Goal: Task Accomplishment & Management: Use online tool/utility

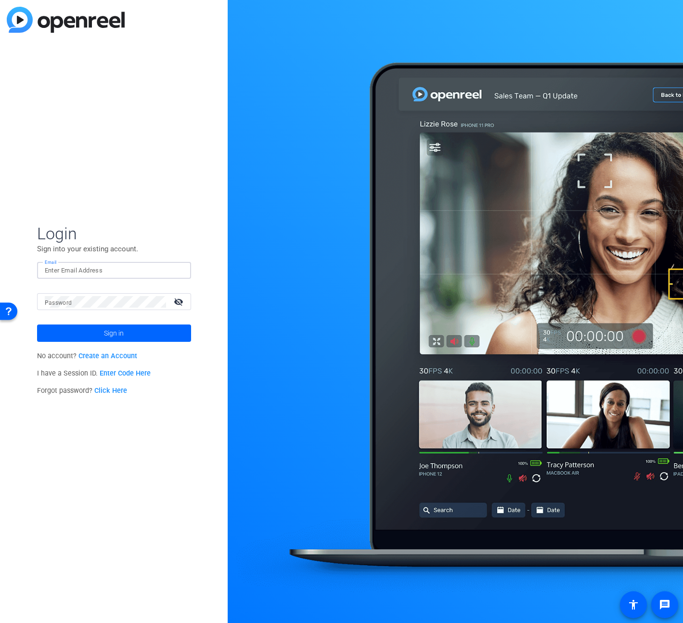
click at [87, 269] on input "Email" at bounding box center [114, 271] width 139 height 12
type input "[EMAIL_ADDRESS][PERSON_NAME][PERSON_NAME][DOMAIN_NAME]"
click at [146, 331] on span at bounding box center [114, 333] width 154 height 23
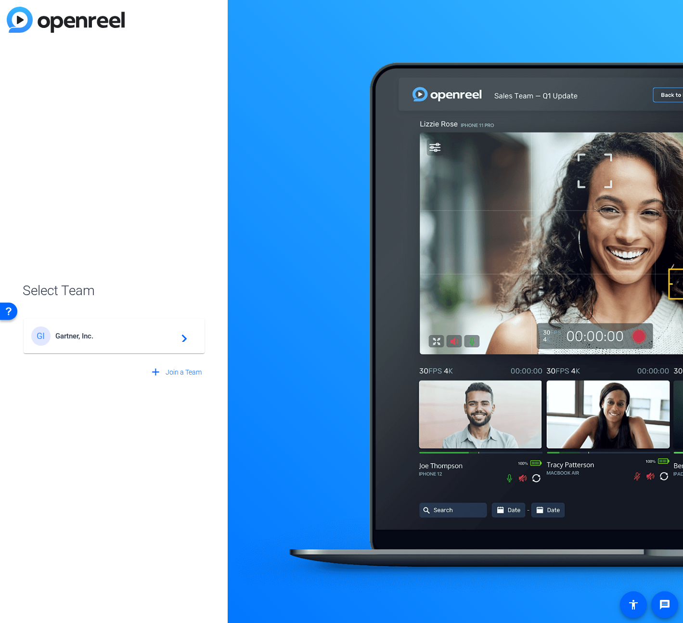
click at [141, 340] on div "GI Gartner, Inc. navigate_next" at bounding box center [114, 336] width 166 height 19
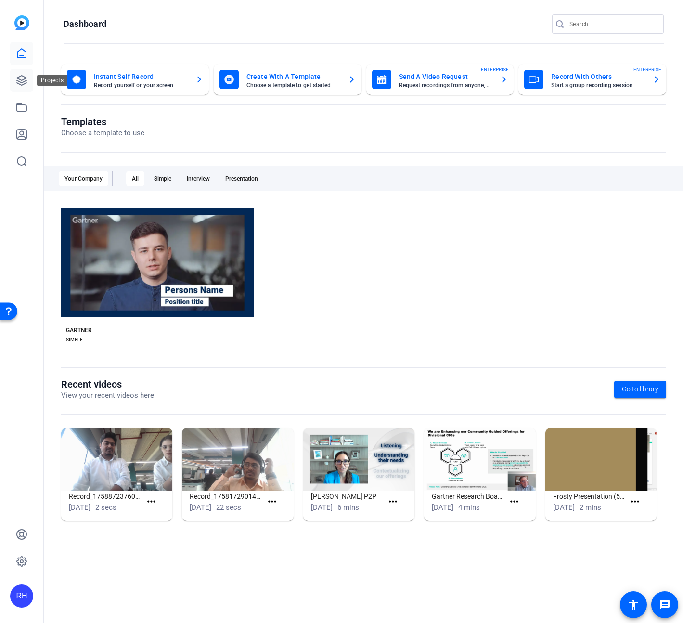
click at [22, 75] on icon at bounding box center [22, 81] width 12 height 12
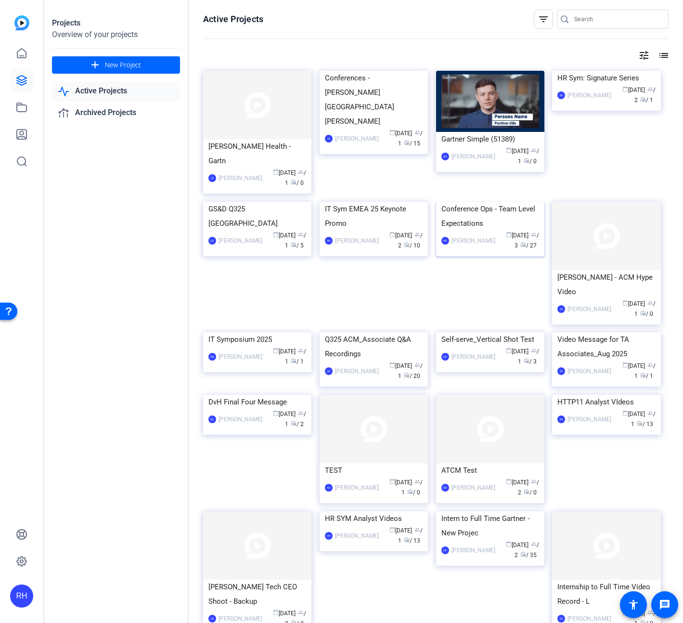
click at [473, 231] on div "Conference Ops - Team Level Expectations" at bounding box center [491, 216] width 98 height 29
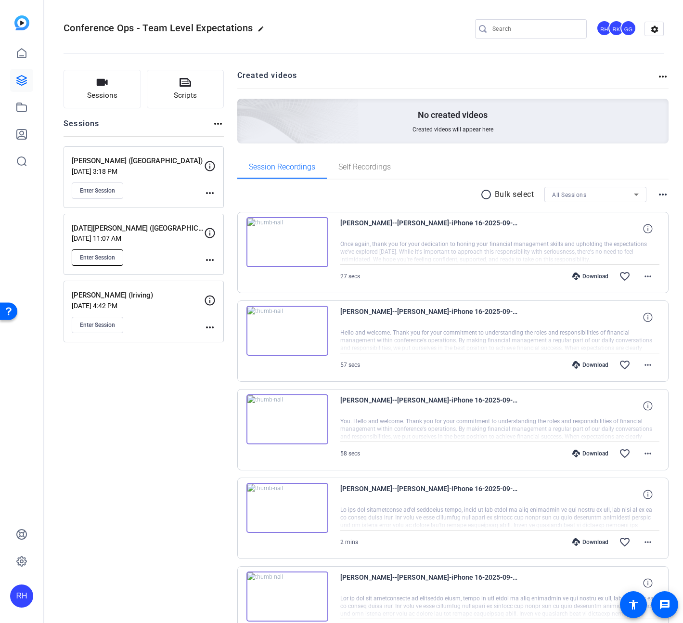
click at [105, 261] on span "Enter Session" at bounding box center [97, 258] width 35 height 8
click at [178, 83] on button "Scripts" at bounding box center [186, 89] width 78 height 39
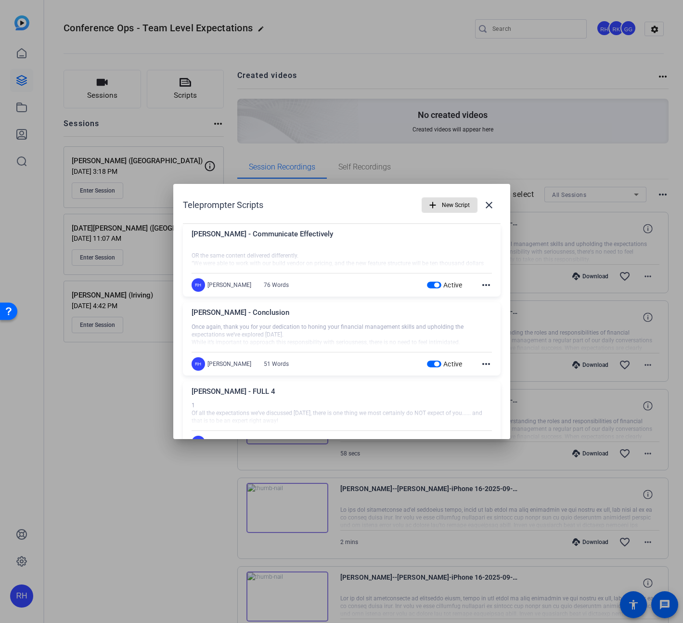
click at [462, 206] on span "New Script" at bounding box center [456, 205] width 28 height 18
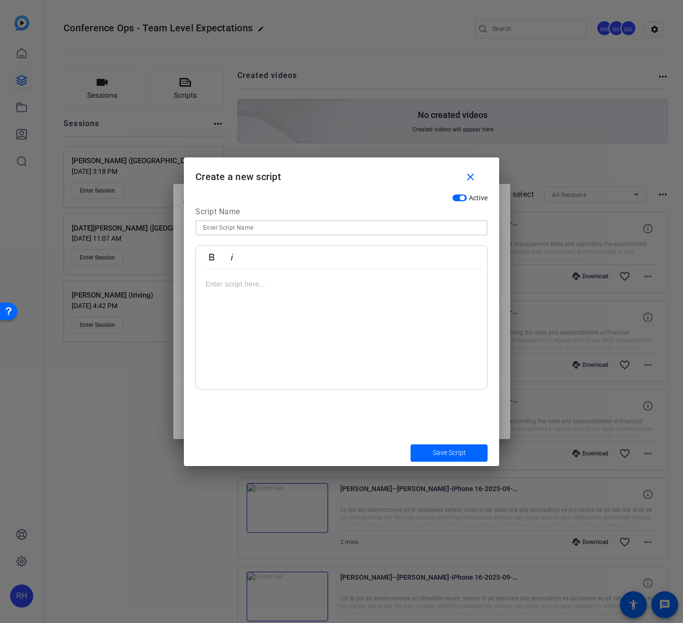
click at [276, 229] on input at bounding box center [341, 228] width 277 height 12
type input "[PERSON_NAME]"
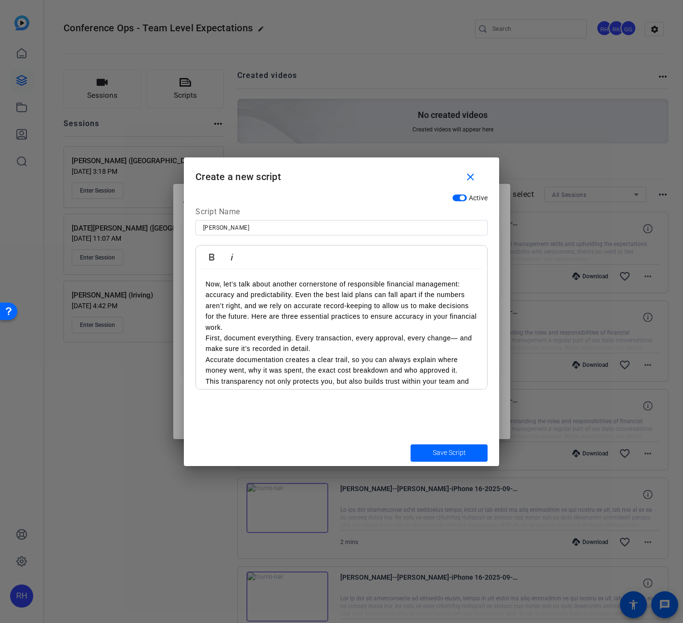
click at [295, 295] on p "Now, let’s talk about another cornerstone of responsible financial management: …" at bounding box center [342, 306] width 272 height 54
drag, startPoint x: 429, startPoint y: 315, endPoint x: 437, endPoint y: 335, distance: 22.0
click at [429, 315] on p "Even the best laid plans can fall apart if the numbers aren’t right, and we rel…" at bounding box center [342, 317] width 272 height 32
click at [204, 339] on div "Now, let’s talk about another cornerstone of responsible financial management: …" at bounding box center [341, 419] width 291 height 300
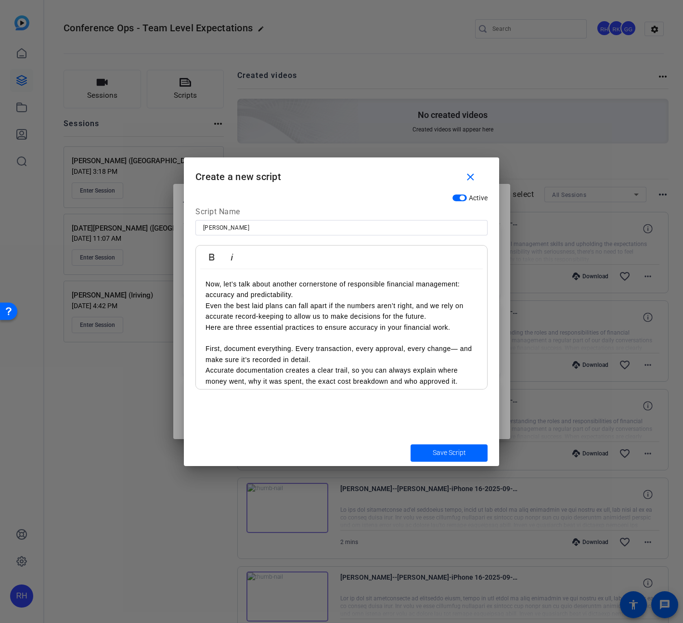
click at [323, 357] on p "First, document everything. Every transaction, every approval, every change— an…" at bounding box center [342, 354] width 272 height 22
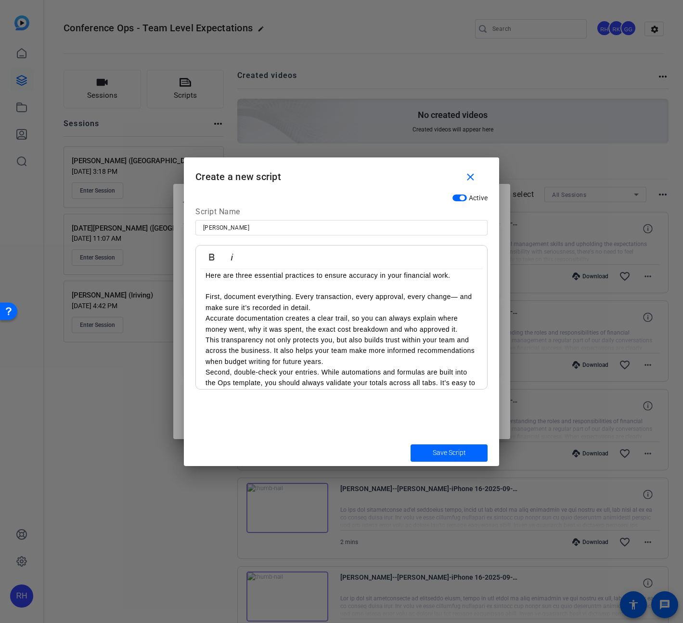
scroll to position [86, 0]
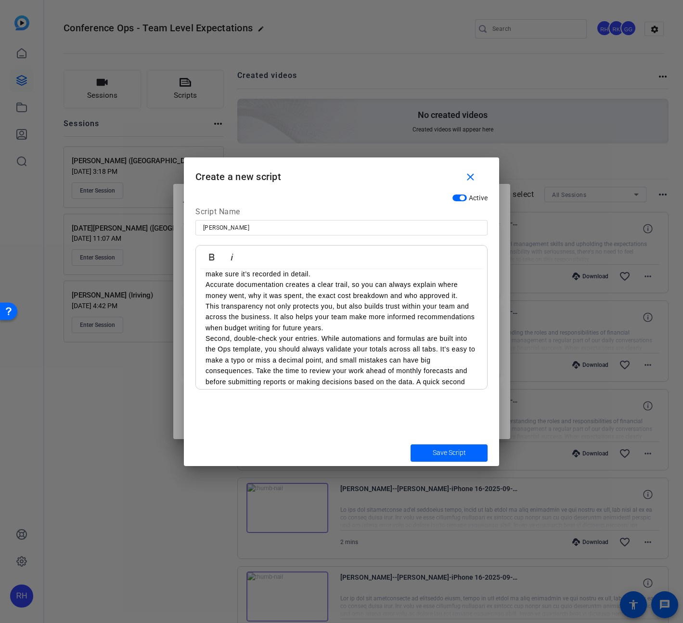
click at [462, 295] on p "Accurate documentation creates a clear trail, so you can always explain where m…" at bounding box center [342, 290] width 272 height 22
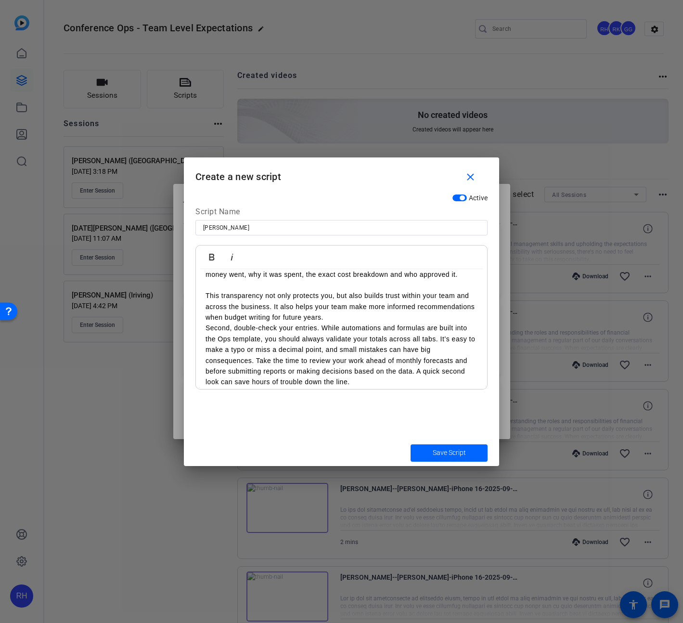
scroll to position [114, 0]
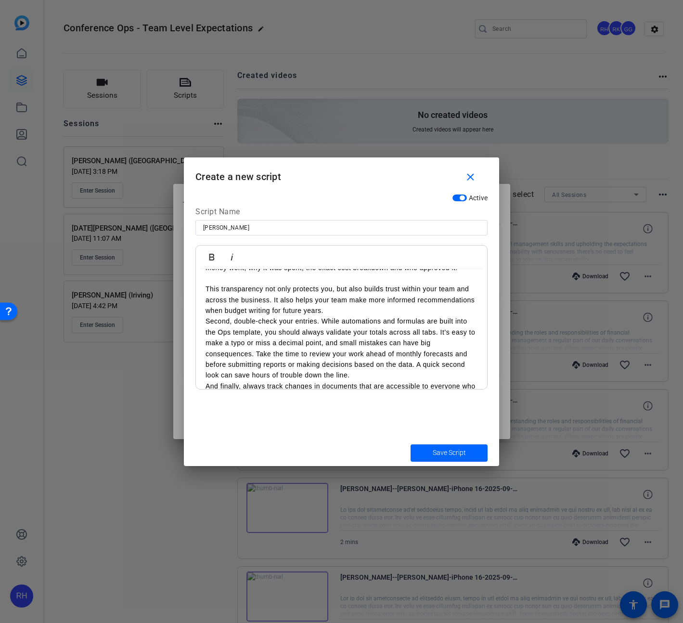
click at [342, 309] on p "This transparency not only protects you, but also builds trust within your team…" at bounding box center [342, 300] width 272 height 32
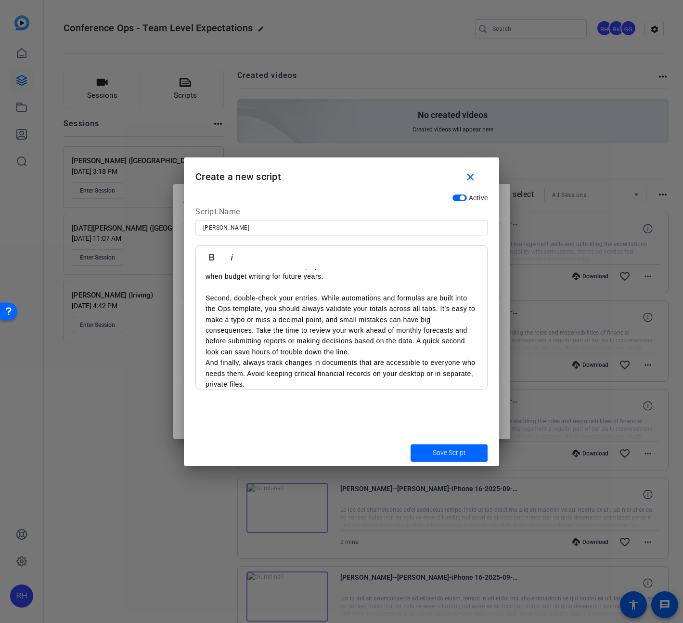
scroll to position [109, 0]
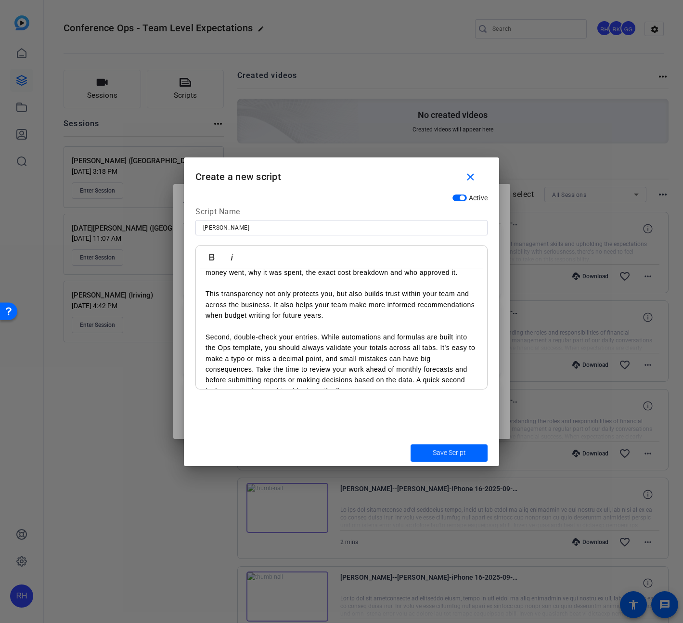
click at [321, 335] on p "Second, double-check your entries. While automations and formulas are built int…" at bounding box center [342, 364] width 272 height 65
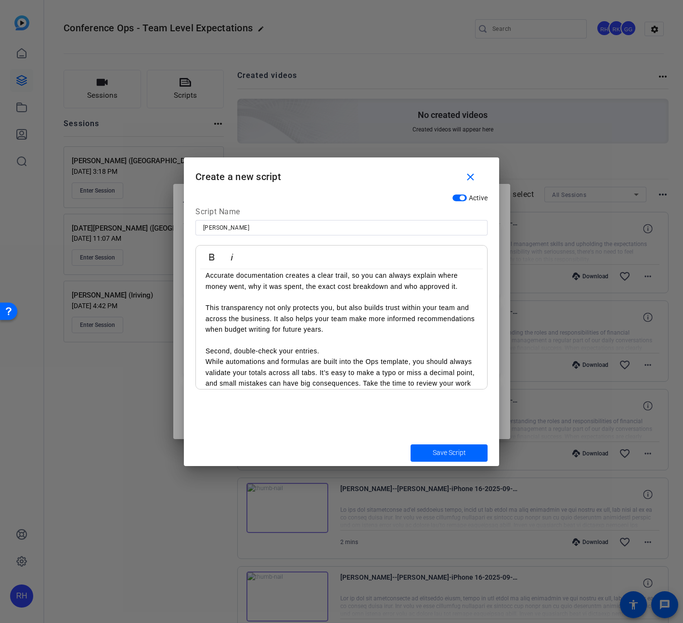
scroll to position [149, 0]
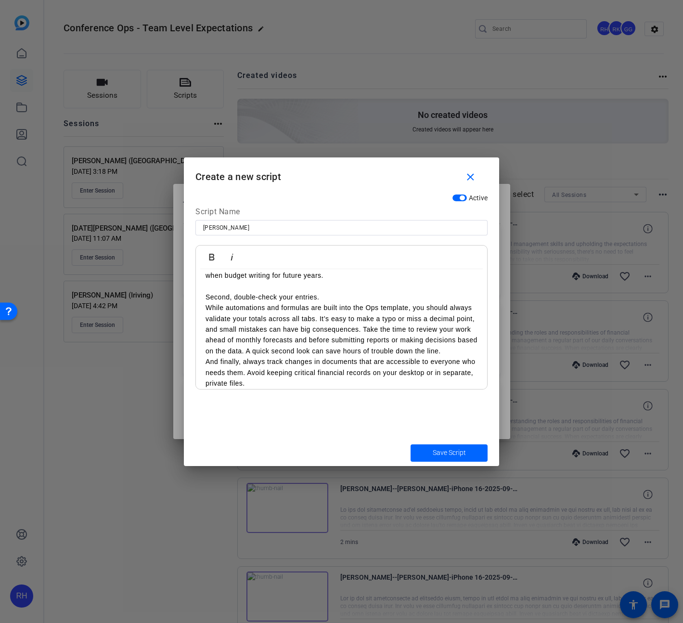
click at [361, 329] on p "While automations and formulas are built into the Ops template, you should alwa…" at bounding box center [342, 329] width 272 height 54
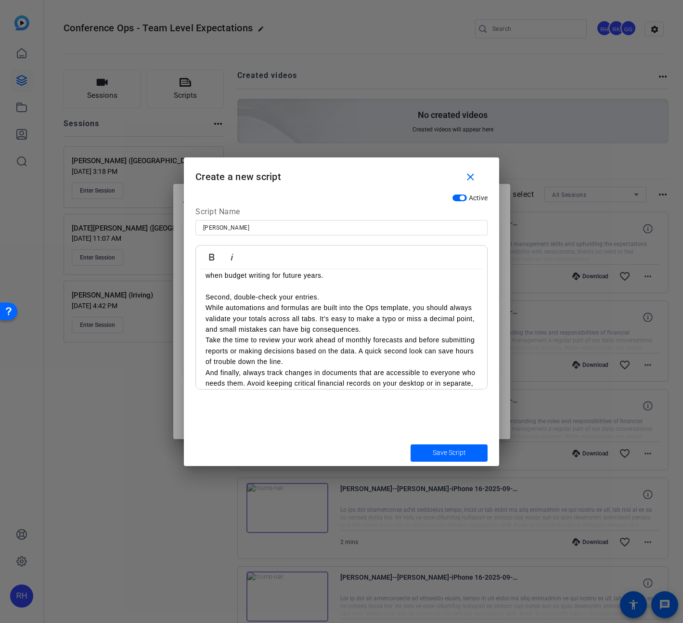
click at [295, 359] on p "Take the time to review your work ahead of monthly forecasts and before submitt…" at bounding box center [342, 351] width 272 height 32
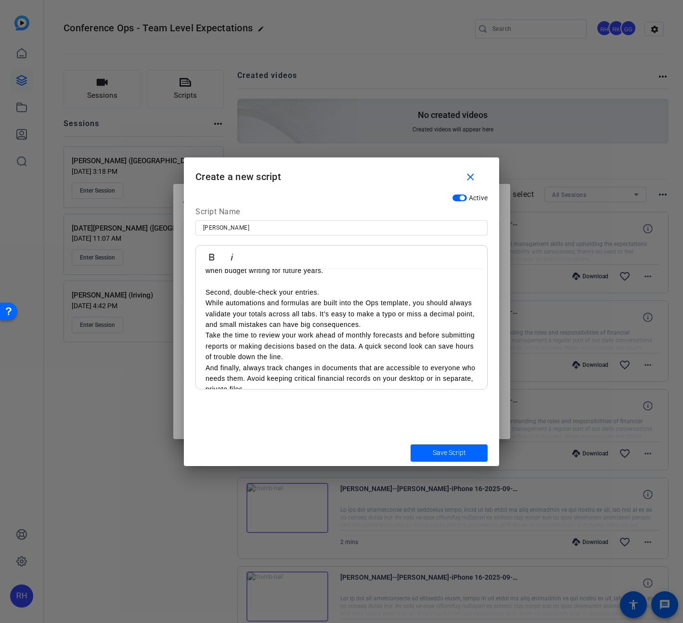
scroll to position [175, 0]
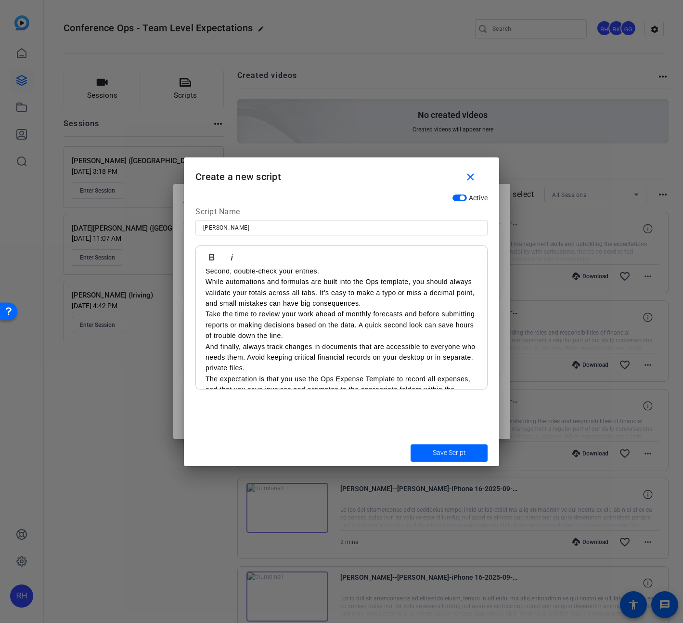
click at [206, 345] on p "And finally, always track changes in documents that are accessible to everyone …" at bounding box center [342, 358] width 272 height 32
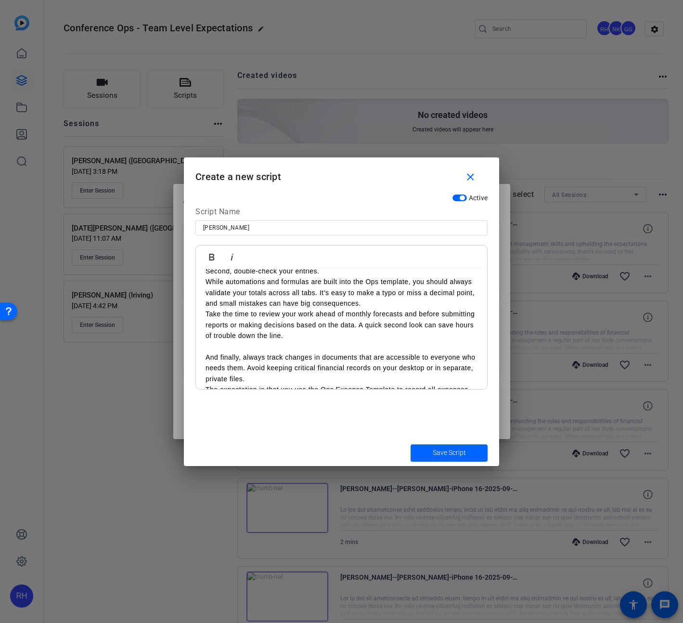
scroll to position [233, 0]
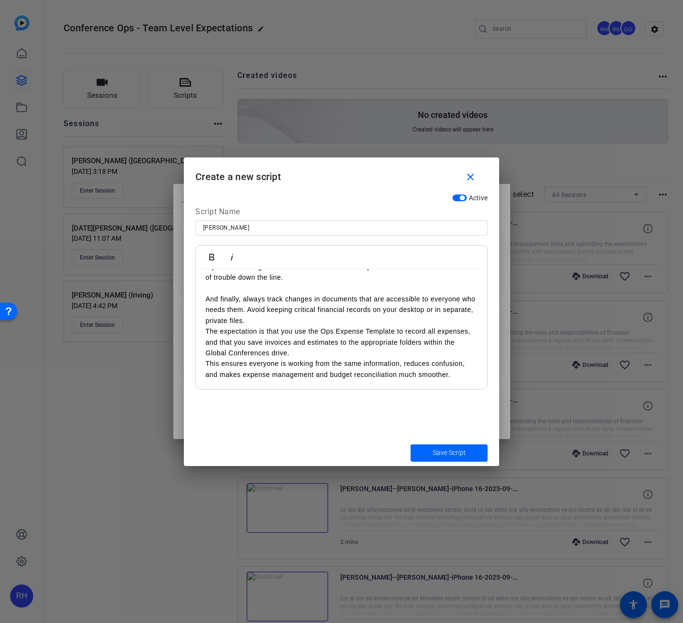
click at [293, 355] on p "The expectation is that you use the Ops Expense Template to record all expenses…" at bounding box center [342, 342] width 272 height 32
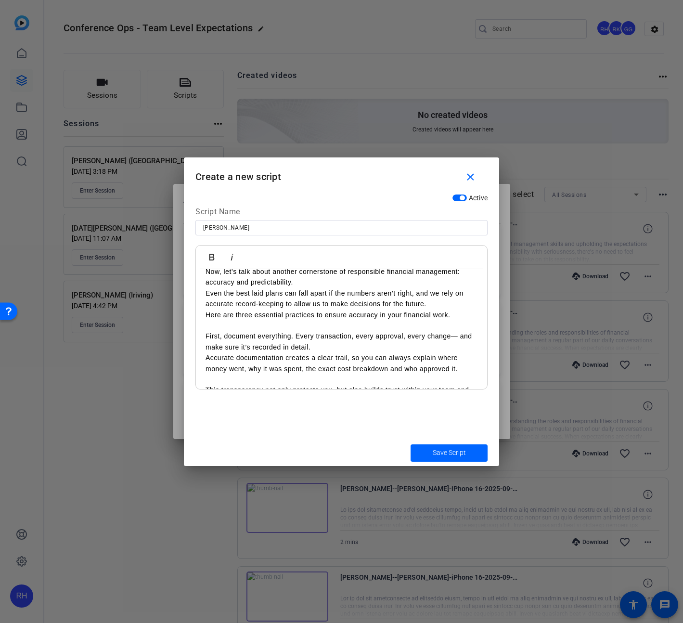
scroll to position [0, 0]
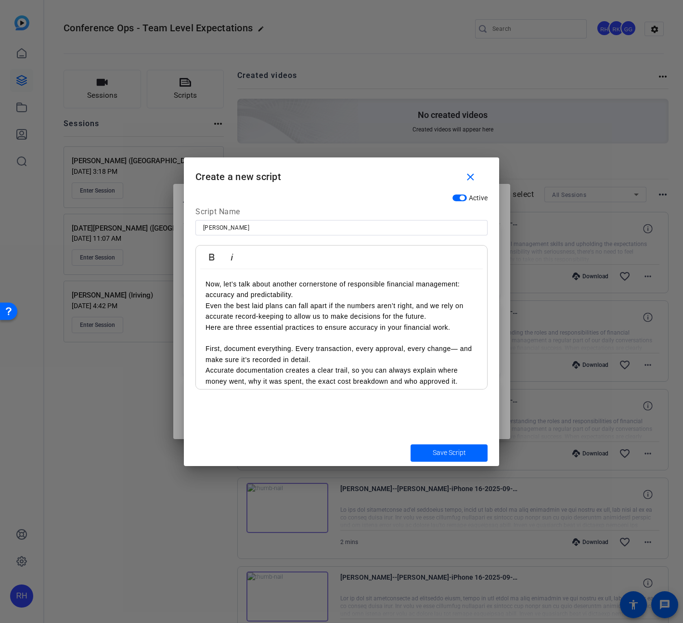
click at [440, 453] on span "Save Script" at bounding box center [449, 453] width 33 height 10
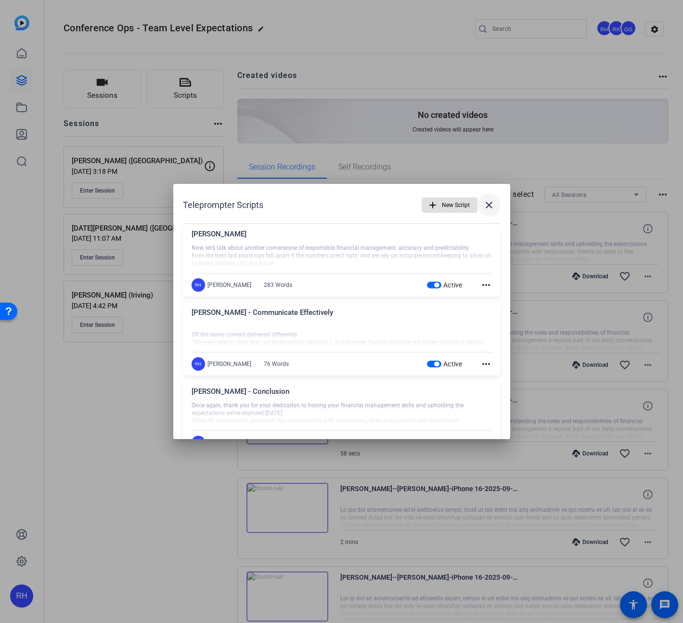
click at [492, 207] on mat-icon "close" at bounding box center [490, 205] width 12 height 12
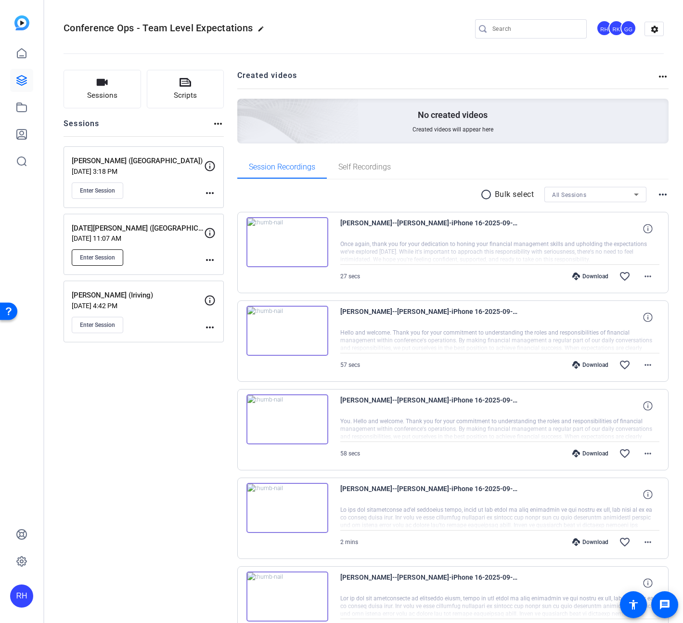
click at [106, 260] on span "Enter Session" at bounding box center [97, 258] width 35 height 8
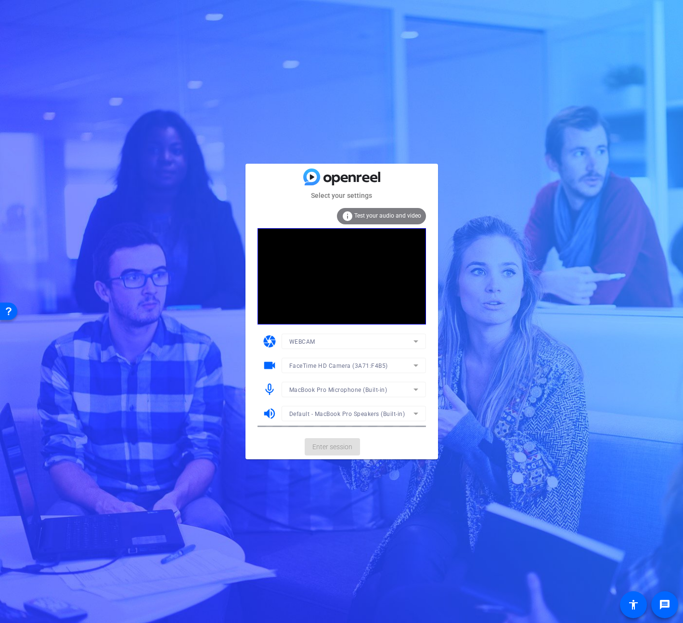
drag, startPoint x: 421, startPoint y: 497, endPoint x: 410, endPoint y: 492, distance: 11.9
click at [418, 495] on div "Select your settings info Test your audio and video camera WEBCAM videocam Face…" at bounding box center [341, 311] width 683 height 623
click at [335, 447] on span "Enter session" at bounding box center [333, 447] width 40 height 10
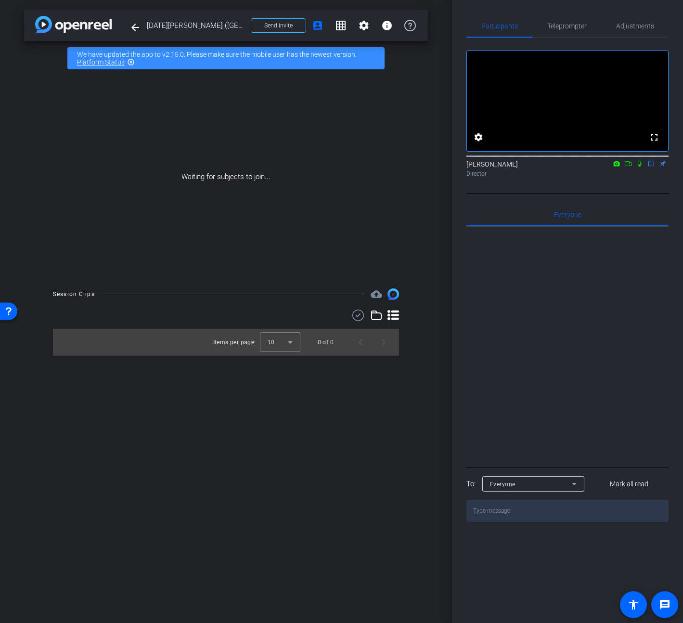
click at [637, 167] on icon at bounding box center [640, 163] width 8 height 7
click at [628, 167] on icon at bounding box center [629, 163] width 8 height 7
click at [275, 25] on span "Send invite" at bounding box center [278, 26] width 28 height 8
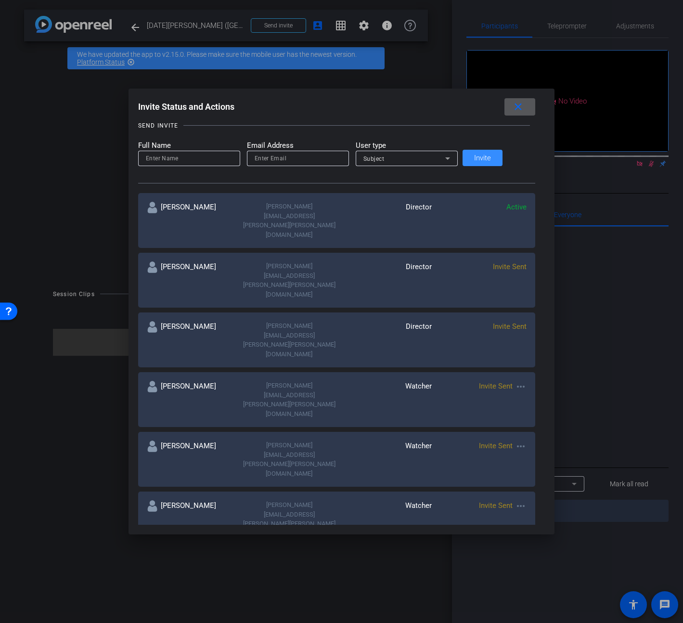
scroll to position [19, 0]
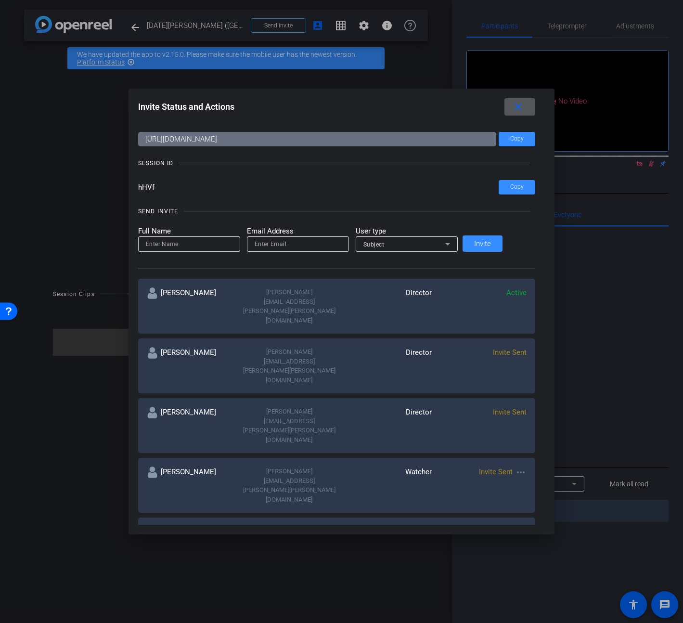
click at [206, 245] on input at bounding box center [189, 244] width 87 height 12
type input "M"
type input "[PERSON_NAME]"
type input "mary.robinson@nteractive.com"
click at [429, 252] on div at bounding box center [407, 257] width 102 height 11
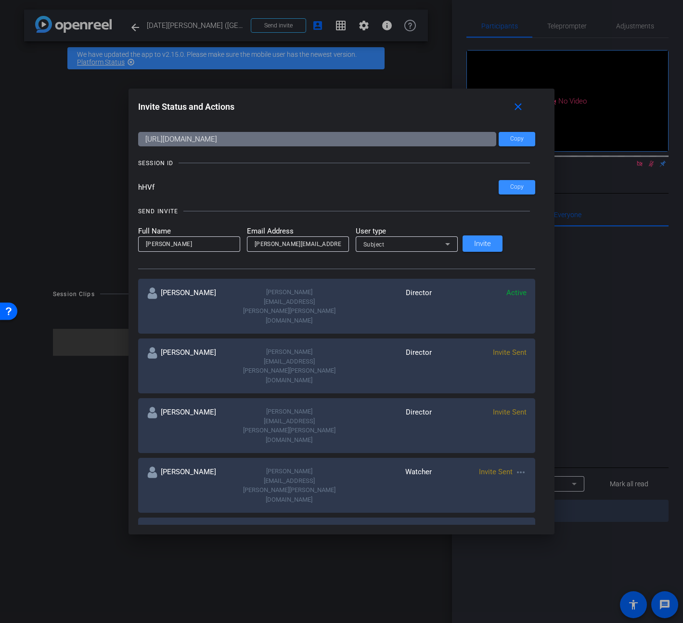
click at [423, 249] on div "Subject" at bounding box center [405, 244] width 82 height 12
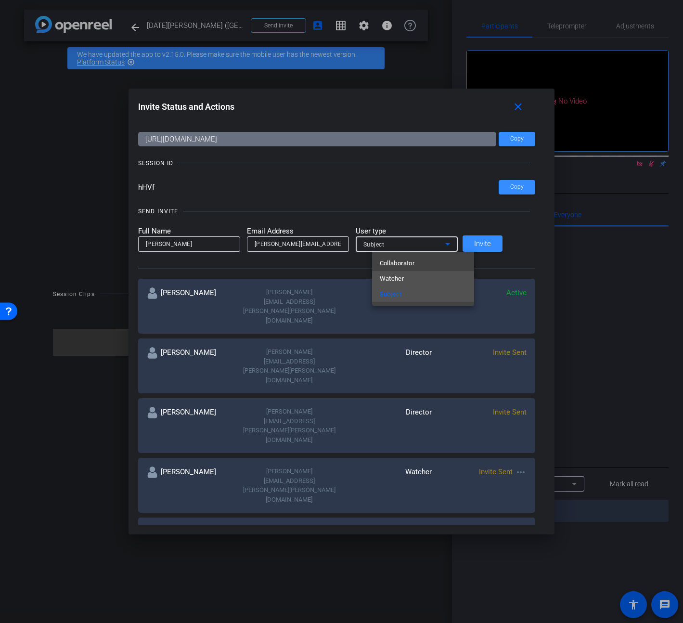
click at [406, 282] on mat-option "Watcher" at bounding box center [423, 278] width 102 height 15
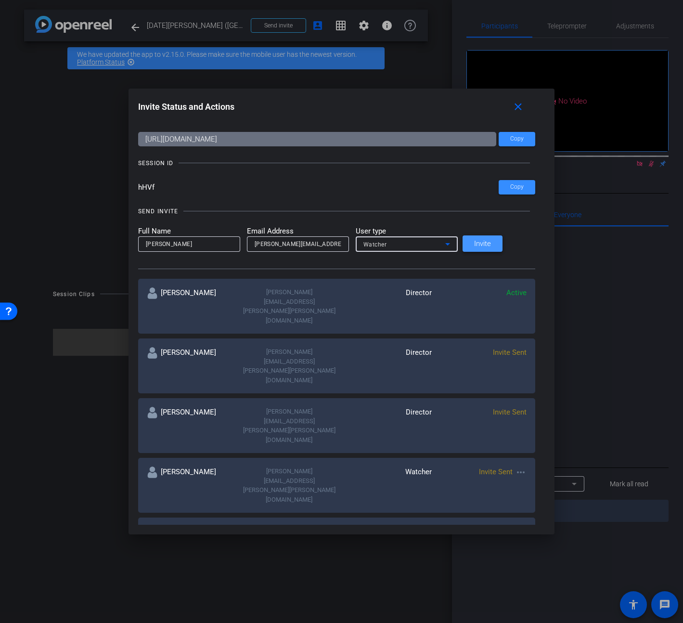
click at [491, 241] on span "Invite" at bounding box center [482, 243] width 17 height 7
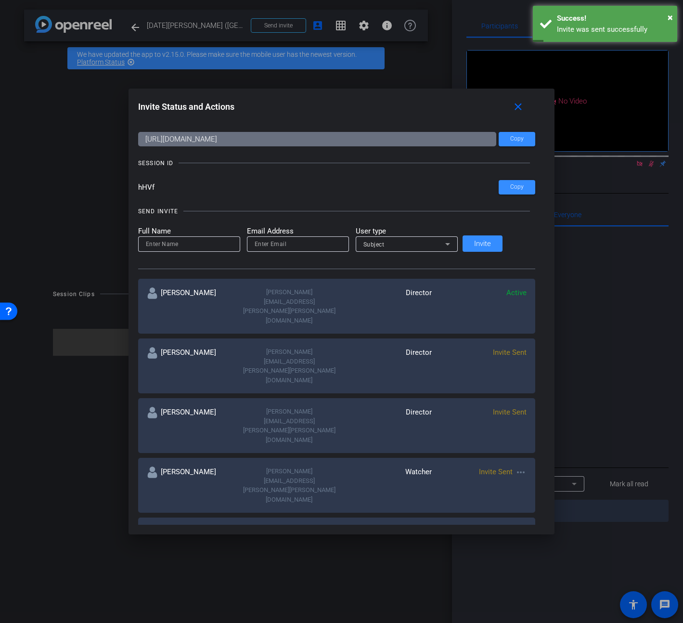
click at [515, 467] on mat-icon "more_horiz" at bounding box center [521, 473] width 12 height 12
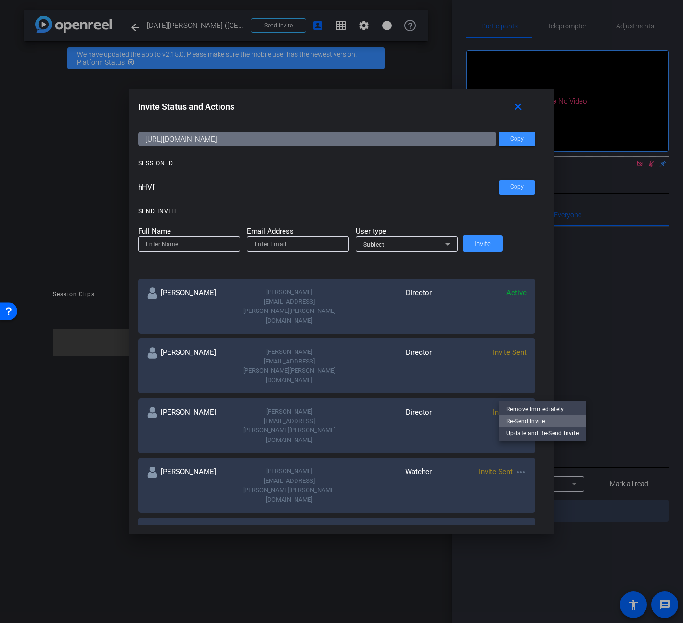
click at [516, 422] on span "Re-Send Invite" at bounding box center [543, 421] width 72 height 12
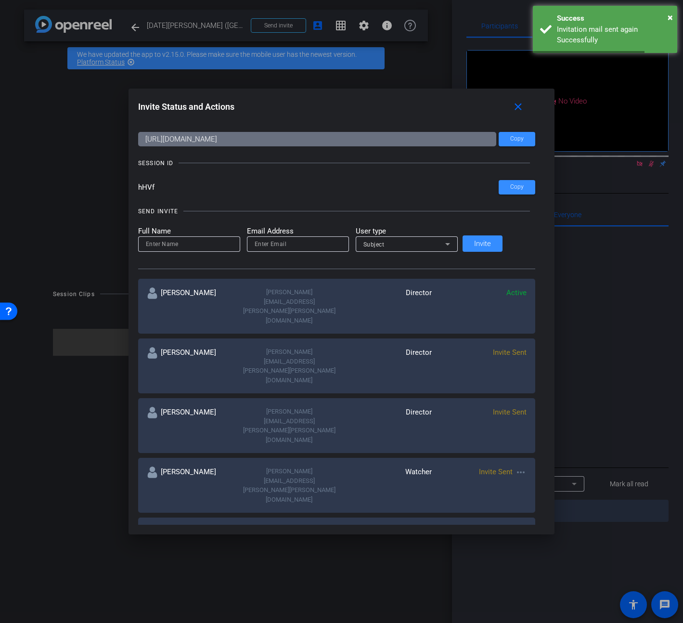
click at [515, 577] on mat-icon "more_horiz" at bounding box center [521, 583] width 12 height 12
click at [522, 490] on span "Re-Send Invite" at bounding box center [543, 489] width 72 height 12
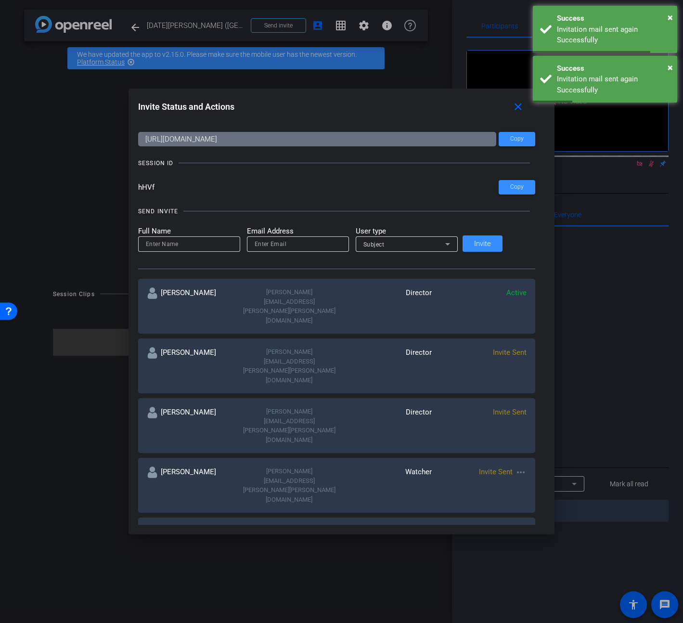
click at [519, 526] on span "Re-Send Invite" at bounding box center [543, 522] width 72 height 12
click at [194, 243] on input at bounding box center [189, 244] width 87 height 12
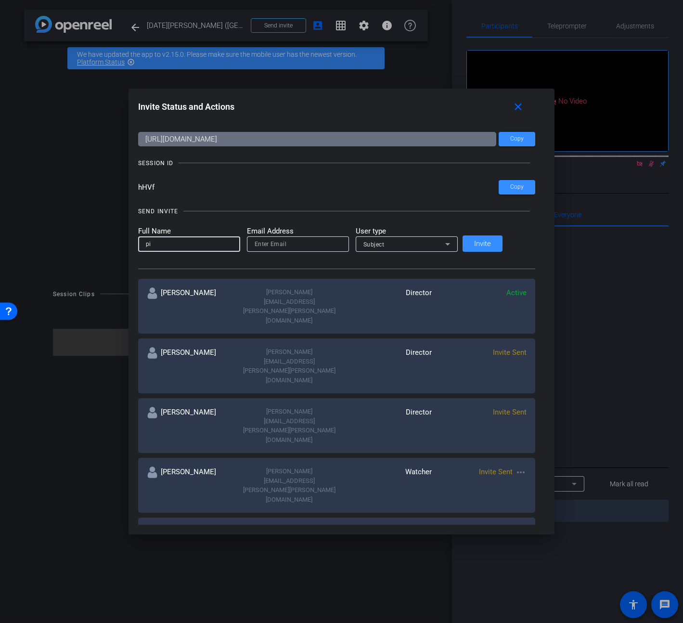
type input "p"
type input "Pip Vincent"
type input "pip@nteractive.com"
click at [385, 241] on span "Subject" at bounding box center [374, 244] width 21 height 7
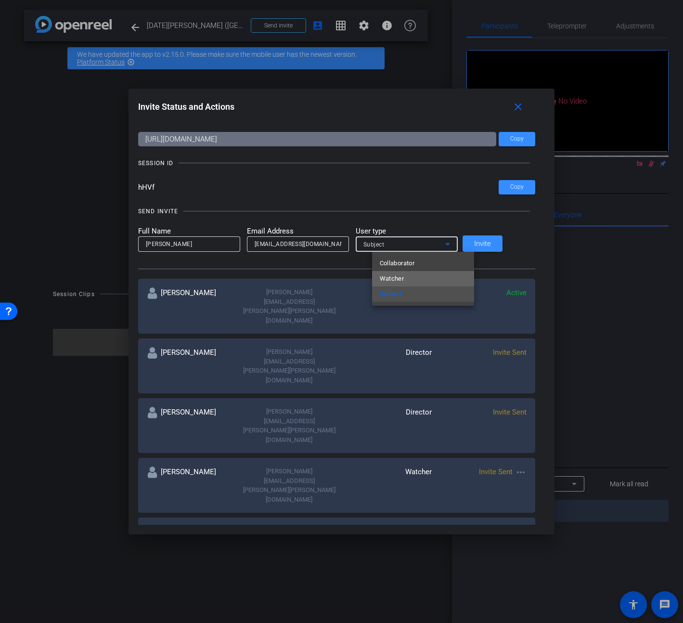
click at [402, 280] on span "Watcher" at bounding box center [392, 279] width 25 height 12
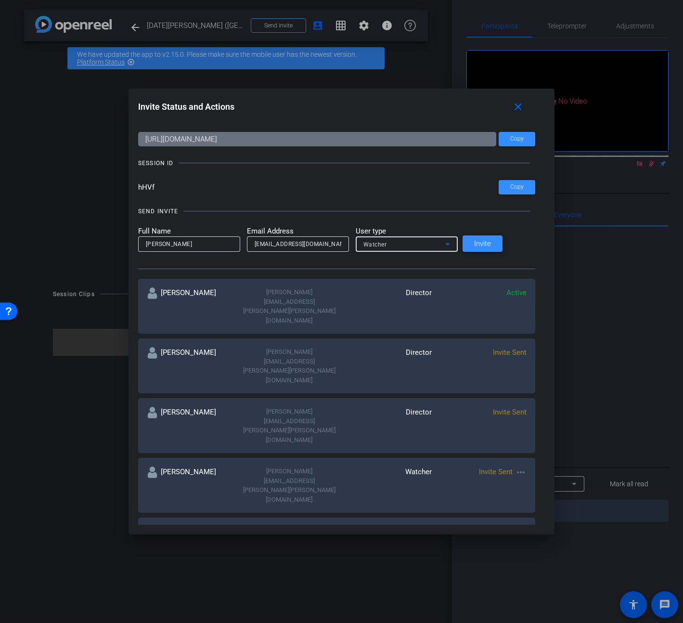
click at [491, 243] on span "Invite" at bounding box center [482, 243] width 17 height 7
drag, startPoint x: 507, startPoint y: 112, endPoint x: 477, endPoint y: 102, distance: 31.8
click at [513, 112] on mat-icon "close" at bounding box center [519, 107] width 12 height 12
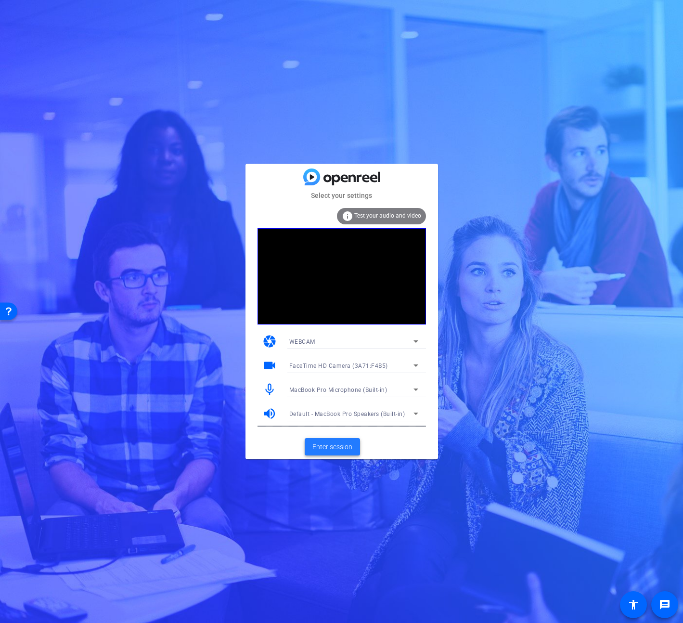
click at [336, 450] on span "Enter session" at bounding box center [333, 447] width 40 height 10
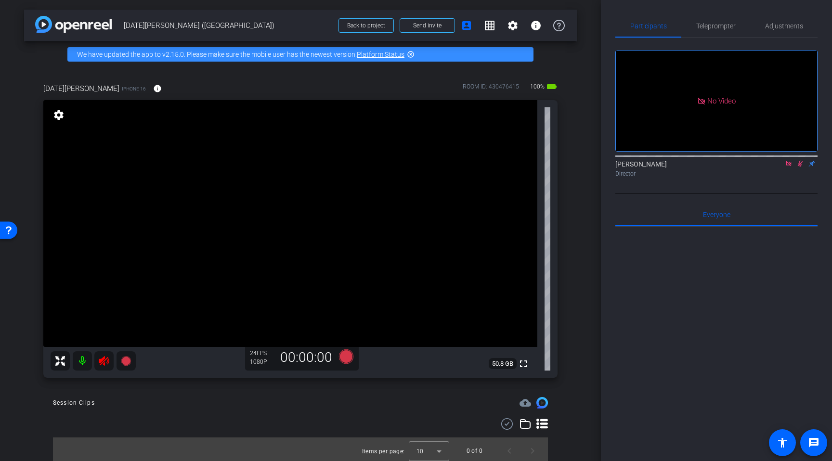
click at [683, 167] on icon at bounding box center [801, 163] width 8 height 7
click at [683, 166] on icon at bounding box center [788, 163] width 5 height 5
click at [102, 364] on icon at bounding box center [104, 361] width 10 height 10
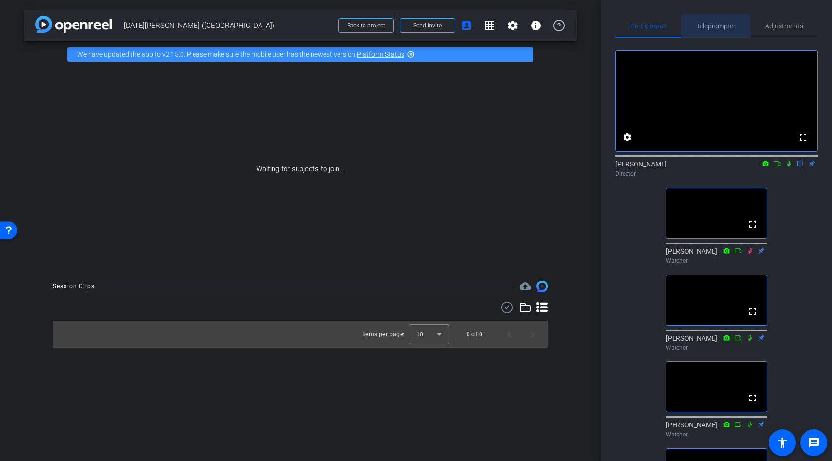
click at [683, 28] on span "Teleprompter" at bounding box center [715, 26] width 39 height 7
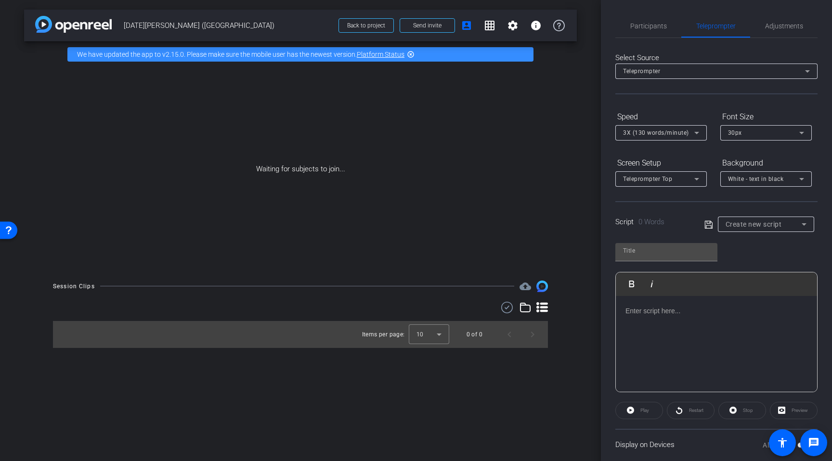
click at [683, 220] on div "Create new script" at bounding box center [764, 225] width 76 height 12
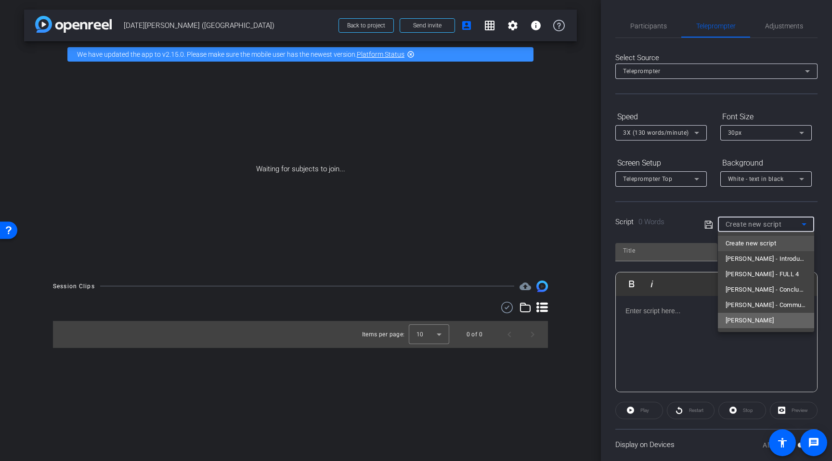
click at [683, 320] on span "Noel" at bounding box center [750, 321] width 49 height 12
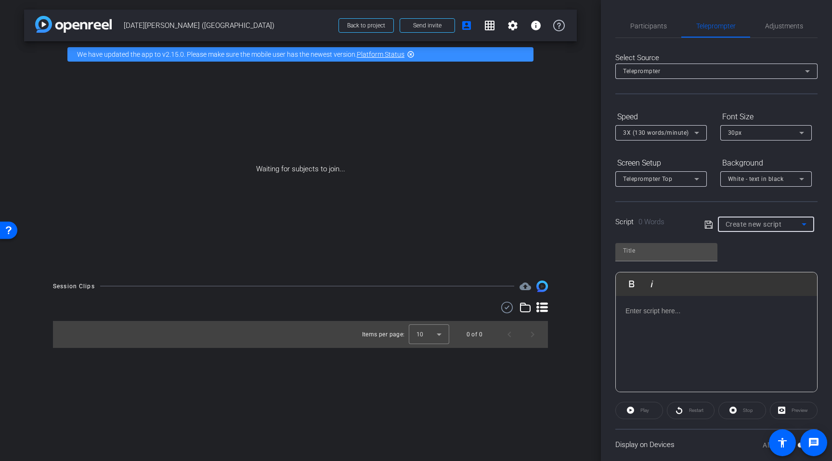
type input "Noel"
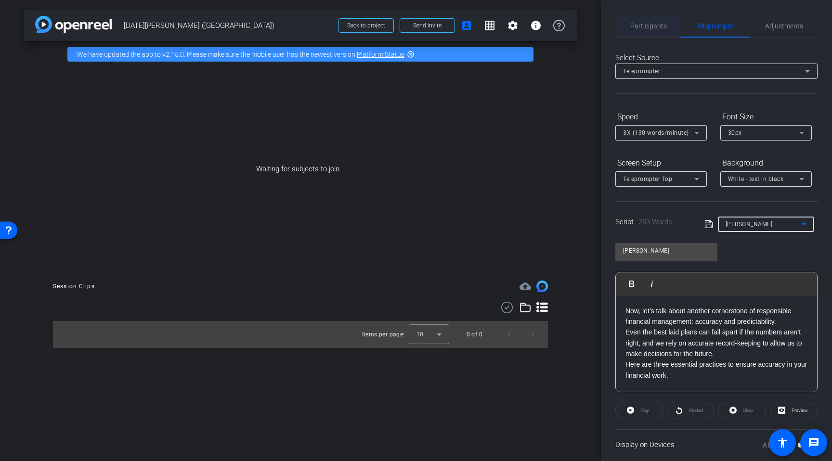
click at [651, 24] on span "Participants" at bounding box center [649, 26] width 37 height 7
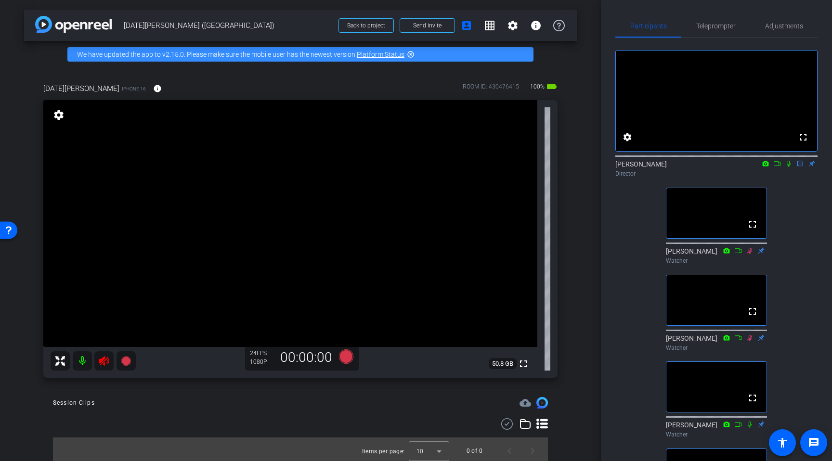
click at [103, 362] on icon at bounding box center [104, 361] width 10 height 10
click at [683, 32] on span "Teleprompter" at bounding box center [715, 25] width 39 height 23
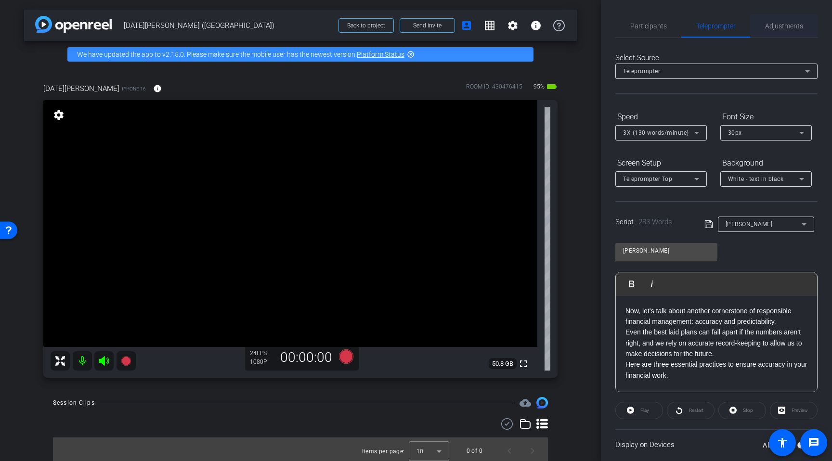
click at [683, 25] on span "Adjustments" at bounding box center [784, 26] width 38 height 7
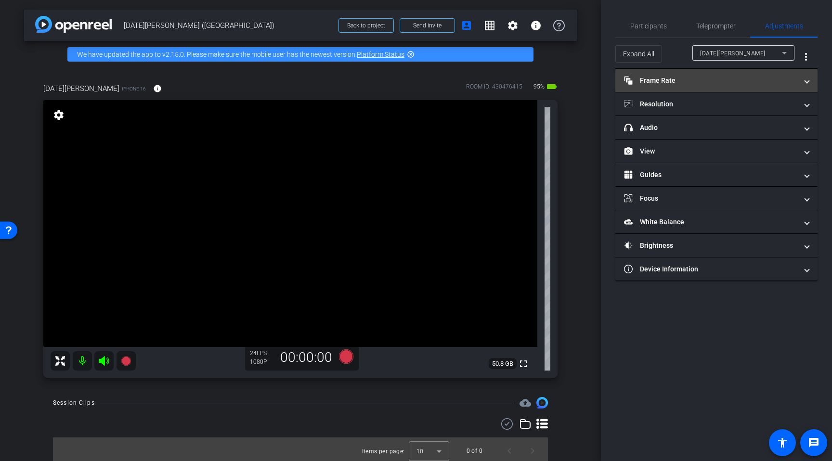
click at [679, 77] on mat-panel-title "Frame Rate Frame Rate" at bounding box center [710, 81] width 173 height 10
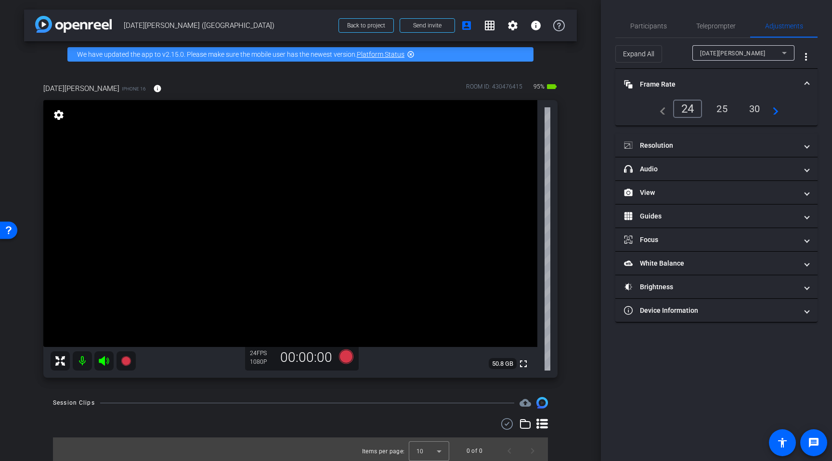
click at [683, 106] on div "25" at bounding box center [723, 109] width 26 height 16
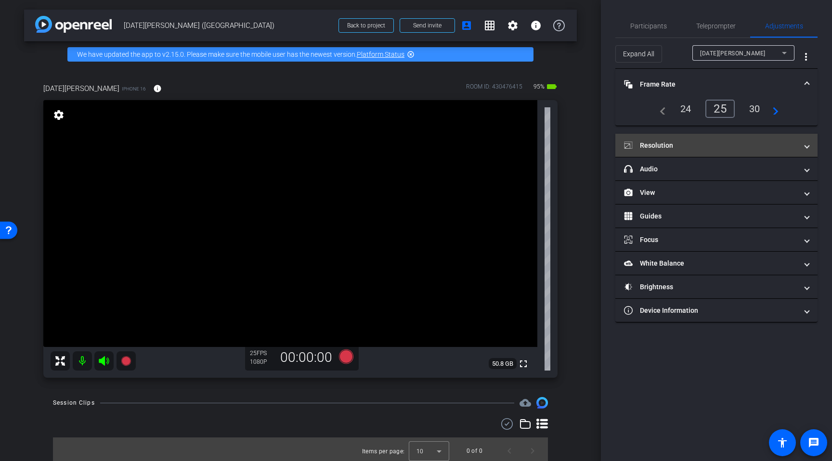
click at [683, 144] on mat-panel-title "Resolution" at bounding box center [710, 146] width 173 height 10
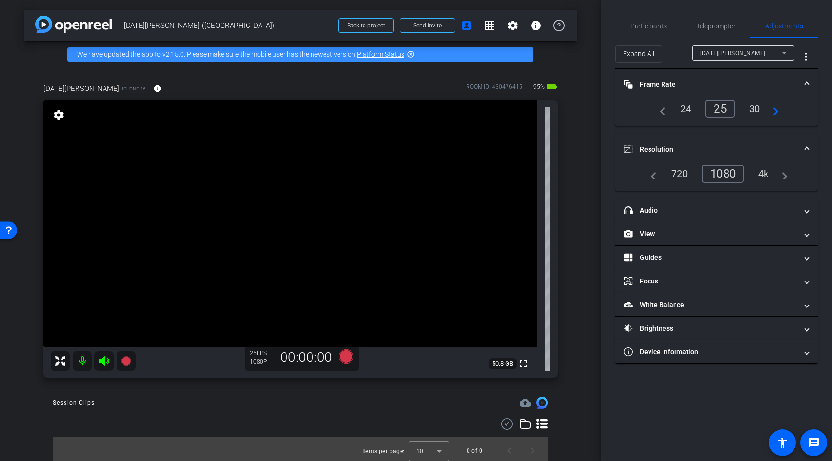
click at [683, 173] on div "4k" at bounding box center [763, 174] width 25 height 16
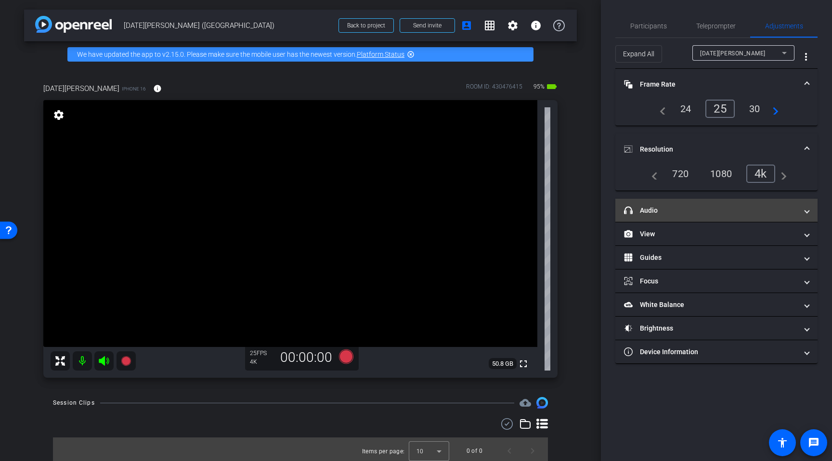
click at [683, 208] on mat-panel-title "headphone icon Audio" at bounding box center [710, 211] width 173 height 10
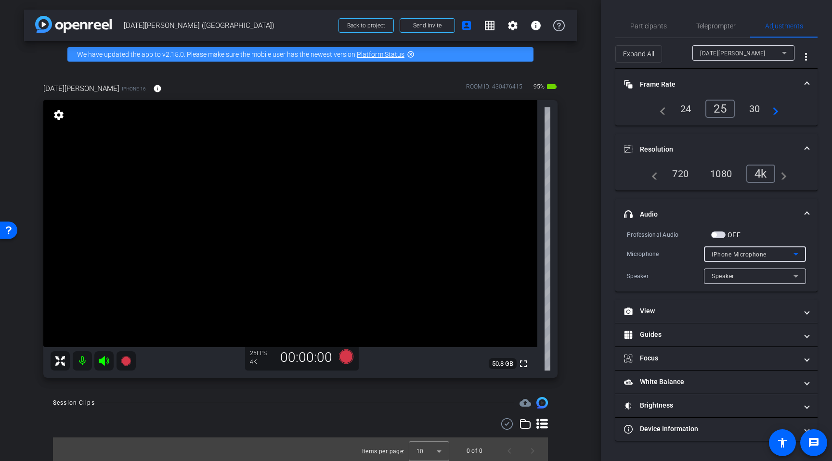
click at [683, 252] on span "iPhone Microphone" at bounding box center [739, 254] width 55 height 7
click at [683, 238] on div at bounding box center [416, 230] width 832 height 461
drag, startPoint x: 720, startPoint y: 232, endPoint x: 730, endPoint y: 235, distance: 10.5
click at [683, 232] on span "button" at bounding box center [718, 235] width 14 height 7
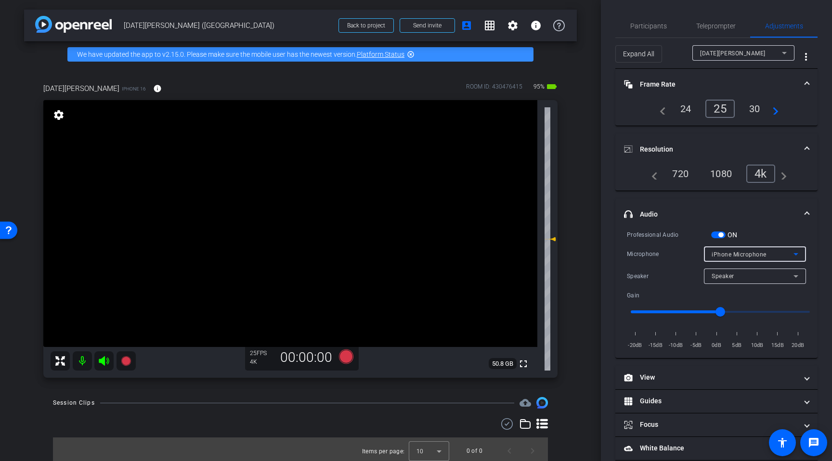
click at [683, 256] on span "iPhone Microphone" at bounding box center [739, 254] width 55 height 7
click at [683, 287] on span "USBAudio1.0" at bounding box center [730, 289] width 37 height 12
click at [683, 27] on span "Teleprompter" at bounding box center [715, 26] width 39 height 7
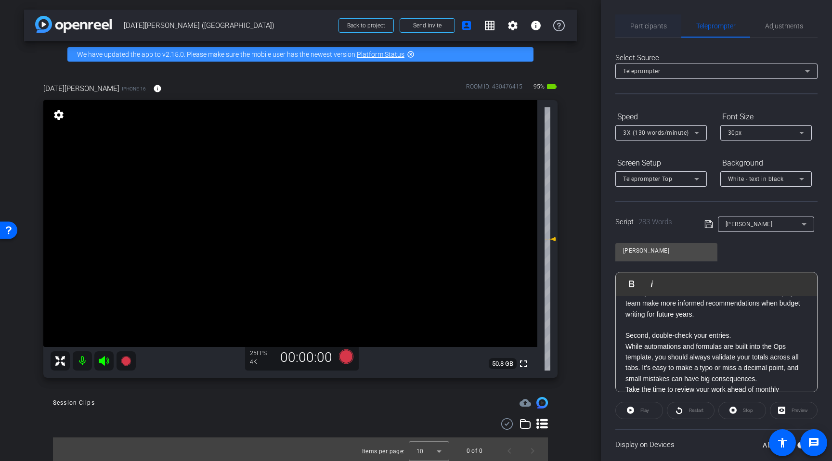
click at [642, 28] on span "Participants" at bounding box center [649, 26] width 37 height 7
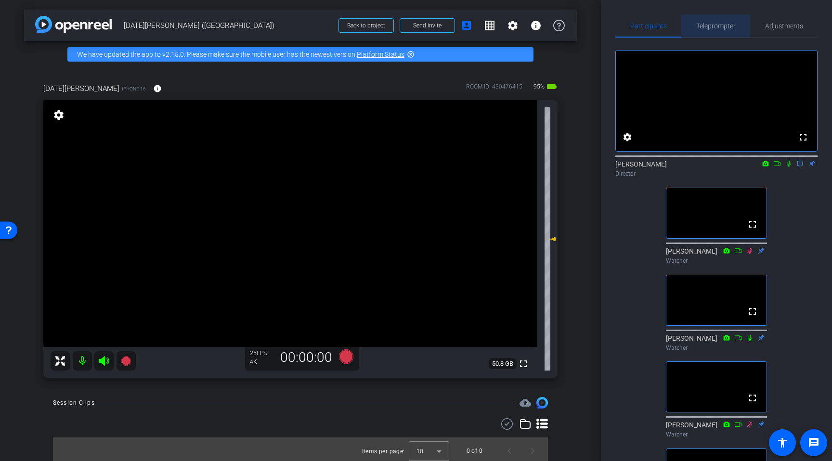
click at [683, 26] on span "Teleprompter" at bounding box center [715, 26] width 39 height 7
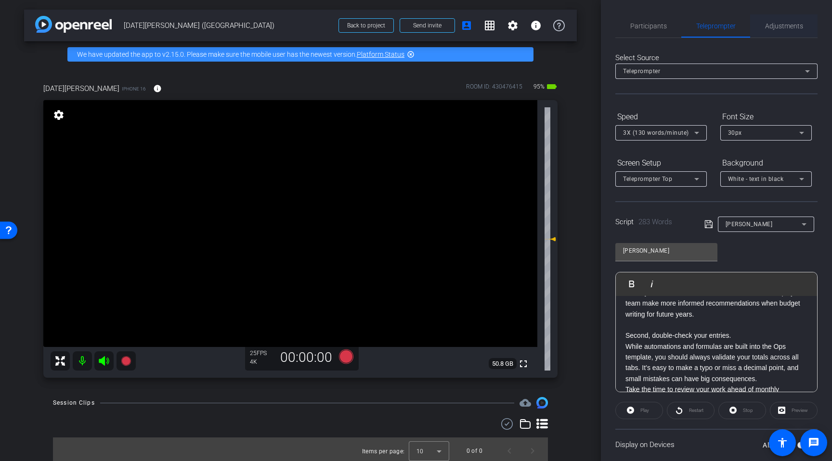
click at [683, 26] on span "Adjustments" at bounding box center [784, 26] width 38 height 7
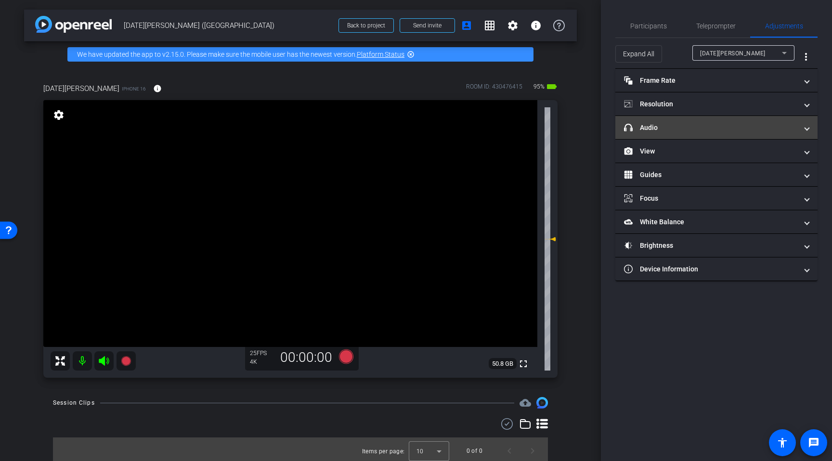
click at [683, 132] on mat-expansion-panel-header "headphone icon Audio" at bounding box center [717, 127] width 202 height 23
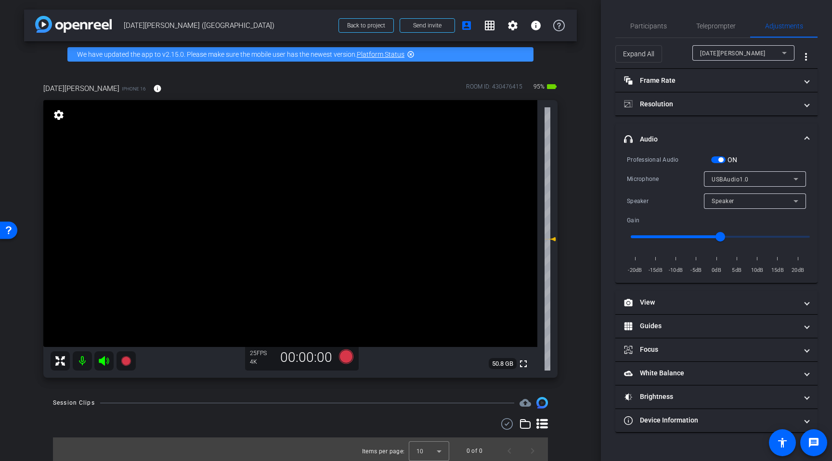
click at [683, 202] on span "Speaker" at bounding box center [723, 201] width 23 height 7
click at [683, 204] on div at bounding box center [416, 230] width 832 height 461
click at [683, 181] on span "USBAudio1.0" at bounding box center [730, 179] width 37 height 7
click at [671, 174] on div at bounding box center [416, 230] width 832 height 461
click at [683, 158] on span "button" at bounding box center [721, 160] width 5 height 5
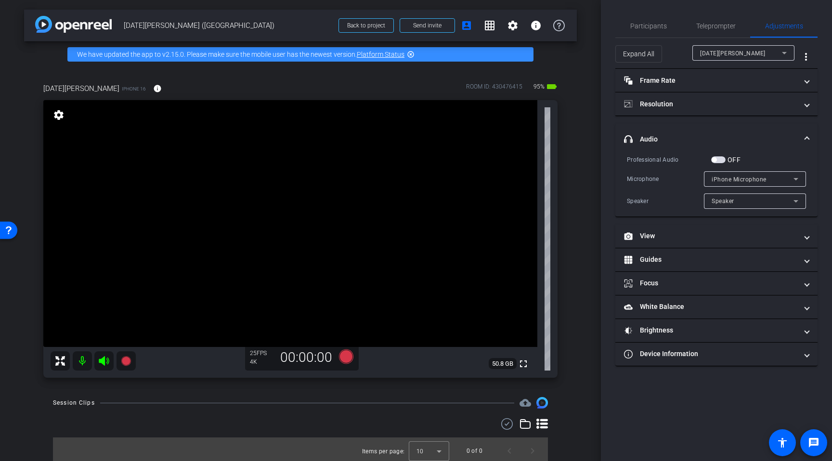
click at [683, 159] on span "button" at bounding box center [718, 160] width 14 height 7
click at [683, 181] on span "iPhone Microphone" at bounding box center [739, 179] width 55 height 7
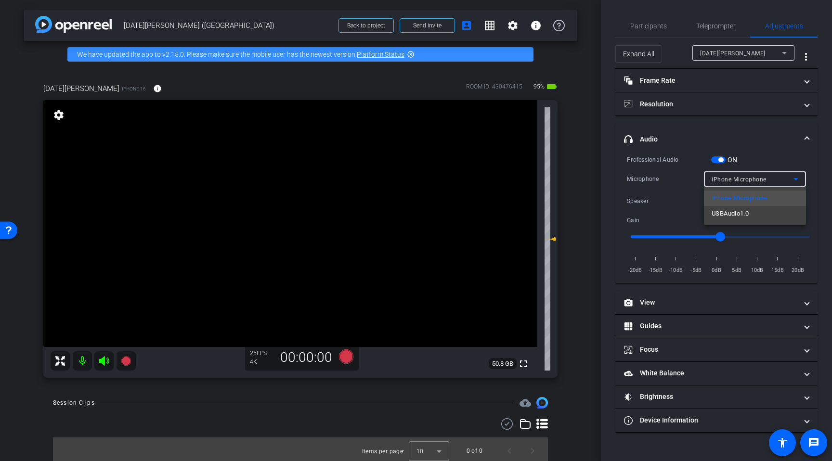
click at [683, 209] on span "USBAudio1.0" at bounding box center [730, 214] width 37 height 12
click at [683, 200] on div "Speaker" at bounding box center [753, 201] width 82 height 12
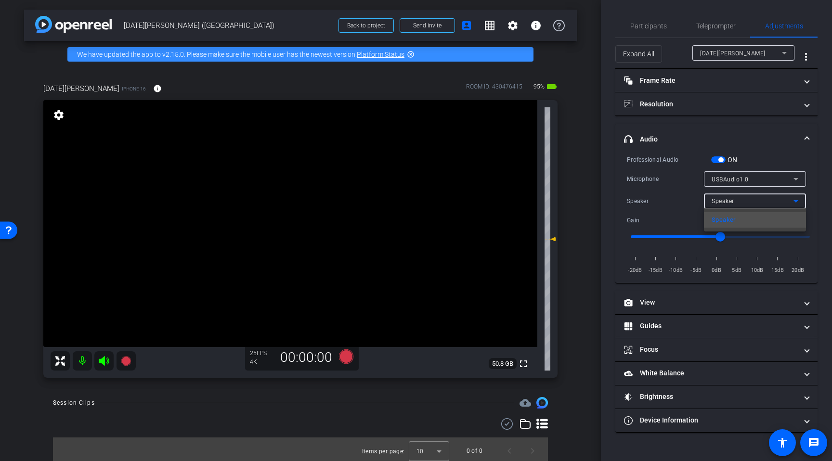
click at [683, 164] on div at bounding box center [416, 230] width 832 height 461
click at [683, 185] on div "USBAudio1.0" at bounding box center [755, 178] width 87 height 15
click at [683, 193] on span "iPhone Microphone" at bounding box center [739, 199] width 55 height 12
click at [683, 161] on span "button" at bounding box center [721, 160] width 5 height 5
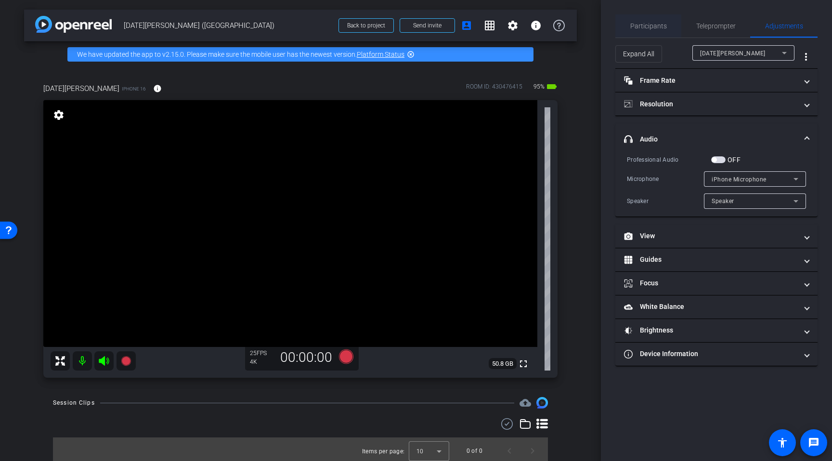
click at [650, 27] on span "Participants" at bounding box center [649, 26] width 37 height 7
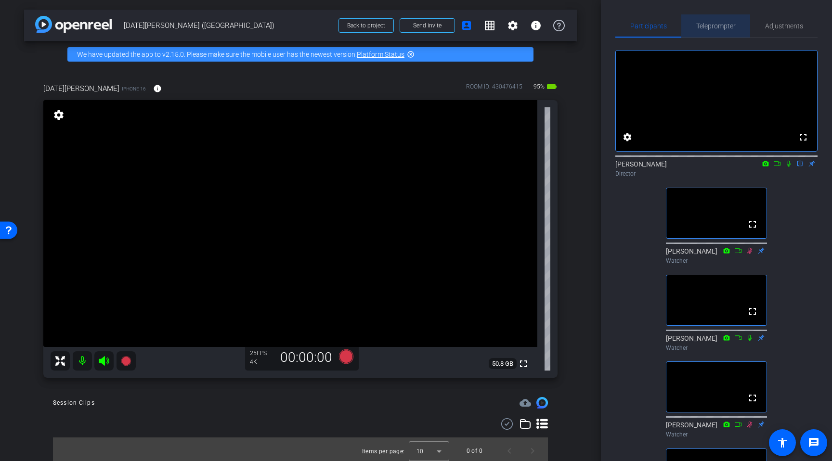
click at [683, 24] on span "Teleprompter" at bounding box center [715, 26] width 39 height 7
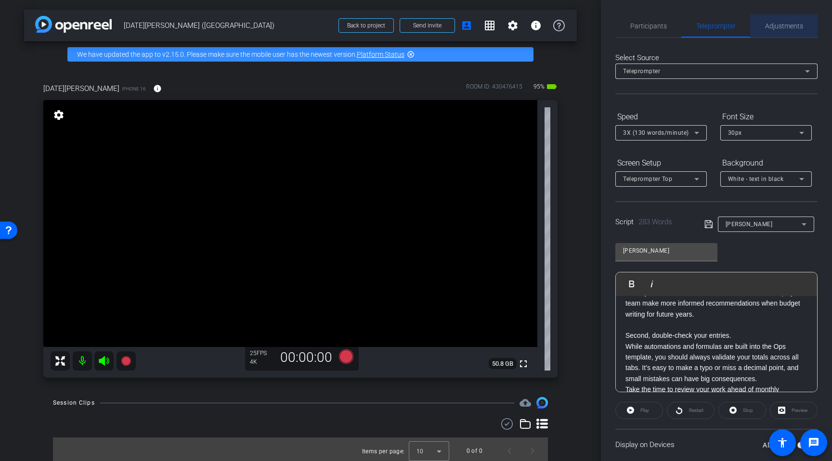
click at [683, 23] on span "Adjustments" at bounding box center [784, 26] width 38 height 7
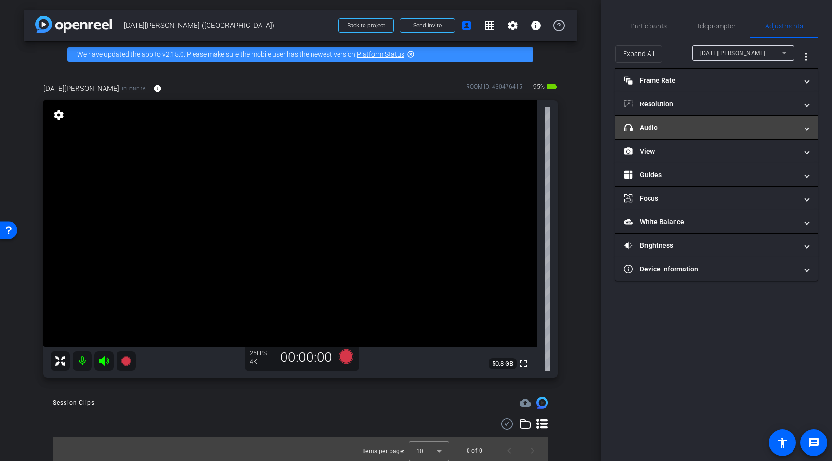
drag, startPoint x: 656, startPoint y: 126, endPoint x: 666, endPoint y: 124, distance: 9.7
click at [656, 126] on mat-panel-title "headphone icon Audio" at bounding box center [710, 128] width 173 height 10
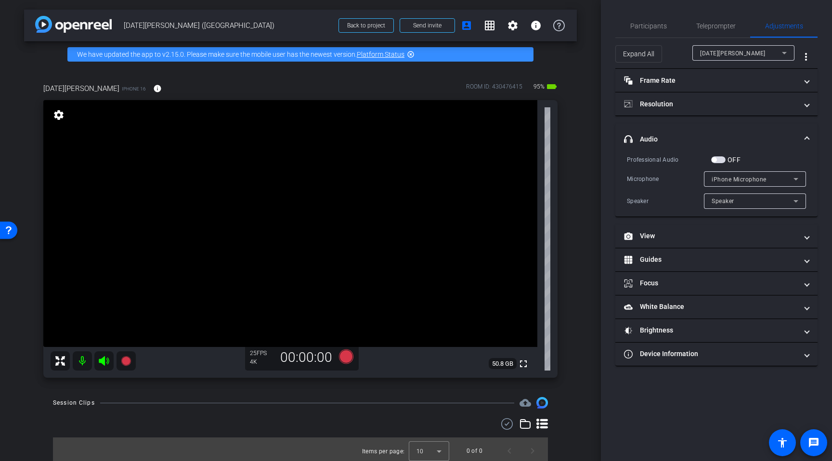
click at [683, 160] on span "button" at bounding box center [714, 160] width 5 height 5
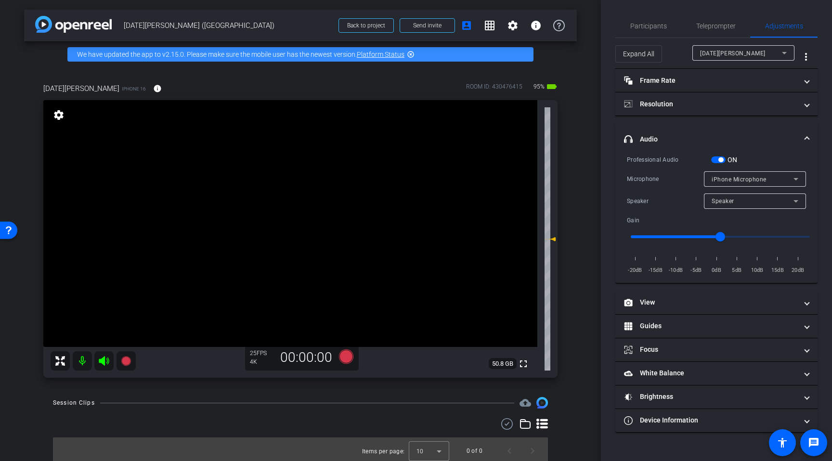
click at [683, 177] on div "iPhone Microphone" at bounding box center [755, 178] width 102 height 15
click at [683, 216] on span "USBAudio1.0" at bounding box center [730, 214] width 37 height 12
click at [683, 202] on div "Speaker" at bounding box center [753, 201] width 82 height 12
click at [683, 189] on div at bounding box center [416, 230] width 832 height 461
click at [683, 159] on span "button" at bounding box center [721, 160] width 5 height 5
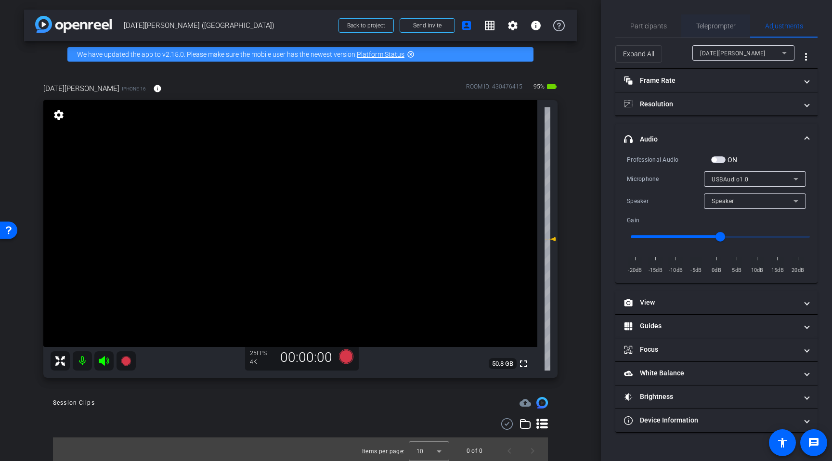
click at [683, 27] on span "Teleprompter" at bounding box center [715, 26] width 39 height 7
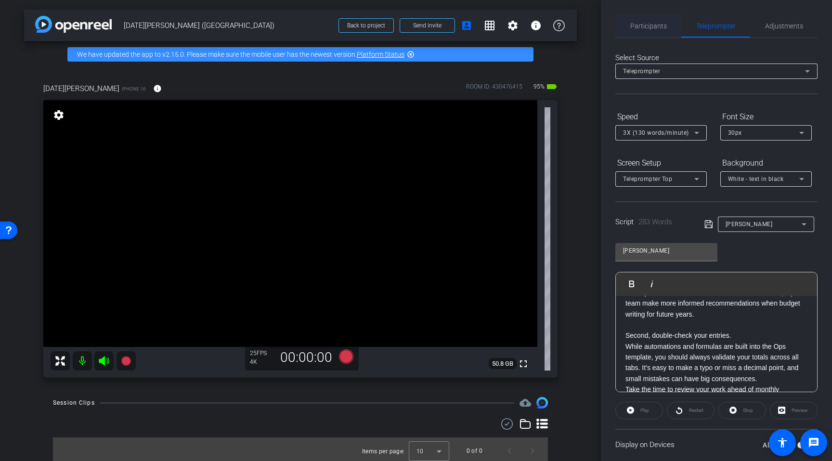
click at [652, 24] on span "Participants" at bounding box center [649, 26] width 37 height 7
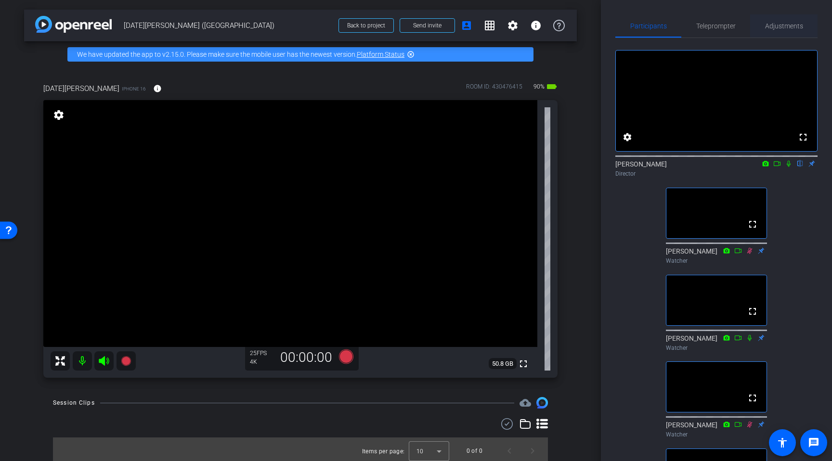
click at [683, 26] on span "Adjustments" at bounding box center [784, 26] width 38 height 7
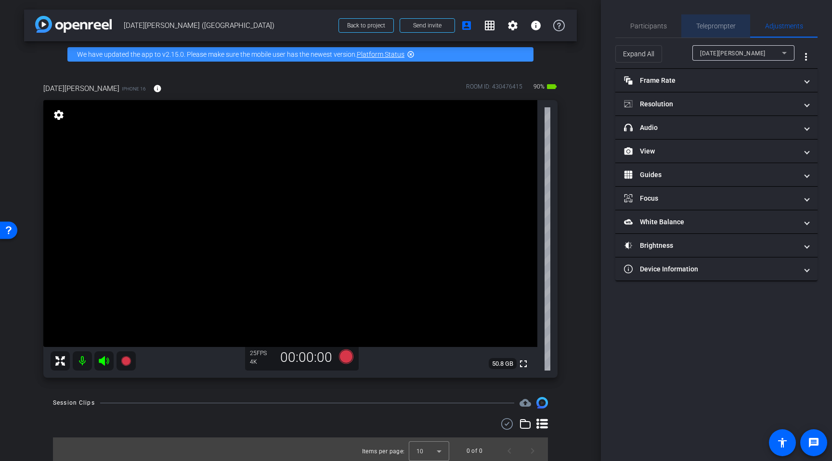
click at [683, 28] on span "Teleprompter" at bounding box center [715, 26] width 39 height 7
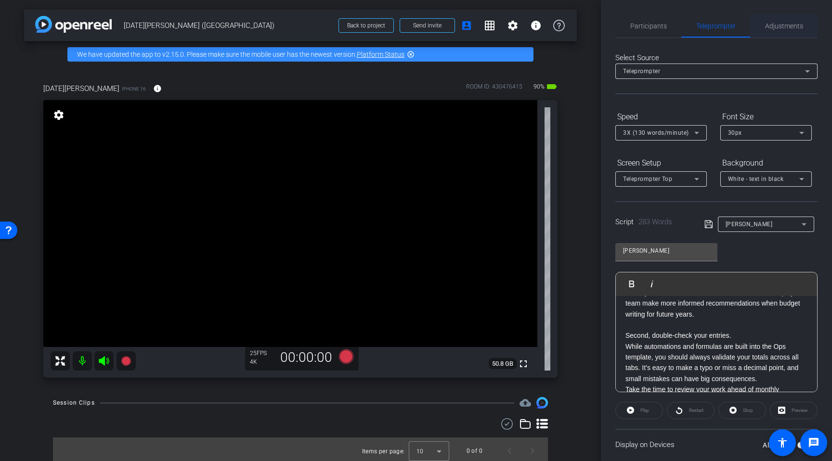
click at [683, 20] on span "Adjustments" at bounding box center [784, 25] width 38 height 23
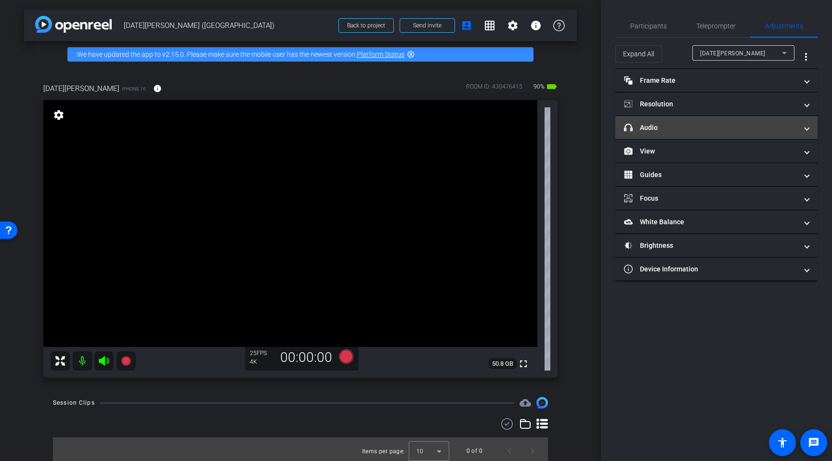
click at [667, 131] on mat-panel-title "headphone icon Audio" at bounding box center [710, 128] width 173 height 10
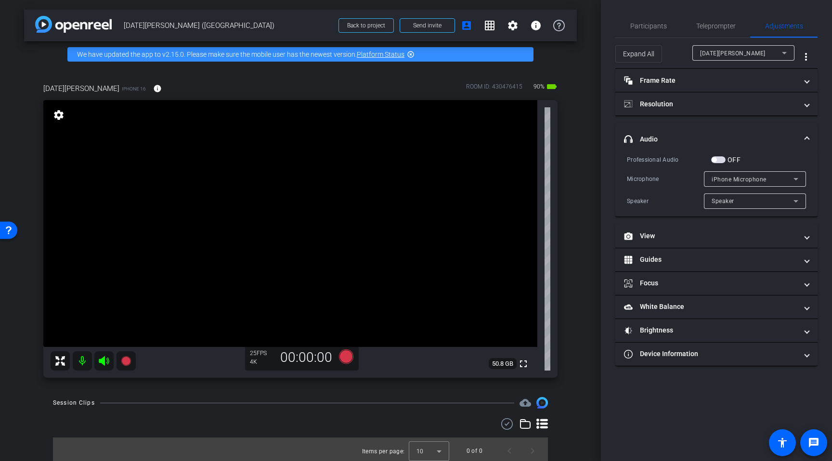
drag, startPoint x: 718, startPoint y: 157, endPoint x: 725, endPoint y: 163, distance: 9.6
click at [683, 157] on span "button" at bounding box center [718, 160] width 14 height 7
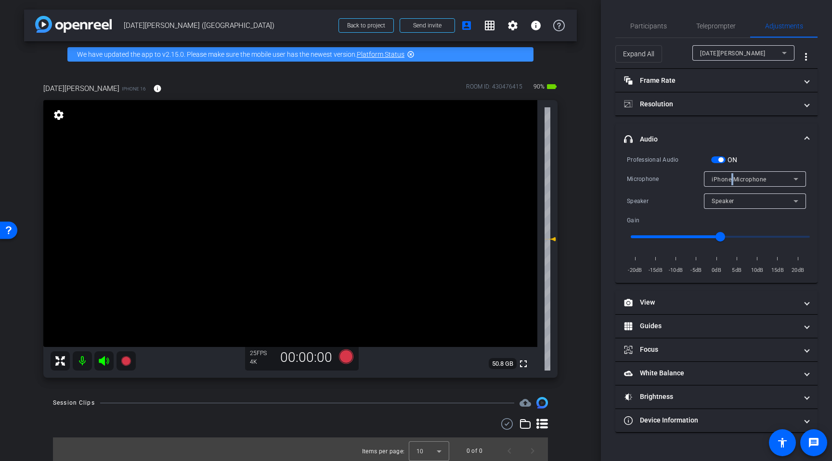
click at [683, 176] on span "iPhone Microphone" at bounding box center [739, 179] width 55 height 7
click at [683, 214] on span "USBAudio1.0" at bounding box center [730, 214] width 37 height 12
click at [683, 172] on div "Microphone USBAudio1.0" at bounding box center [716, 178] width 179 height 15
click at [683, 24] on span "Teleprompter" at bounding box center [715, 26] width 39 height 7
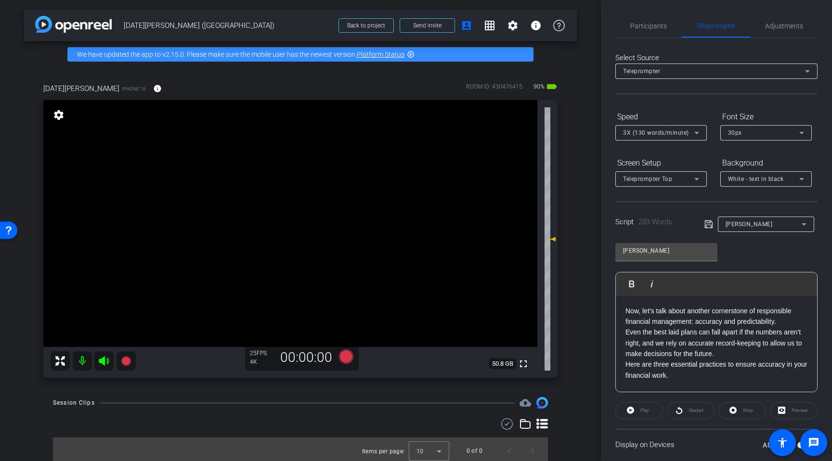
scroll to position [65, 0]
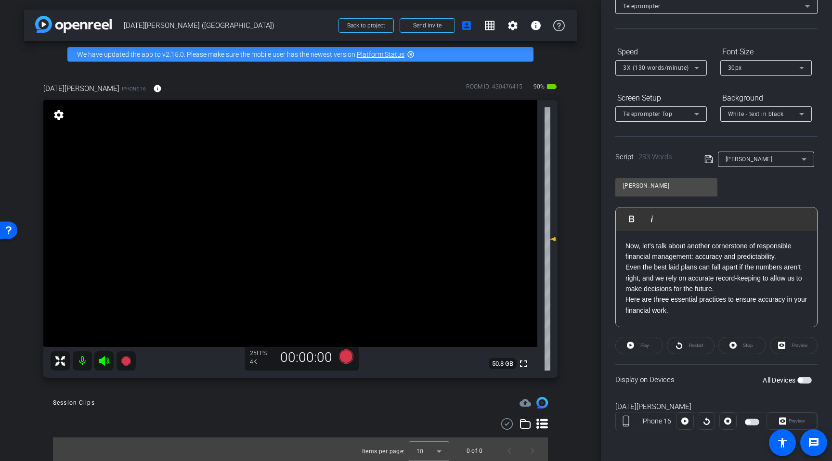
click at [683, 378] on span "button" at bounding box center [805, 380] width 14 height 7
click at [683, 421] on icon at bounding box center [685, 421] width 7 height 14
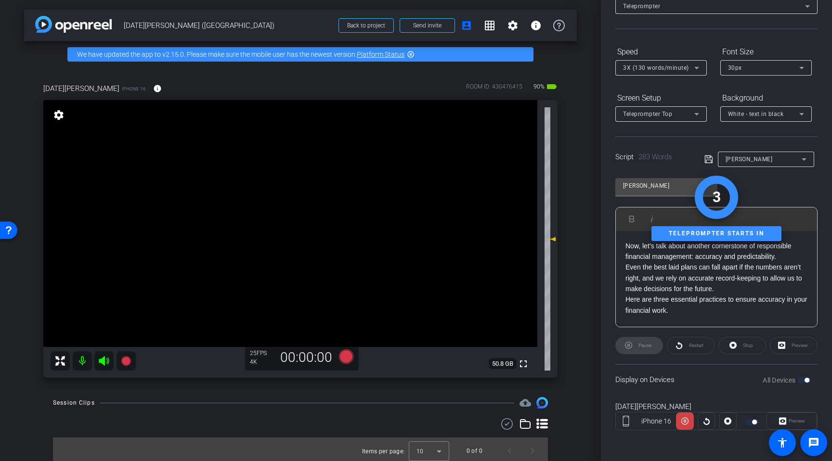
click at [683, 422] on div "Preview" at bounding box center [792, 421] width 51 height 17
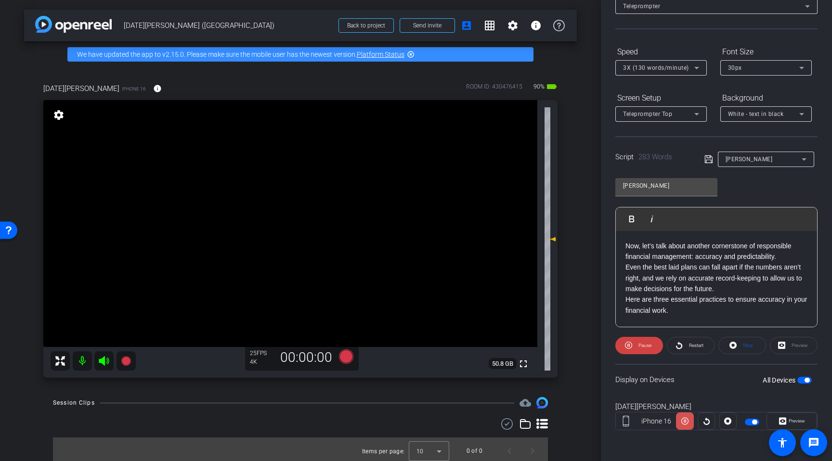
click at [683, 425] on icon at bounding box center [685, 421] width 7 height 14
click at [683, 423] on icon at bounding box center [685, 421] width 7 height 7
click at [683, 422] on span at bounding box center [728, 421] width 16 height 23
click at [683, 422] on div at bounding box center [728, 421] width 17 height 17
click at [683, 423] on icon at bounding box center [685, 421] width 7 height 7
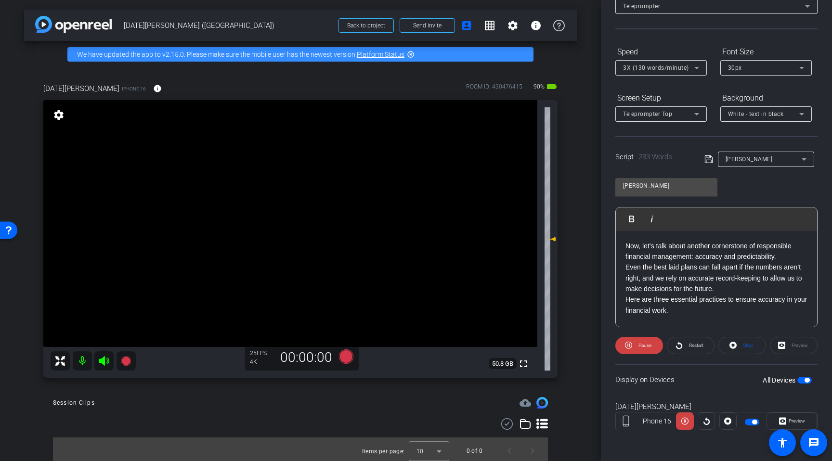
scroll to position [9, 0]
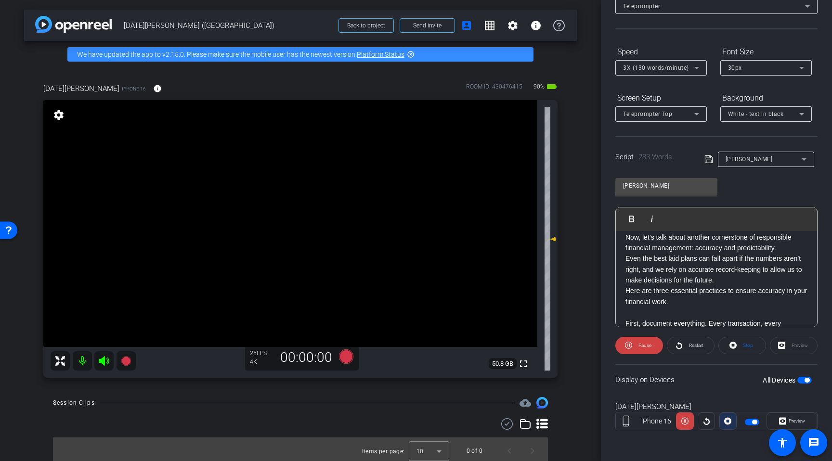
click at [683, 422] on icon at bounding box center [727, 421] width 7 height 14
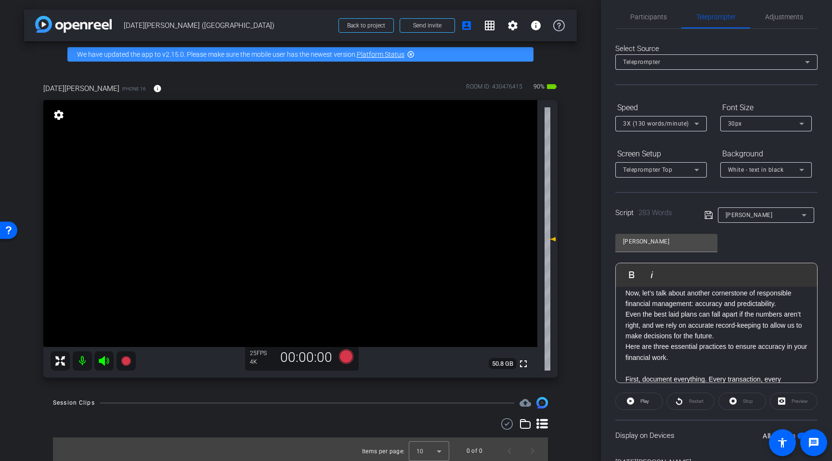
scroll to position [0, 0]
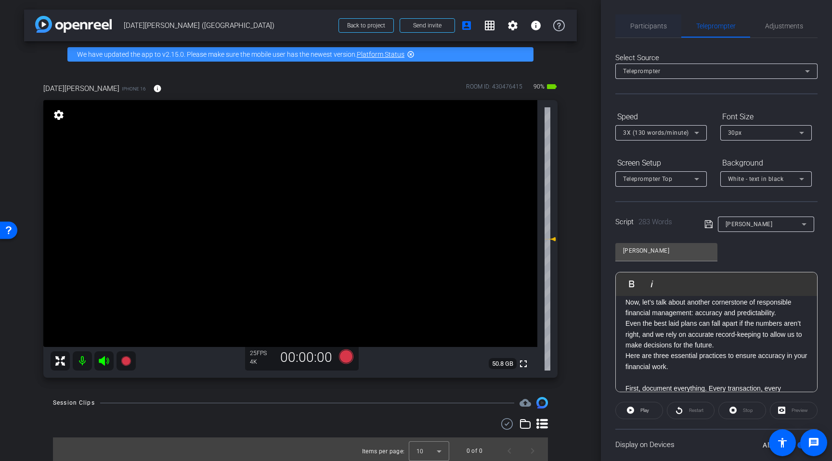
click at [647, 24] on span "Participants" at bounding box center [649, 26] width 37 height 7
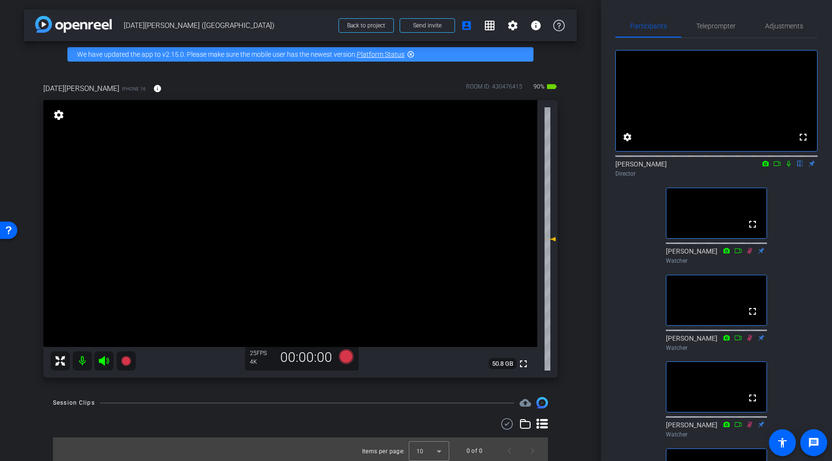
click at [683, 167] on icon at bounding box center [789, 163] width 8 height 7
click at [342, 355] on icon at bounding box center [346, 357] width 14 height 14
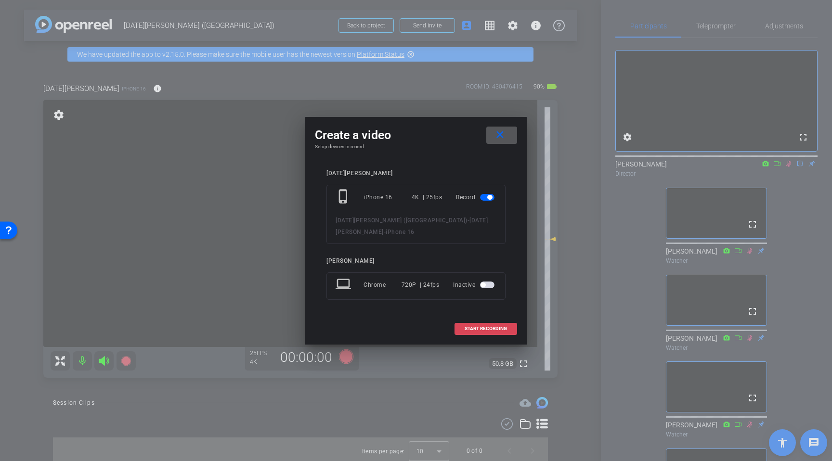
click at [478, 327] on span "START RECORDING" at bounding box center [486, 329] width 42 height 5
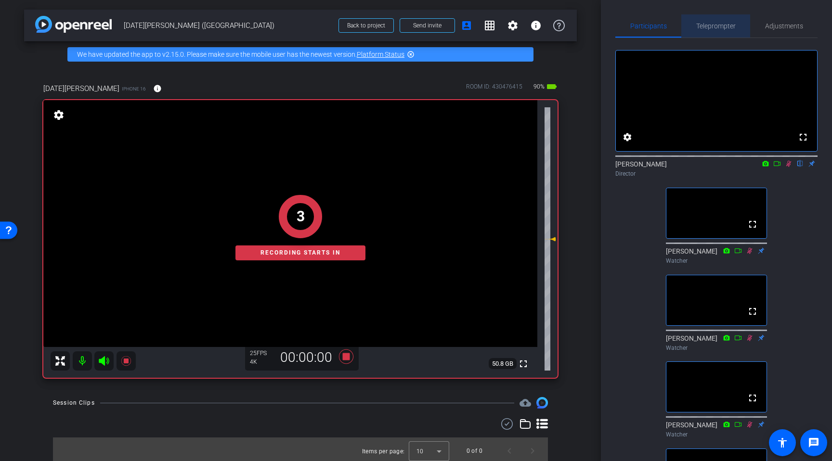
click at [683, 24] on span "Teleprompter" at bounding box center [715, 26] width 39 height 7
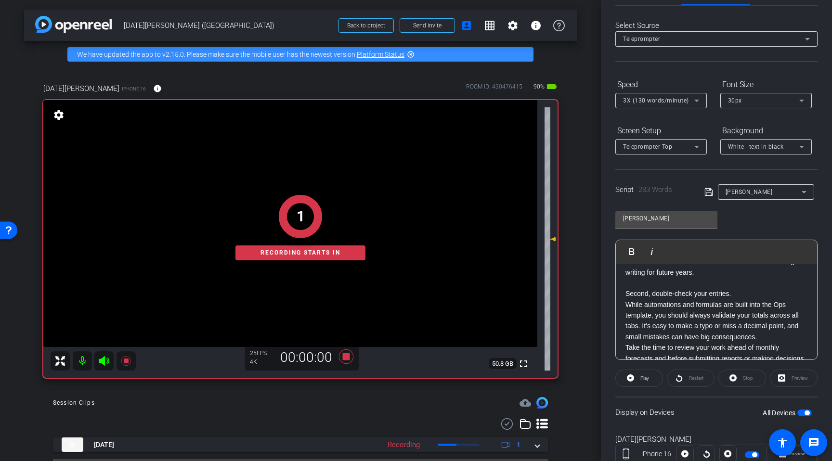
scroll to position [65, 0]
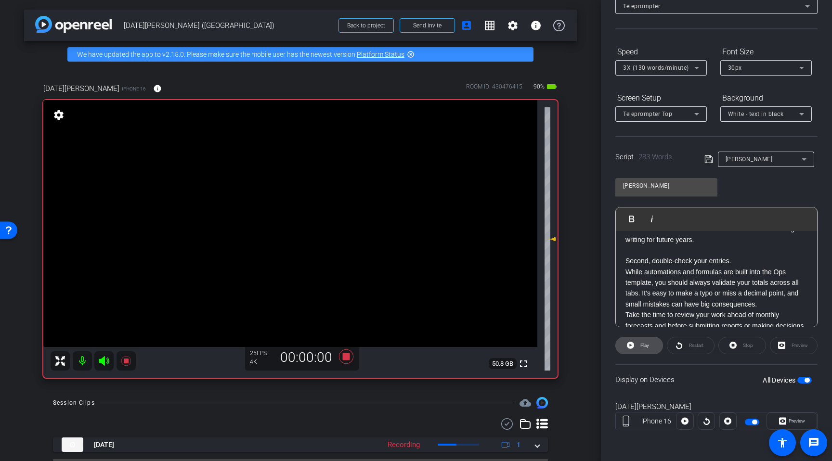
click at [641, 342] on span "Play" at bounding box center [643, 345] width 11 height 13
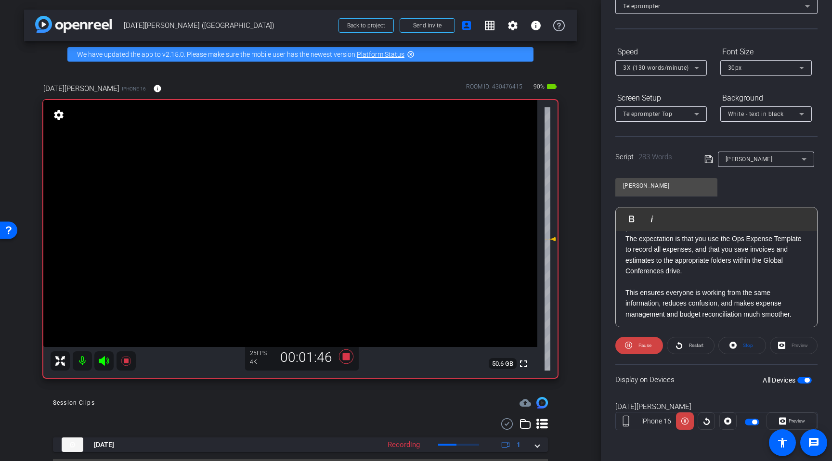
scroll to position [376, 0]
click at [346, 357] on icon at bounding box center [346, 357] width 14 height 14
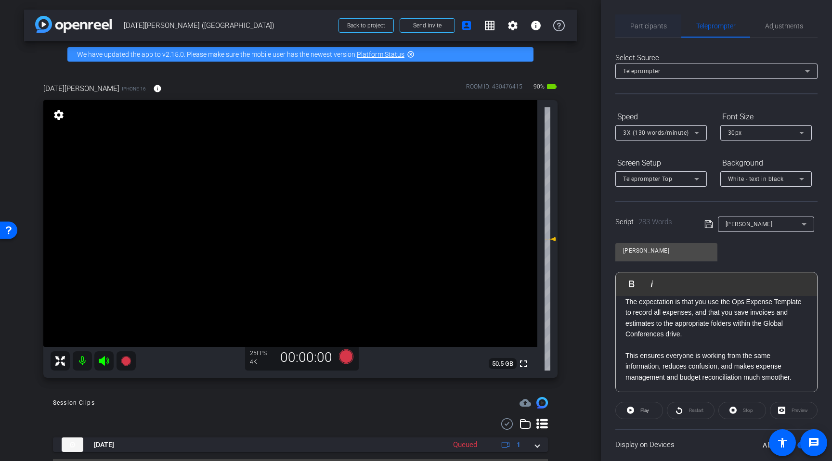
click at [646, 26] on span "Participants" at bounding box center [649, 26] width 37 height 7
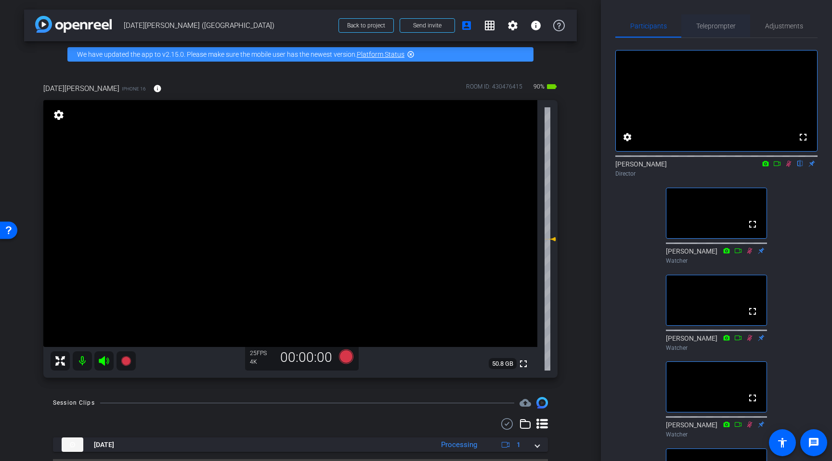
click at [683, 25] on span "Teleprompter" at bounding box center [715, 26] width 39 height 7
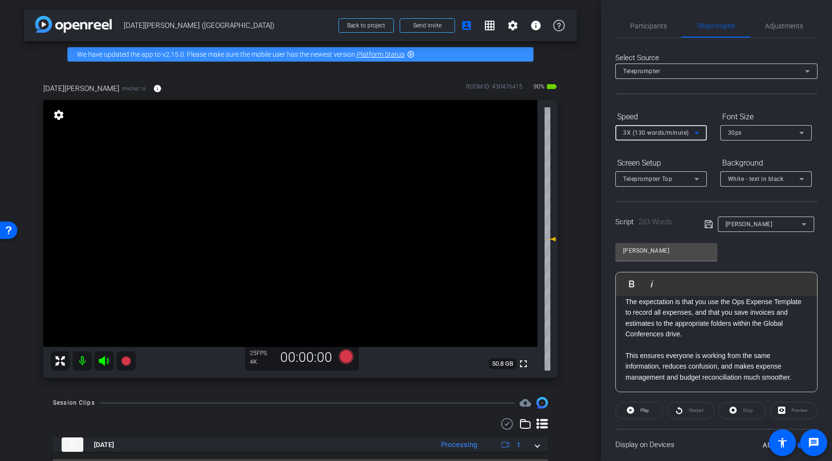
click at [661, 136] on div "3X (130 words/minute)" at bounding box center [658, 133] width 71 height 12
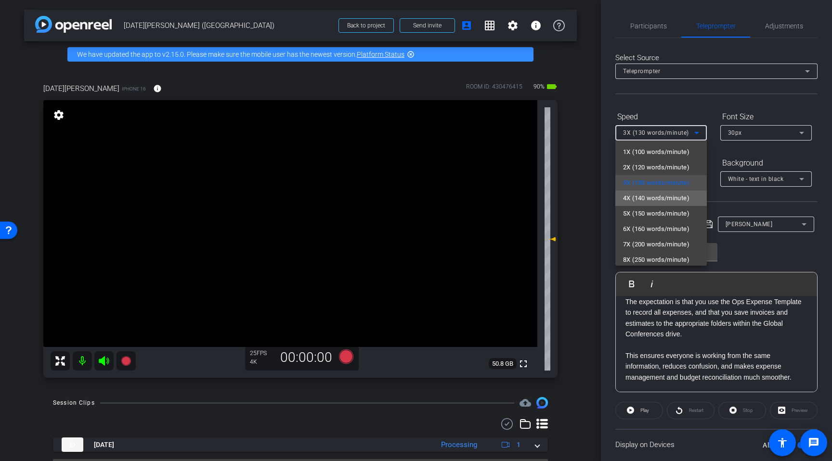
click at [653, 200] on span "4X (140 words/minute)" at bounding box center [656, 199] width 66 height 12
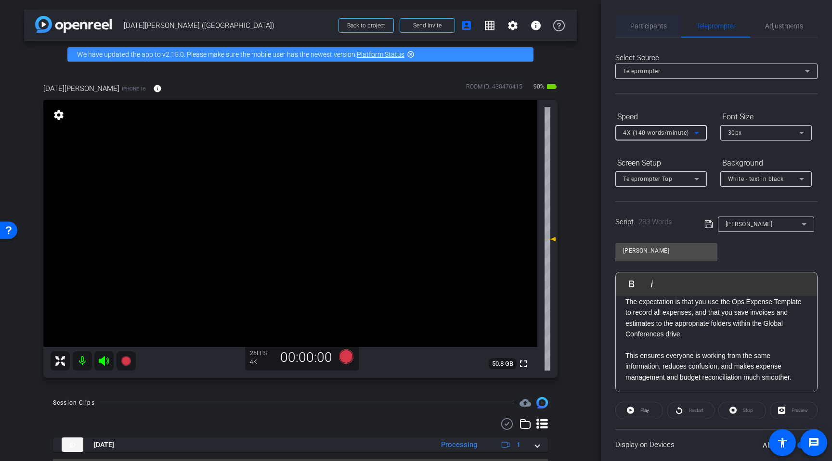
click at [651, 29] on span "Participants" at bounding box center [649, 26] width 37 height 7
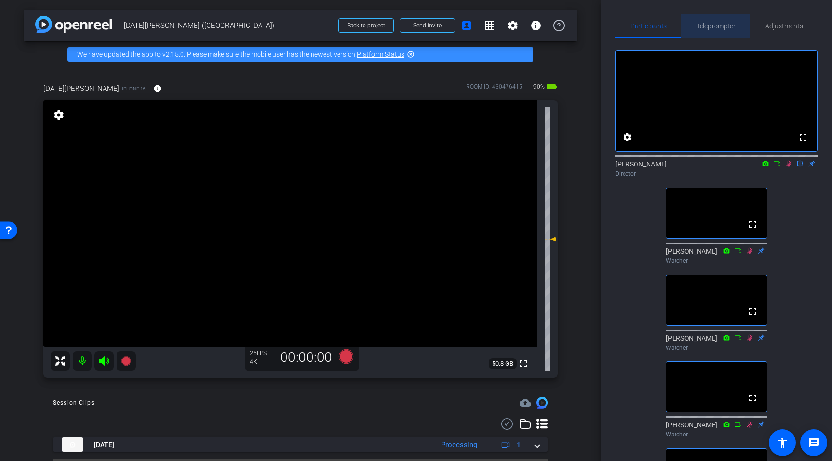
click at [683, 28] on span "Teleprompter" at bounding box center [715, 26] width 39 height 7
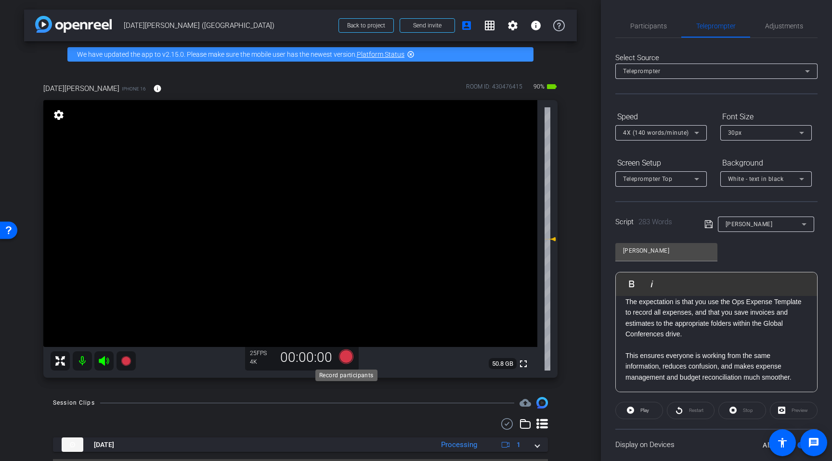
click at [344, 360] on icon at bounding box center [346, 357] width 14 height 14
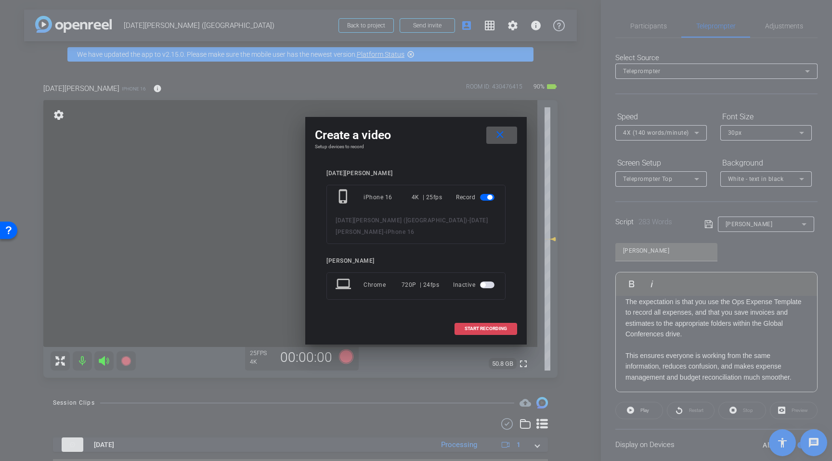
click at [485, 328] on span "START RECORDING" at bounding box center [486, 329] width 42 height 5
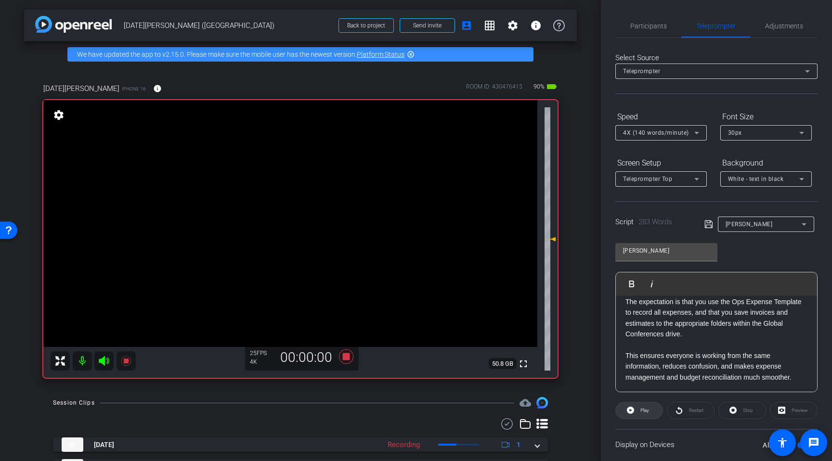
click at [642, 415] on span "Play" at bounding box center [643, 410] width 11 height 13
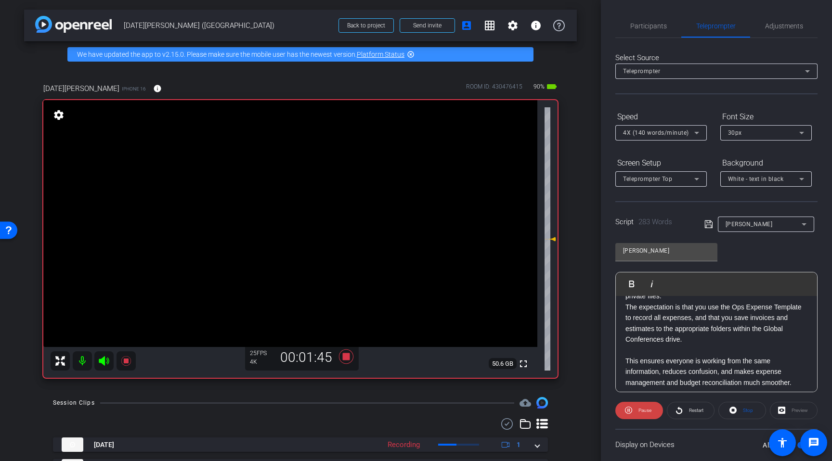
scroll to position [376, 0]
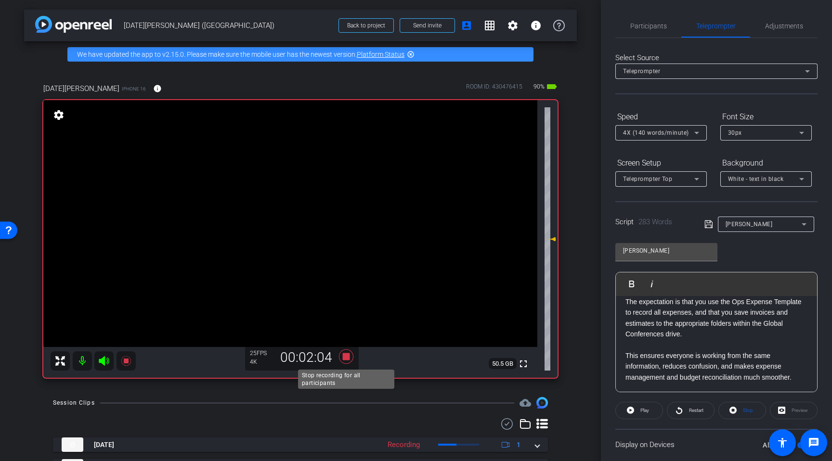
click at [347, 359] on icon at bounding box center [346, 357] width 14 height 14
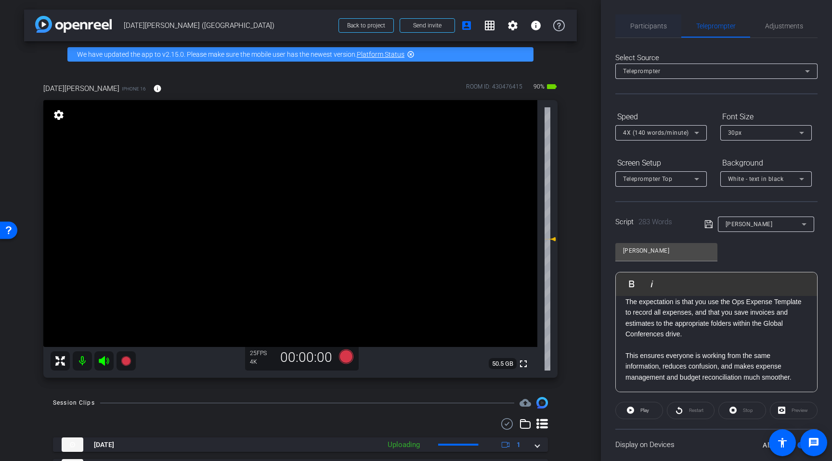
click at [642, 29] on span "Participants" at bounding box center [649, 26] width 37 height 7
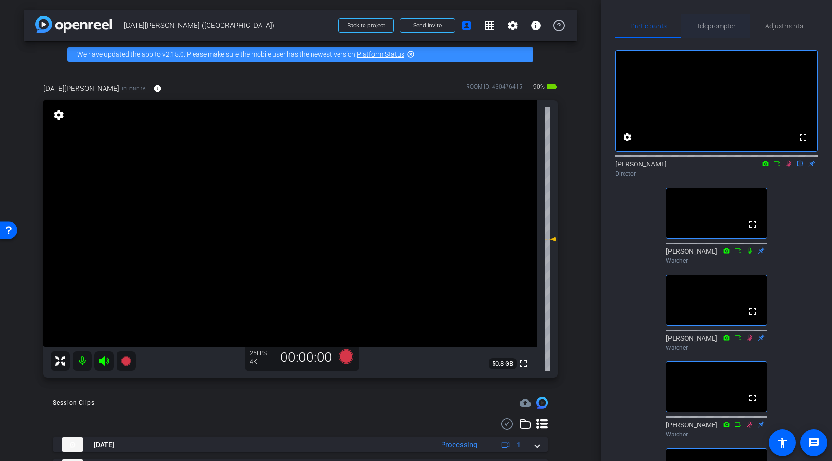
click at [683, 27] on span "Teleprompter" at bounding box center [715, 26] width 39 height 7
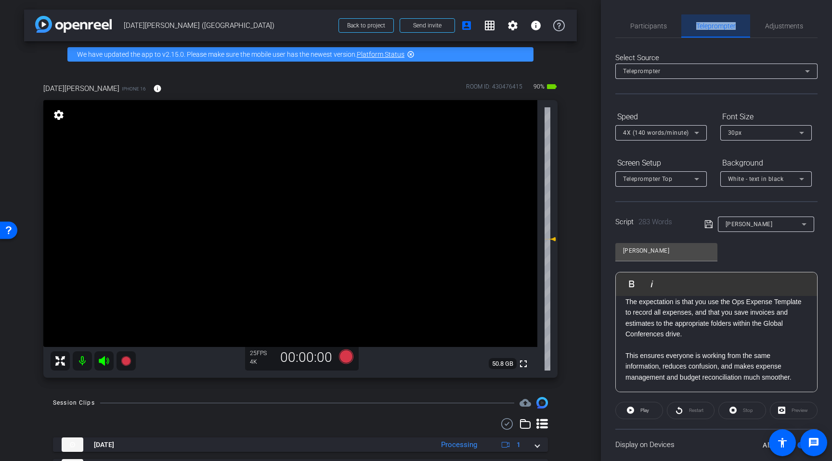
drag, startPoint x: 716, startPoint y: 27, endPoint x: 709, endPoint y: 81, distance: 55.0
click at [683, 27] on span "Teleprompter" at bounding box center [715, 26] width 39 height 7
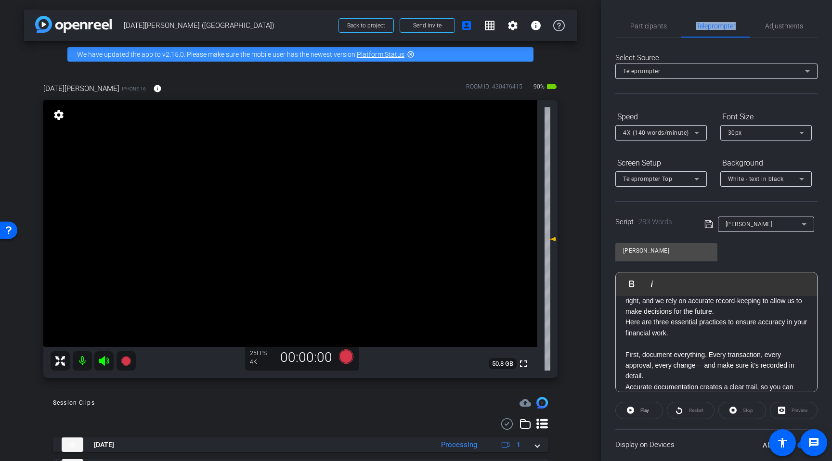
scroll to position [71, 0]
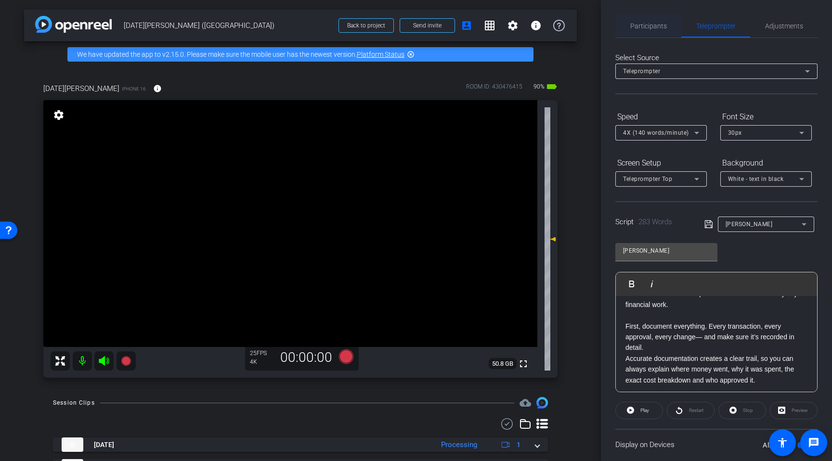
click at [655, 31] on span "Participants" at bounding box center [649, 25] width 37 height 23
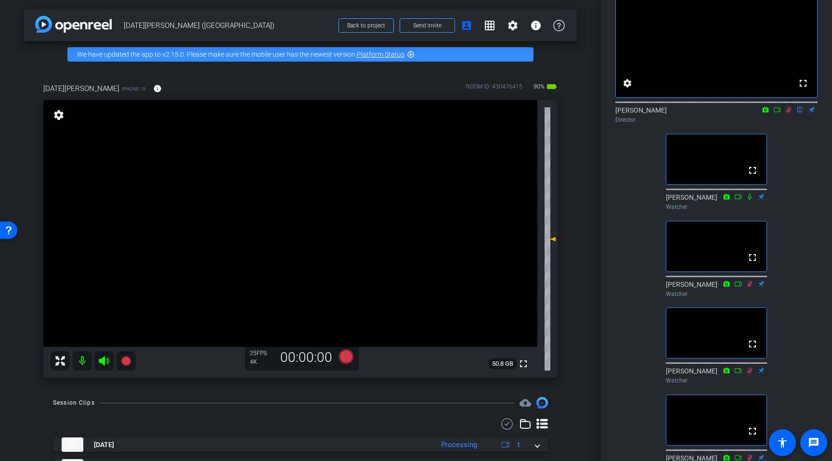
scroll to position [62, 0]
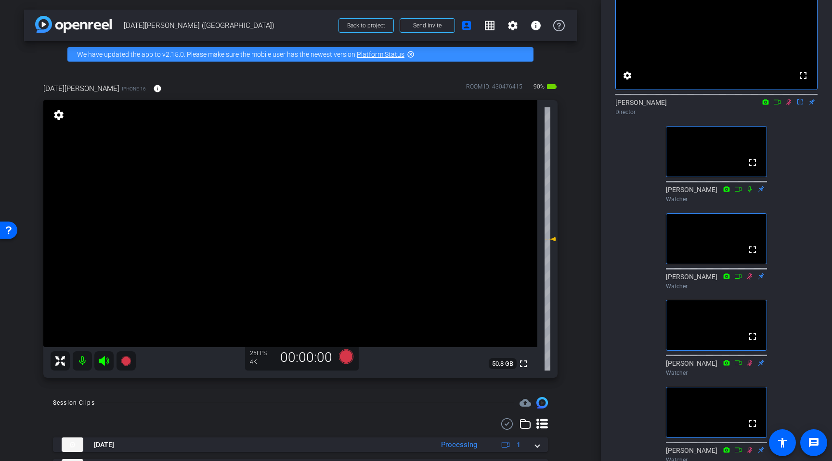
click at [683, 106] on mat-icon at bounding box center [789, 102] width 12 height 9
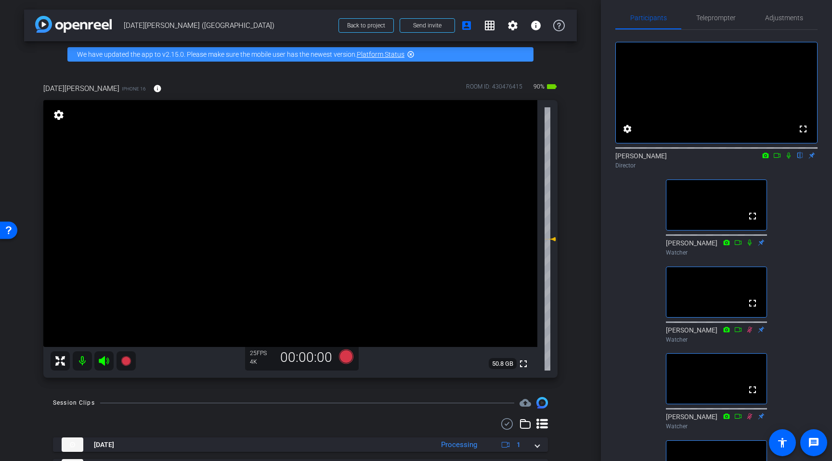
scroll to position [0, 0]
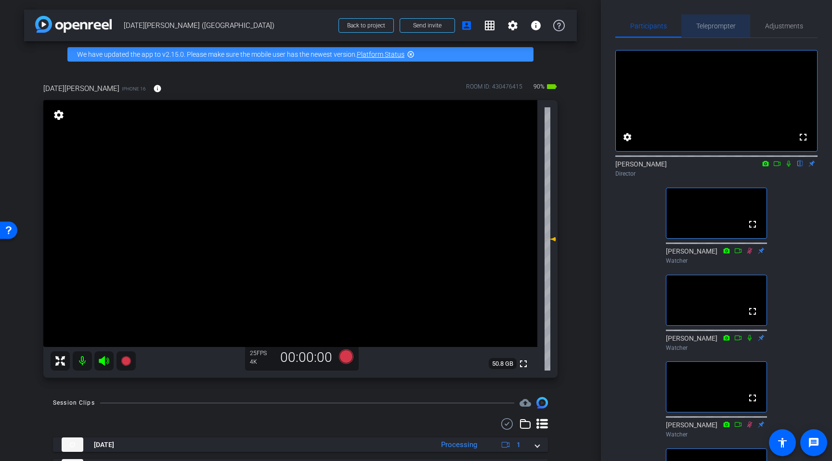
click at [683, 26] on span "Teleprompter" at bounding box center [715, 26] width 39 height 7
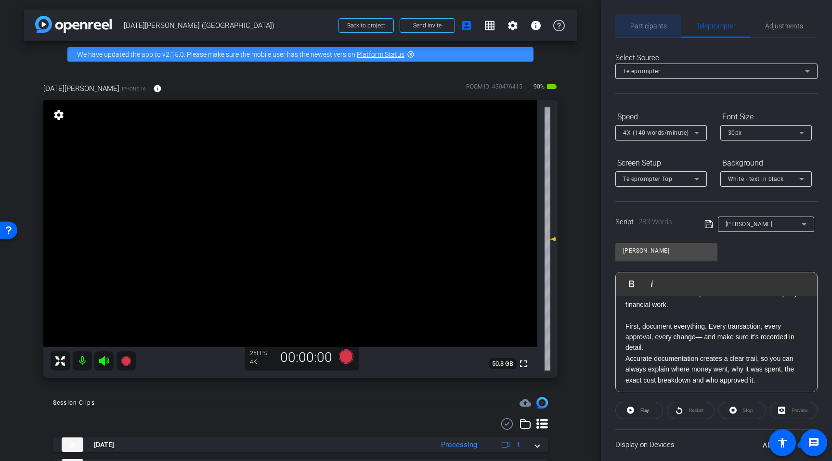
click at [658, 28] on span "Participants" at bounding box center [649, 26] width 37 height 7
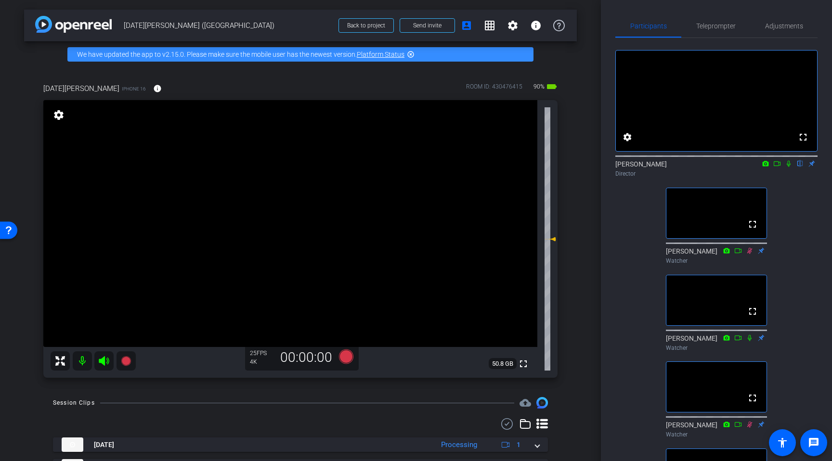
click at [683, 167] on icon at bounding box center [789, 163] width 8 height 7
click at [343, 357] on icon at bounding box center [346, 357] width 14 height 14
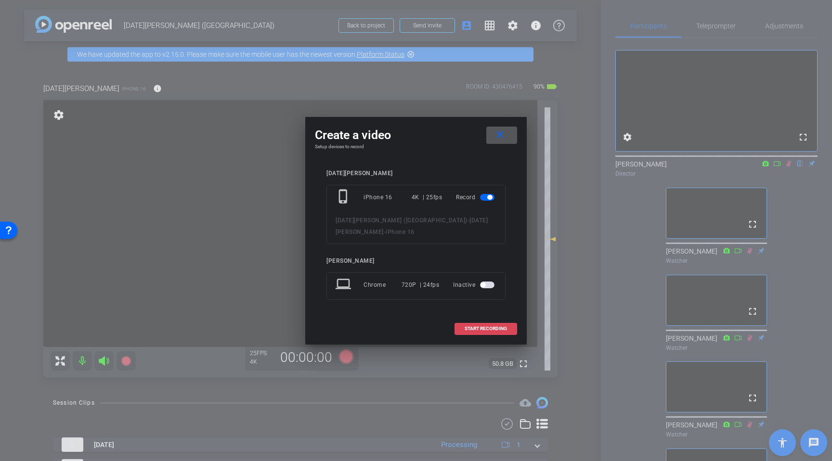
click at [489, 330] on span "START RECORDING" at bounding box center [486, 329] width 42 height 5
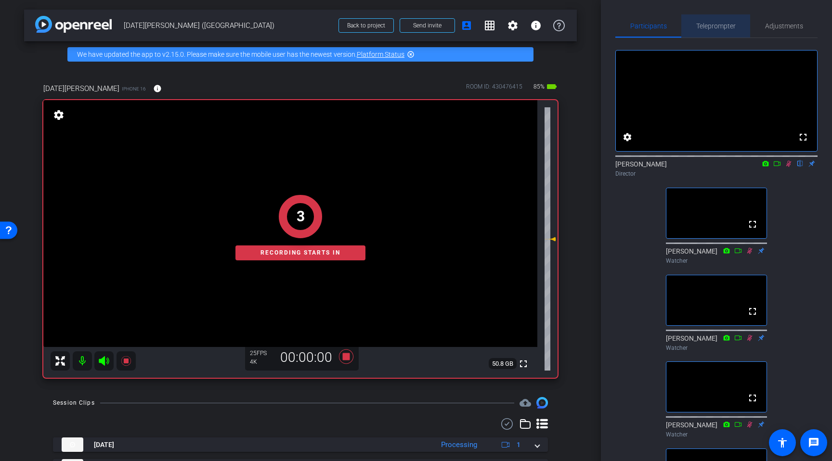
click at [683, 24] on span "Teleprompter" at bounding box center [715, 26] width 39 height 7
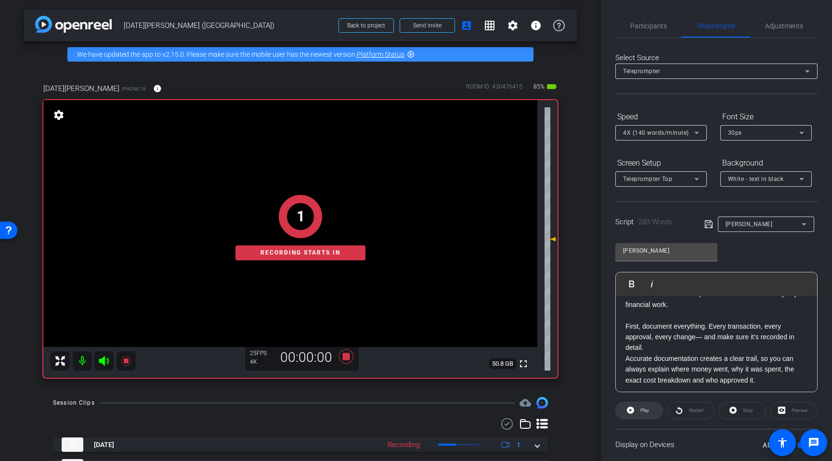
click at [642, 410] on span "Play" at bounding box center [645, 410] width 9 height 5
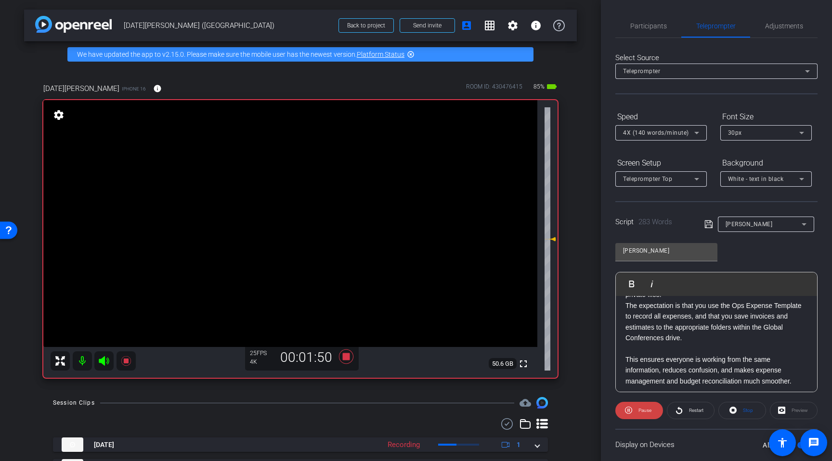
scroll to position [376, 0]
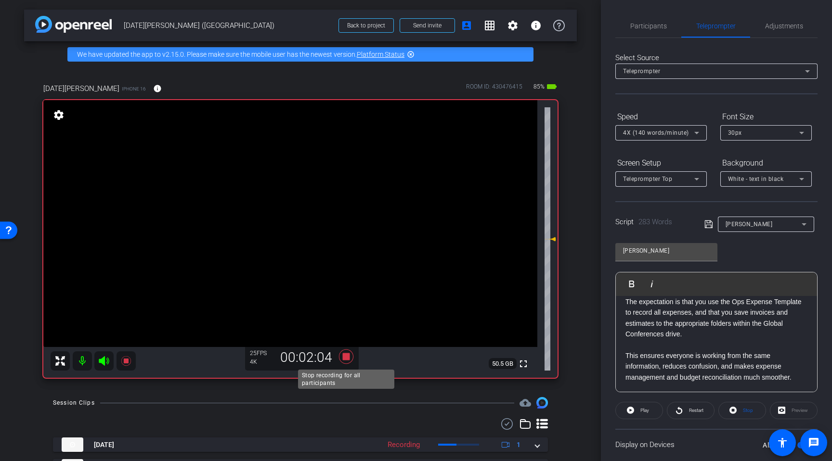
click at [346, 357] on icon at bounding box center [346, 357] width 14 height 14
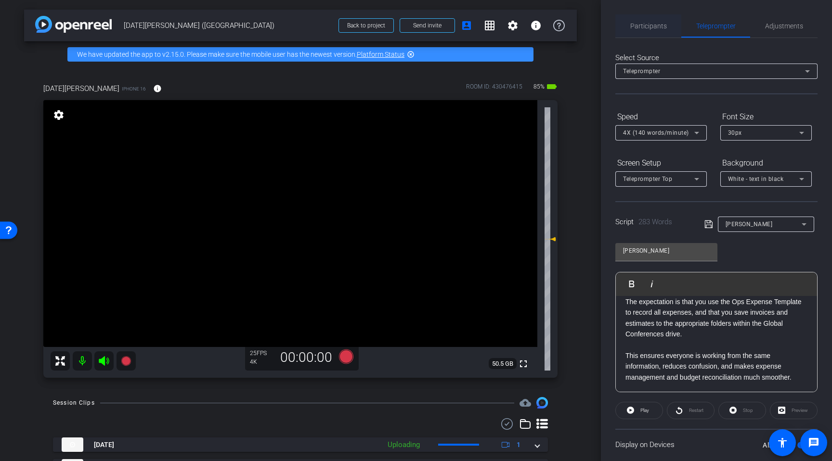
click at [651, 26] on span "Participants" at bounding box center [649, 26] width 37 height 7
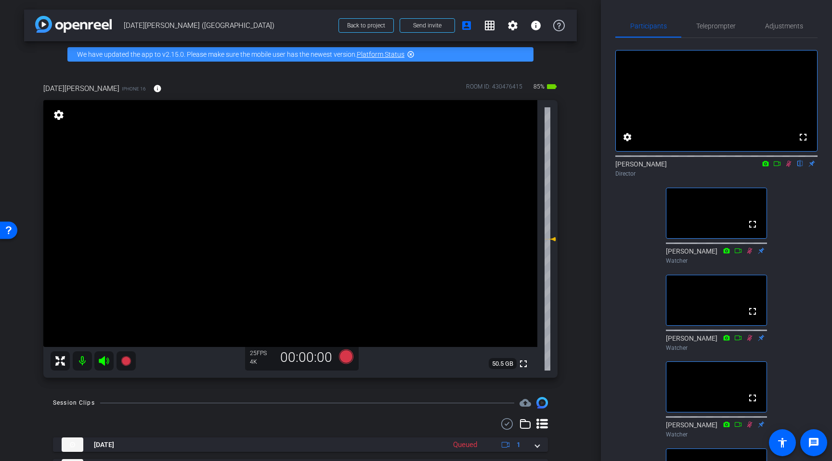
click at [683, 172] on div "Rob Harpin flip Director" at bounding box center [717, 166] width 202 height 29
click at [683, 168] on mat-icon at bounding box center [789, 163] width 12 height 9
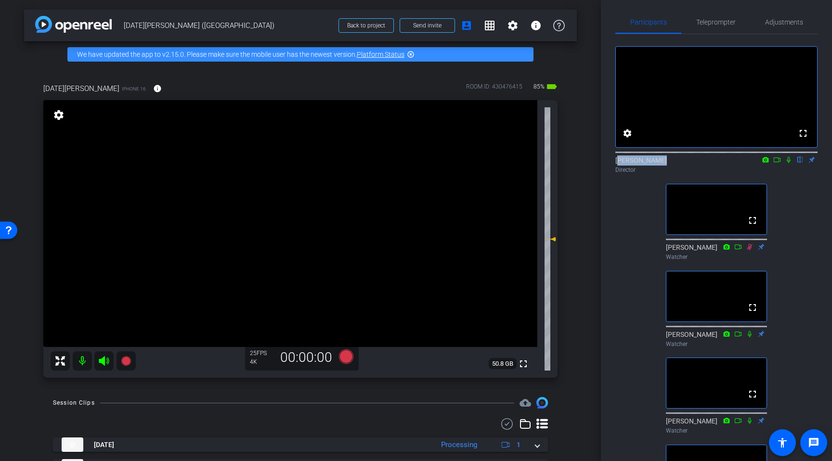
scroll to position [0, 0]
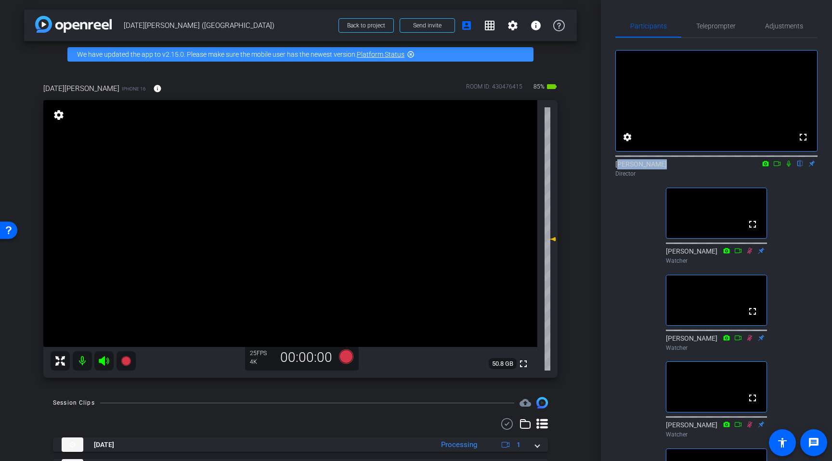
click at [683, 167] on icon at bounding box center [789, 164] width 4 height 6
click at [346, 354] on icon at bounding box center [346, 357] width 14 height 14
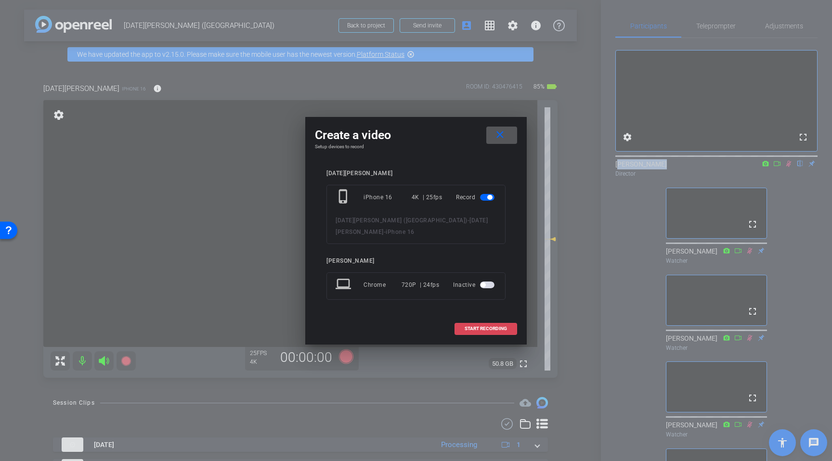
click at [464, 323] on span at bounding box center [486, 328] width 62 height 23
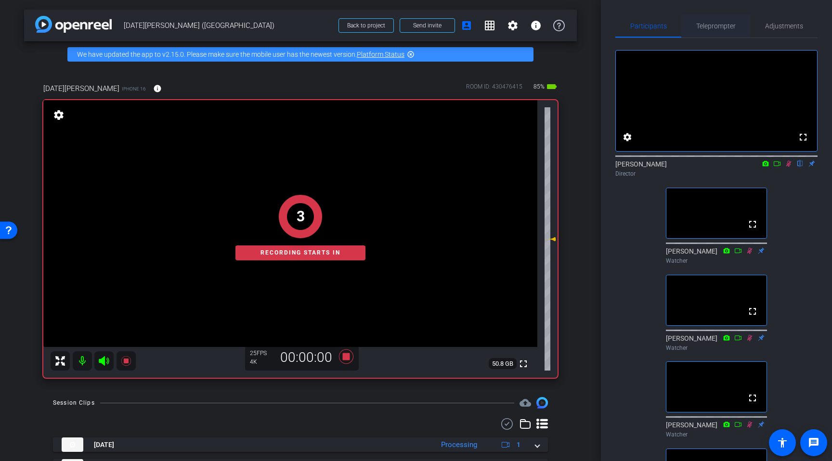
click at [683, 28] on span "Teleprompter" at bounding box center [715, 26] width 39 height 7
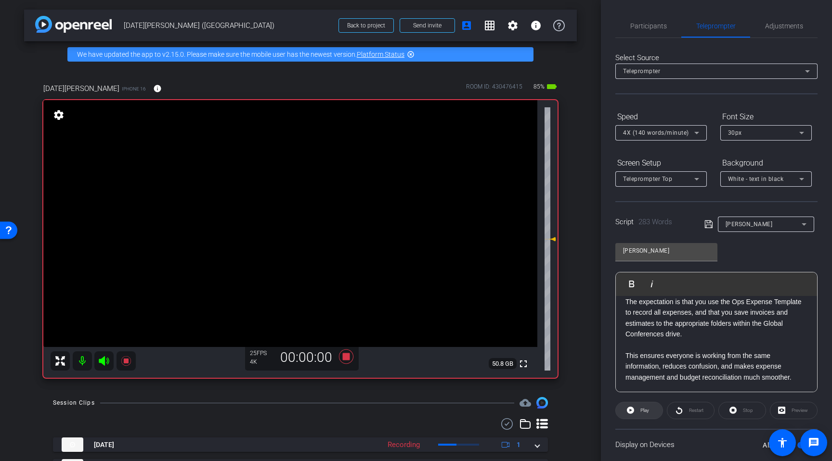
click at [653, 408] on span at bounding box center [639, 410] width 47 height 23
click at [346, 358] on icon at bounding box center [346, 357] width 14 height 14
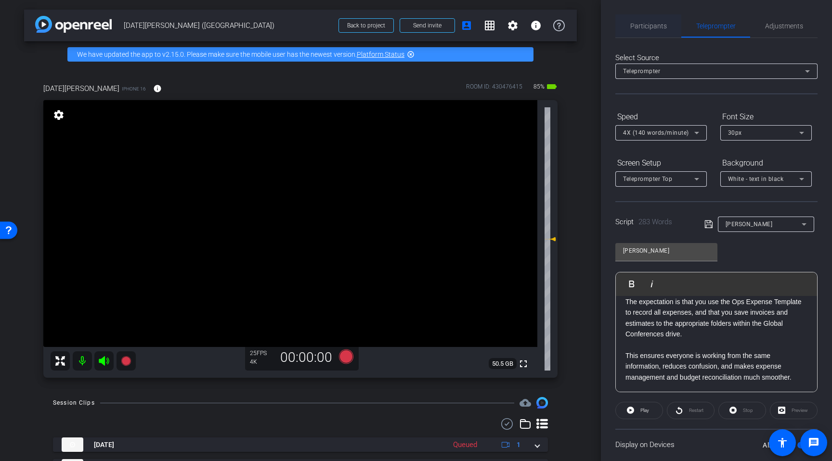
click at [651, 30] on span "Participants" at bounding box center [649, 25] width 37 height 23
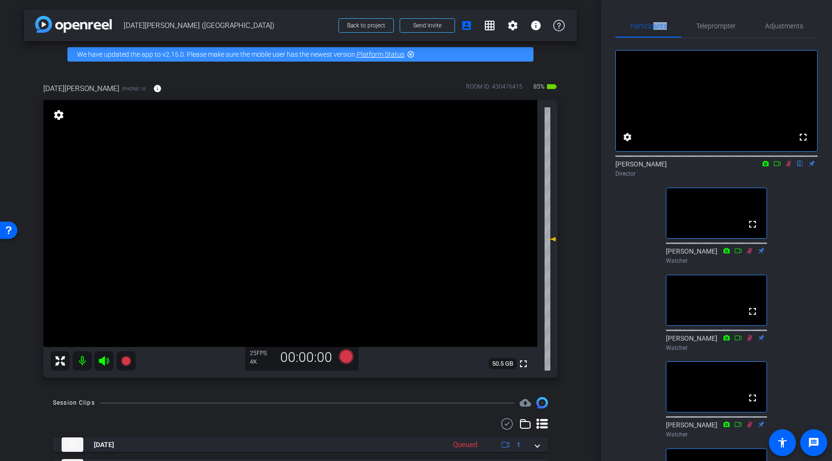
click at [683, 167] on icon at bounding box center [789, 164] width 5 height 6
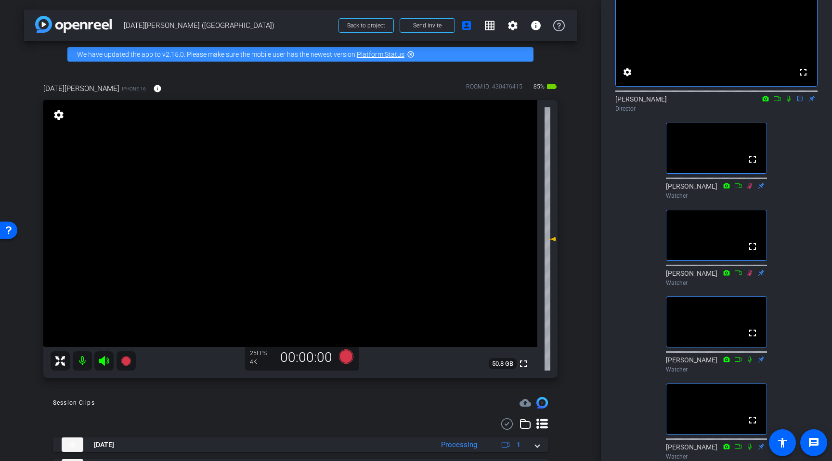
scroll to position [0, 0]
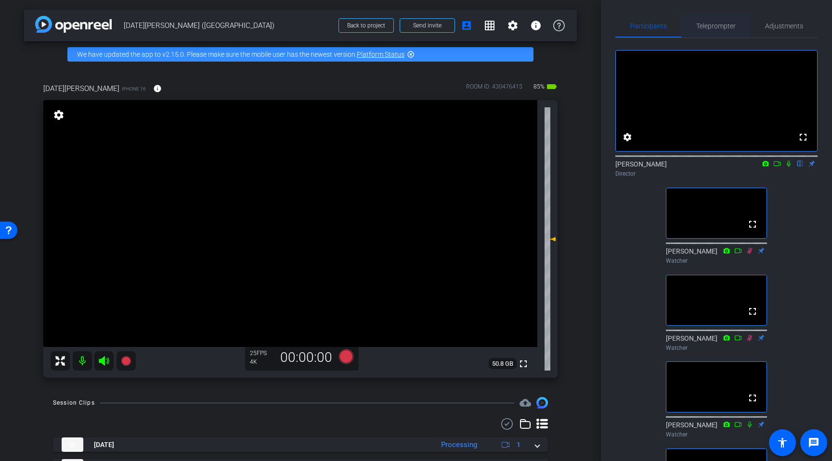
click at [683, 24] on span "Teleprompter" at bounding box center [715, 26] width 39 height 7
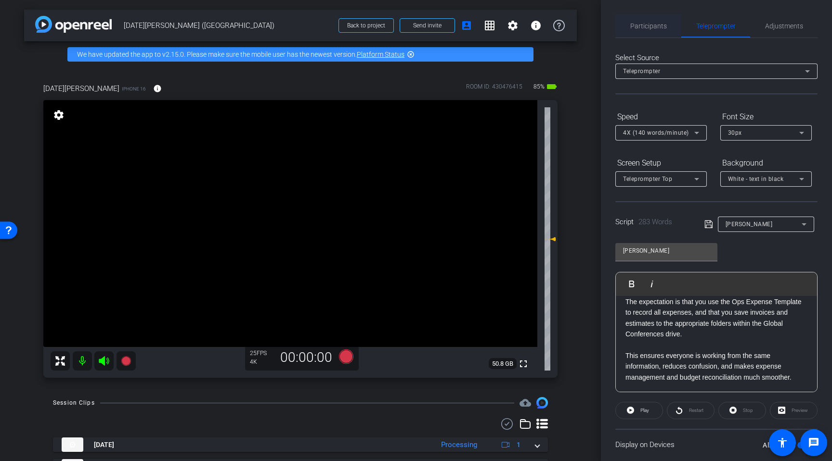
click at [662, 27] on span "Participants" at bounding box center [649, 26] width 37 height 7
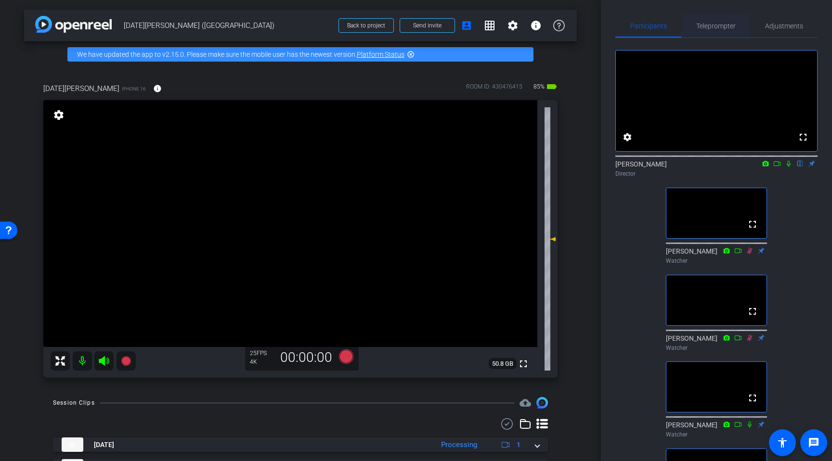
click at [683, 23] on span "Teleprompter" at bounding box center [715, 26] width 39 height 7
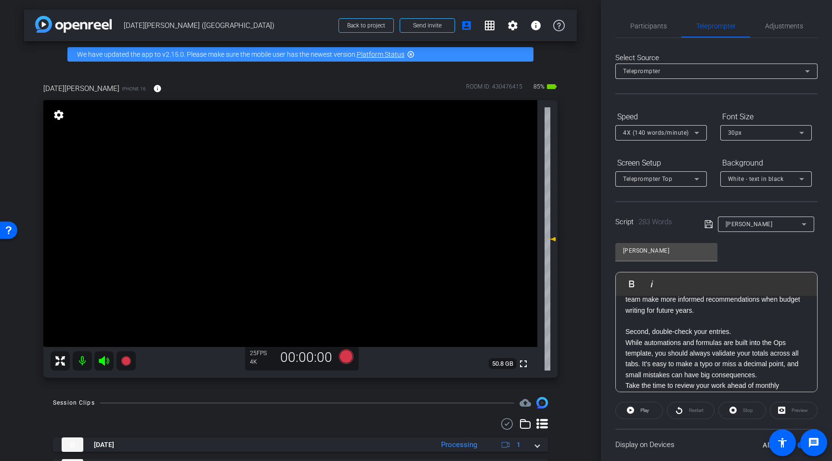
scroll to position [203, 0]
click at [647, 23] on span "Participants" at bounding box center [649, 26] width 37 height 7
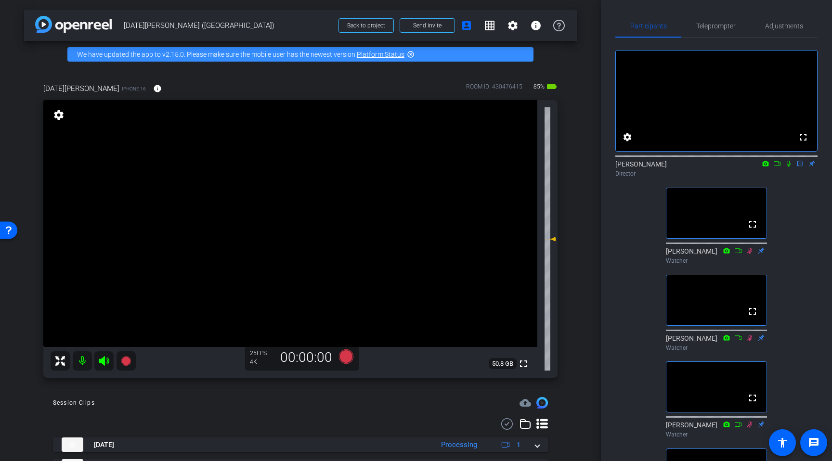
click at [683, 167] on icon at bounding box center [789, 163] width 8 height 7
click at [345, 360] on icon at bounding box center [346, 357] width 14 height 14
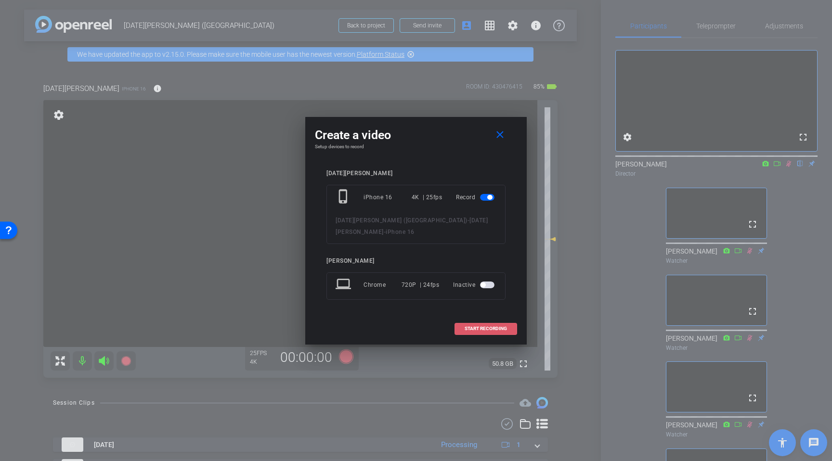
click at [488, 331] on span "START RECORDING" at bounding box center [486, 329] width 42 height 5
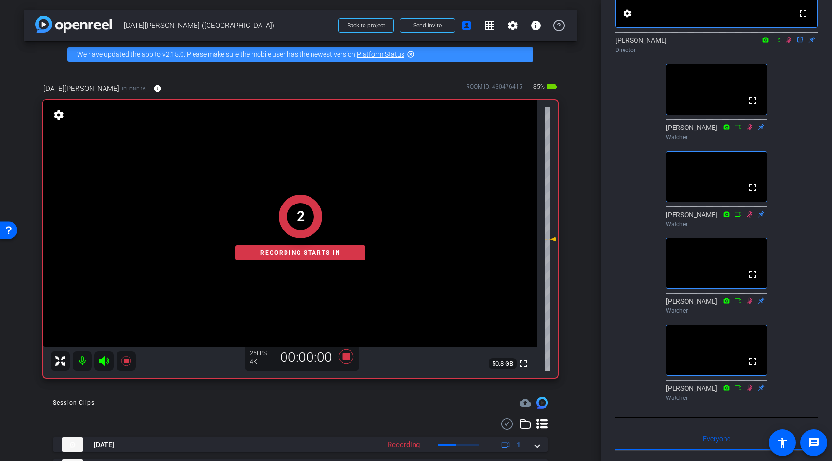
scroll to position [0, 0]
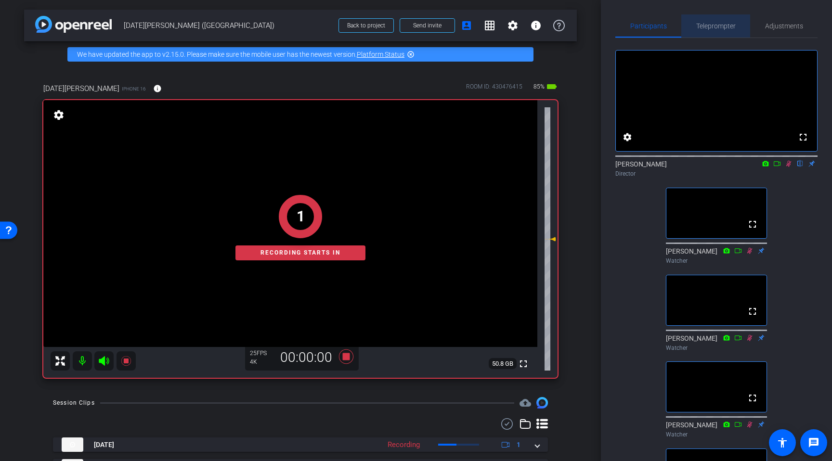
click at [683, 32] on span "Teleprompter" at bounding box center [715, 25] width 39 height 23
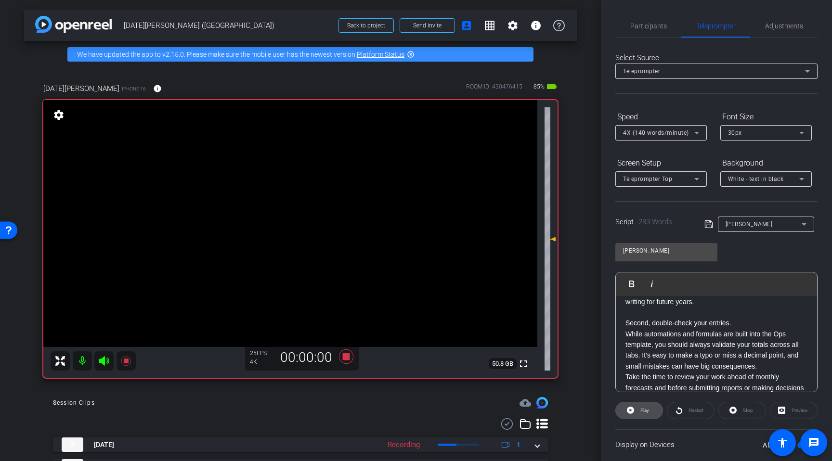
click at [642, 409] on span "Play" at bounding box center [645, 410] width 9 height 5
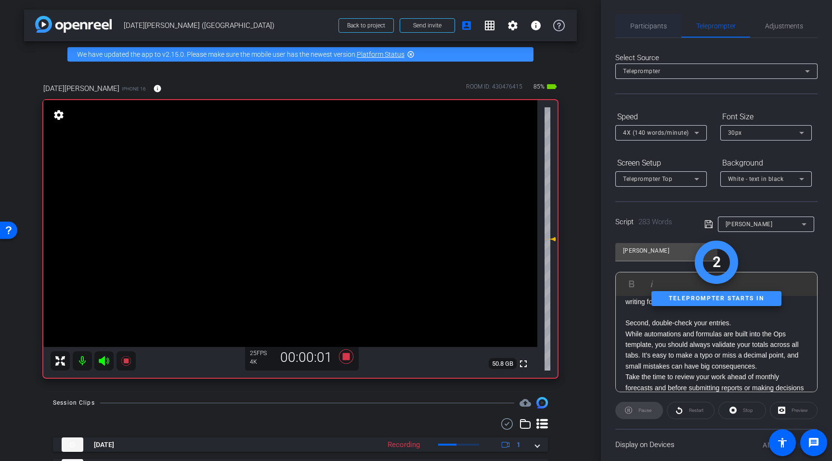
click at [648, 27] on span "Participants" at bounding box center [649, 26] width 37 height 7
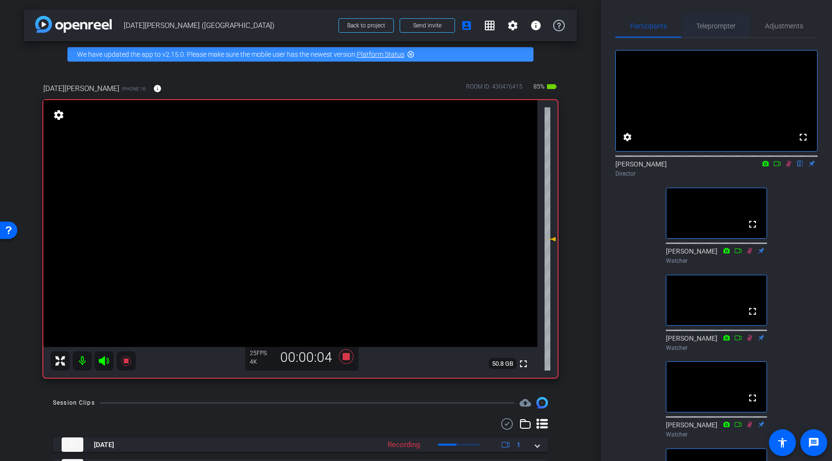
click at [683, 26] on span "Teleprompter" at bounding box center [715, 26] width 39 height 7
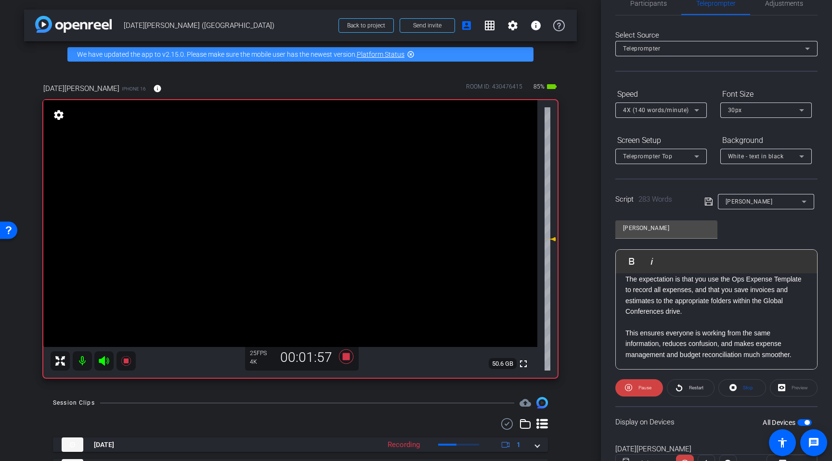
scroll to position [23, 0]
click at [347, 358] on icon at bounding box center [346, 357] width 14 height 14
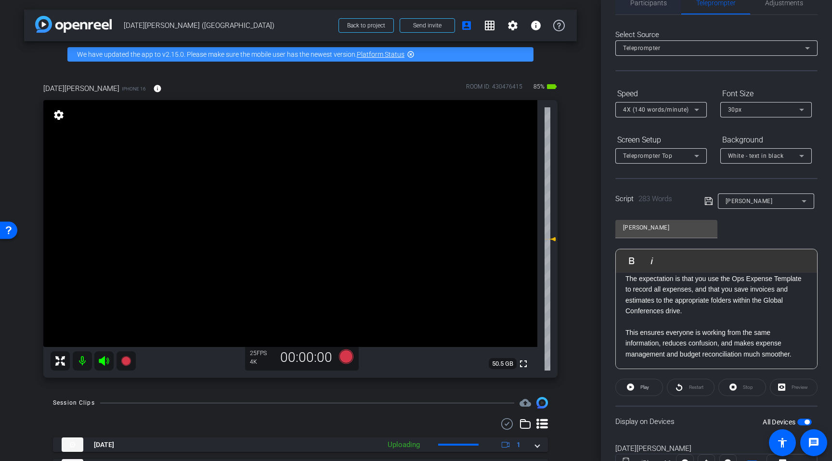
click at [644, 9] on span "Participants" at bounding box center [649, 2] width 37 height 23
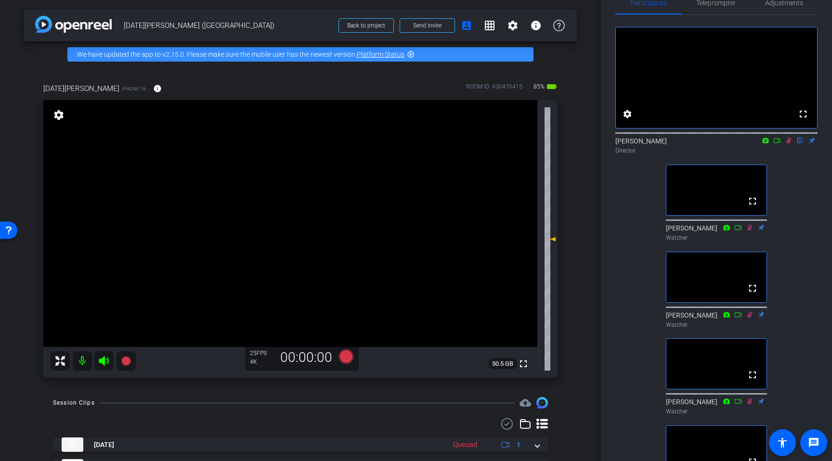
click at [683, 144] on icon at bounding box center [789, 140] width 8 height 7
click at [343, 360] on icon at bounding box center [346, 357] width 14 height 14
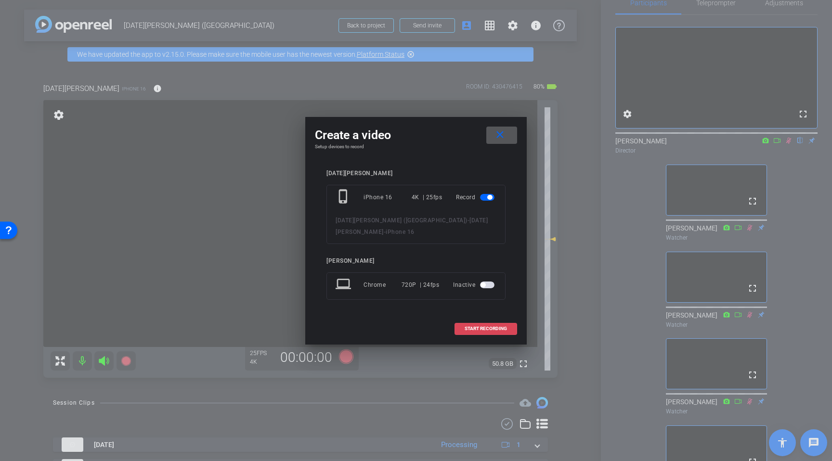
click at [503, 324] on span at bounding box center [486, 328] width 62 height 23
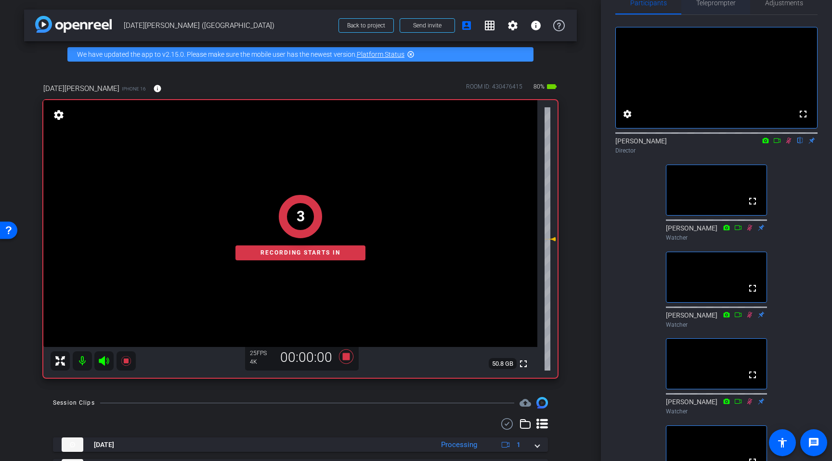
click at [683, 2] on span "Teleprompter" at bounding box center [715, 3] width 39 height 7
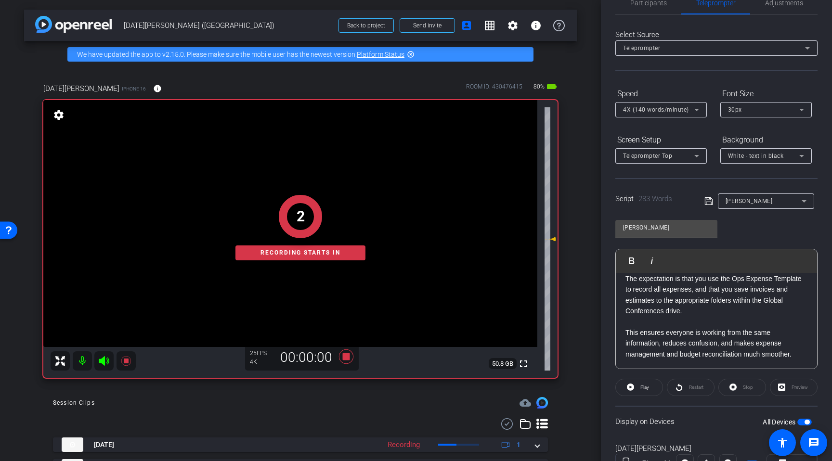
scroll to position [26, 0]
click at [639, 386] on span "Play" at bounding box center [643, 385] width 11 height 13
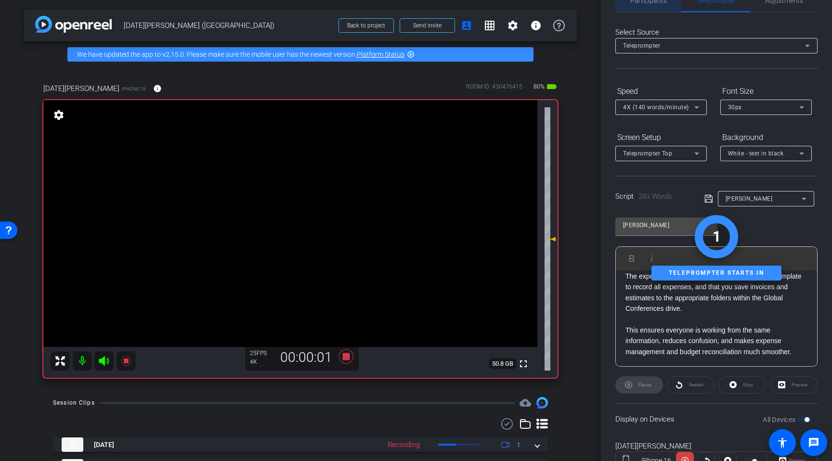
click at [653, 2] on span "Participants" at bounding box center [649, 0] width 37 height 7
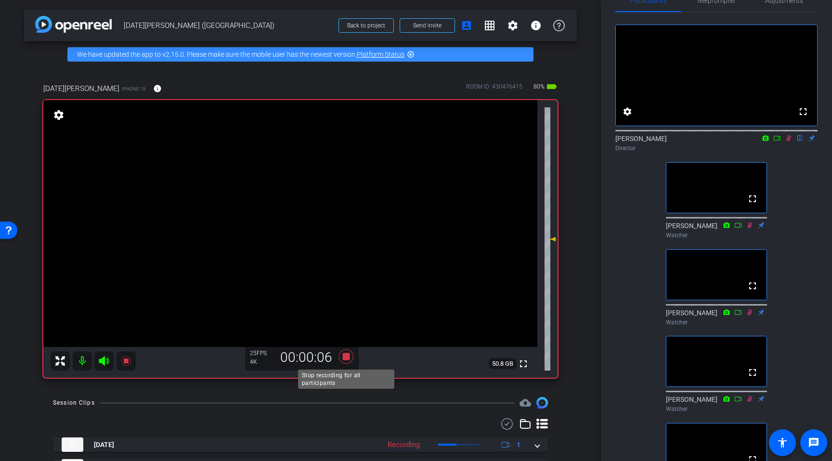
click at [343, 355] on icon at bounding box center [346, 357] width 14 height 14
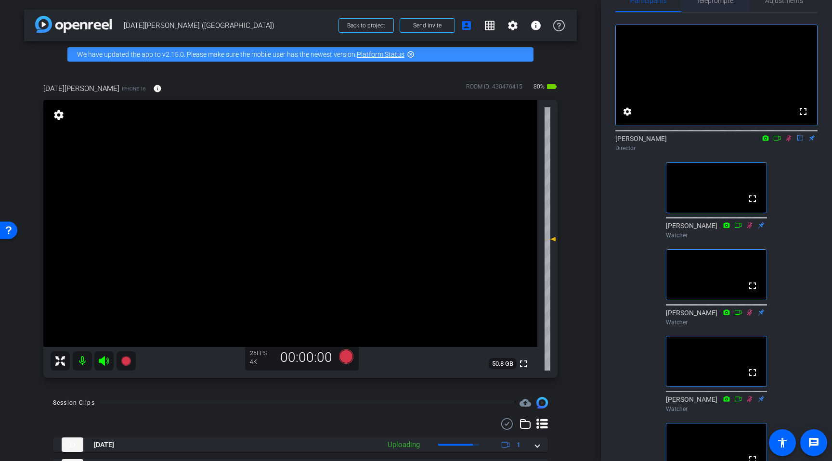
click at [683, 3] on span "Teleprompter" at bounding box center [715, 0] width 39 height 7
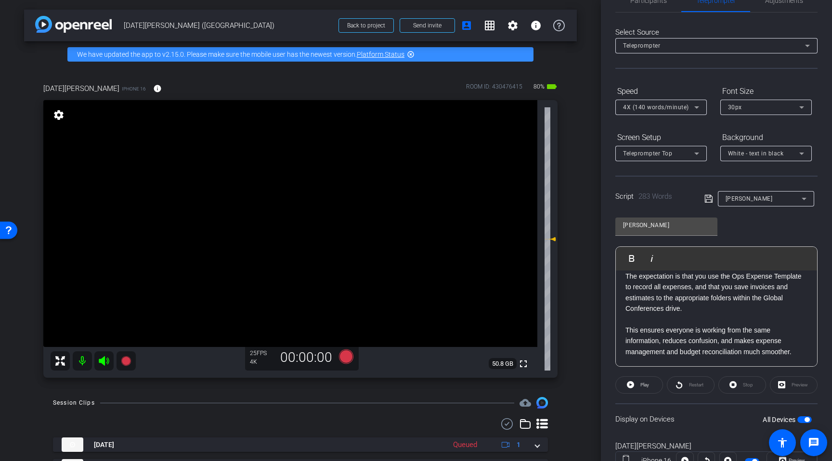
click at [683, 386] on div "Stop" at bounding box center [743, 385] width 48 height 17
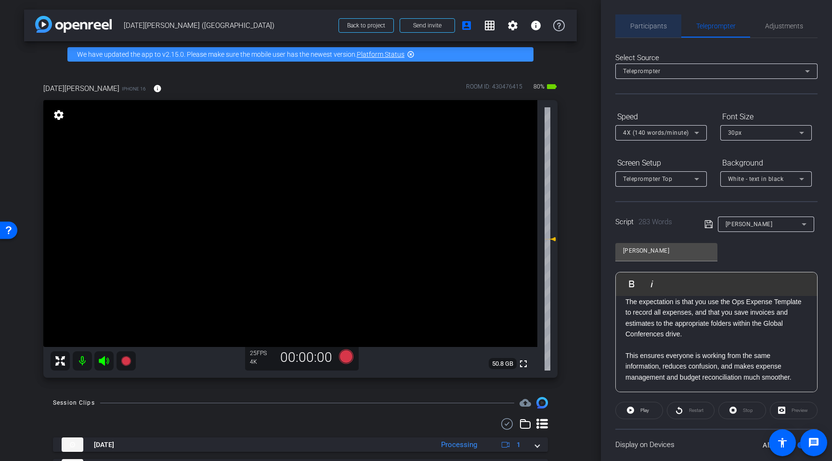
click at [654, 27] on span "Participants" at bounding box center [649, 26] width 37 height 7
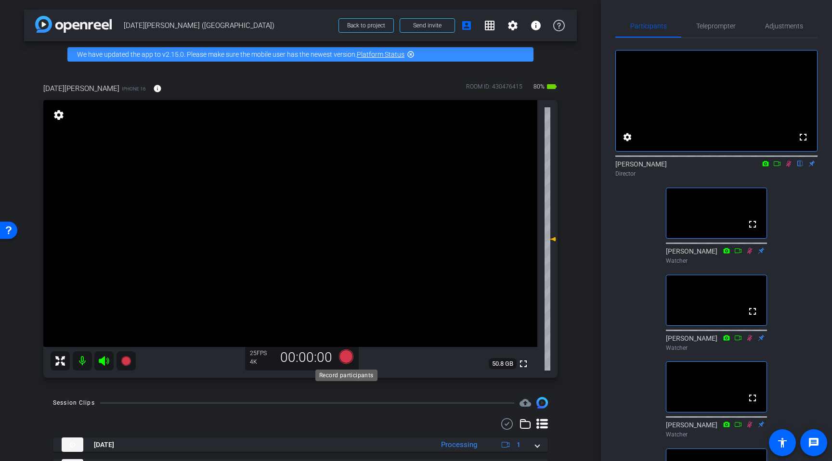
click at [344, 358] on icon at bounding box center [346, 357] width 14 height 14
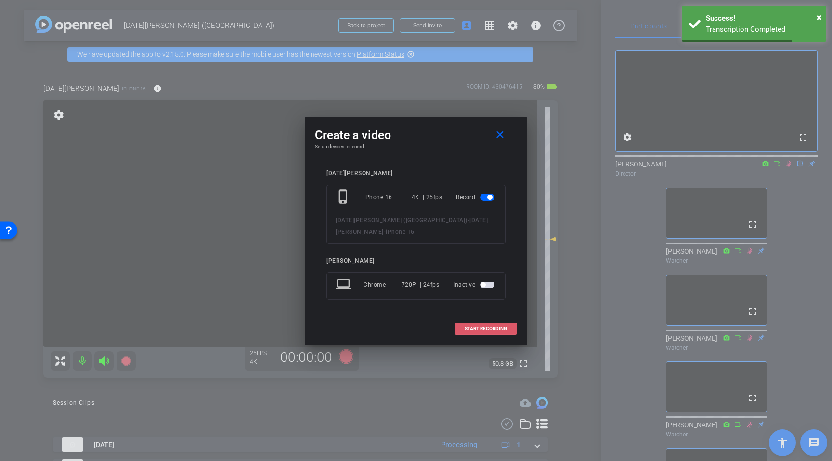
click at [502, 328] on span "START RECORDING" at bounding box center [486, 329] width 42 height 5
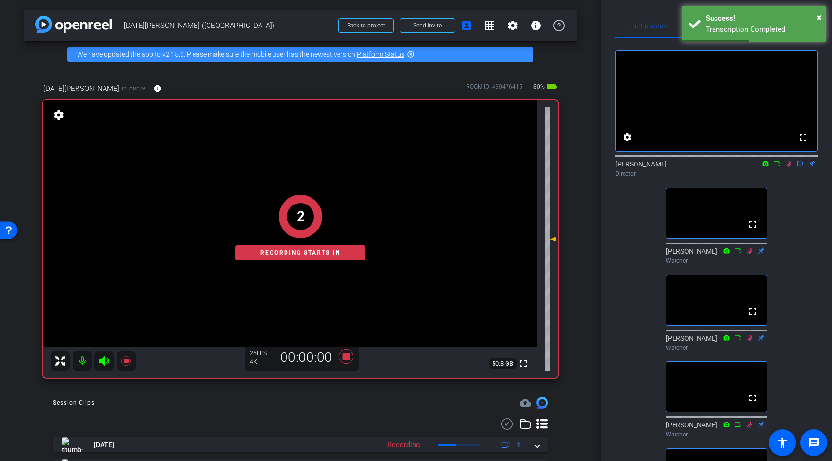
click at [629, 2] on div "Participants Teleprompter Adjustments fullscreen settings Rob Harpin flip Direc…" at bounding box center [716, 230] width 231 height 461
click at [683, 14] on div "× Success! Transcription Completed" at bounding box center [754, 24] width 145 height 36
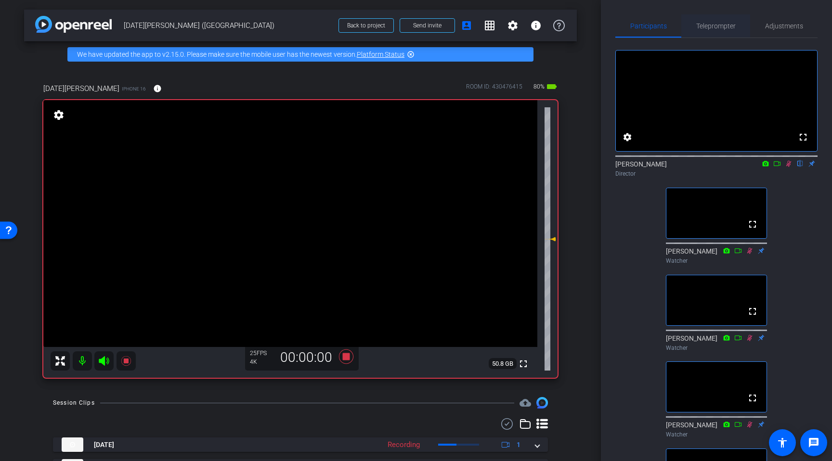
click at [683, 25] on span "Teleprompter" at bounding box center [715, 26] width 39 height 7
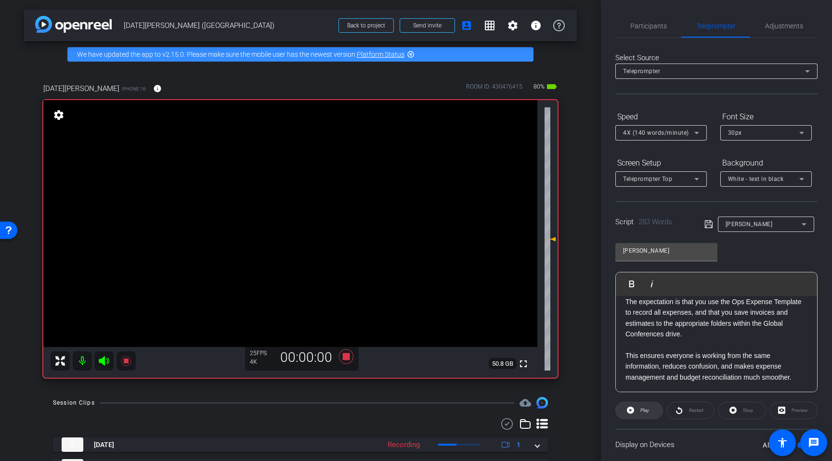
click at [640, 407] on span "Play" at bounding box center [643, 410] width 11 height 13
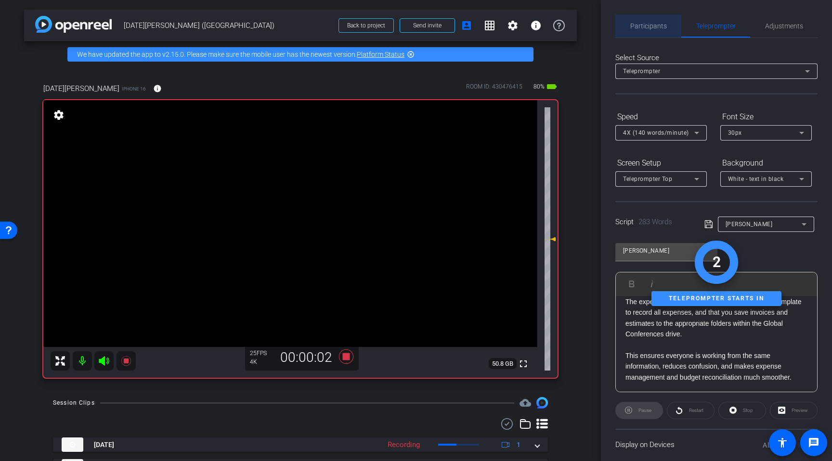
click at [660, 24] on span "Participants" at bounding box center [649, 26] width 37 height 7
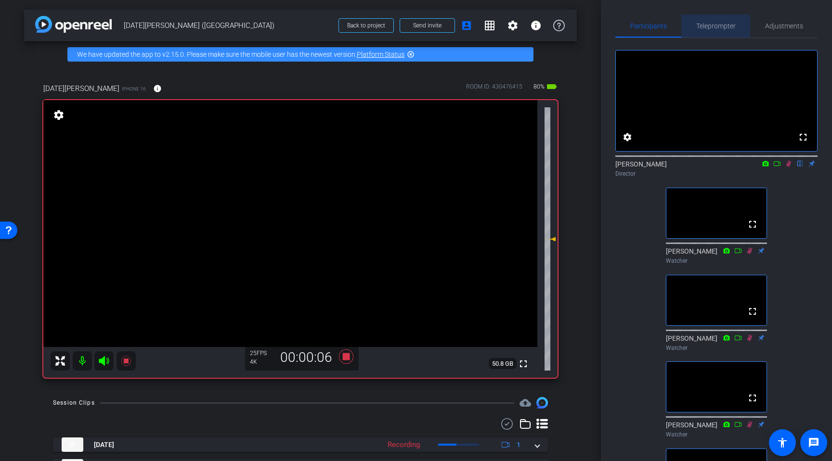
click at [683, 26] on span "Teleprompter" at bounding box center [715, 26] width 39 height 7
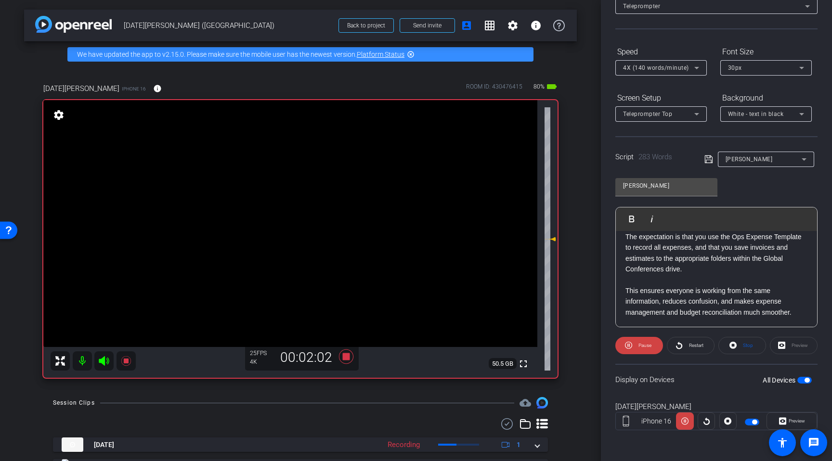
scroll to position [44, 0]
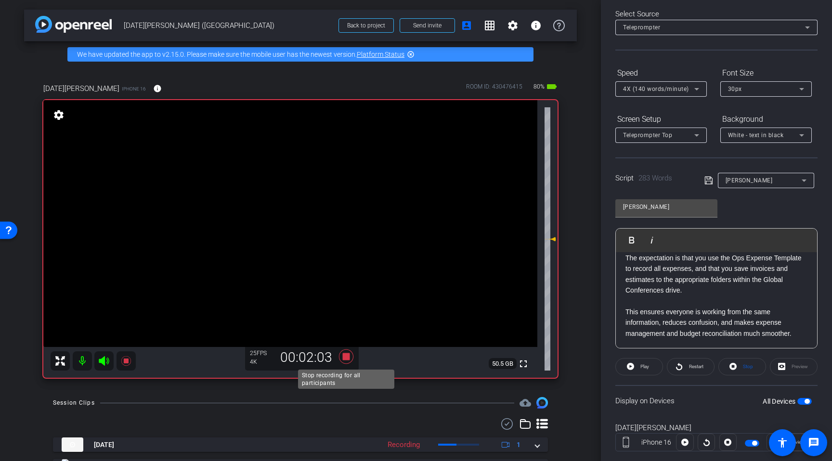
click at [354, 355] on icon at bounding box center [346, 356] width 23 height 17
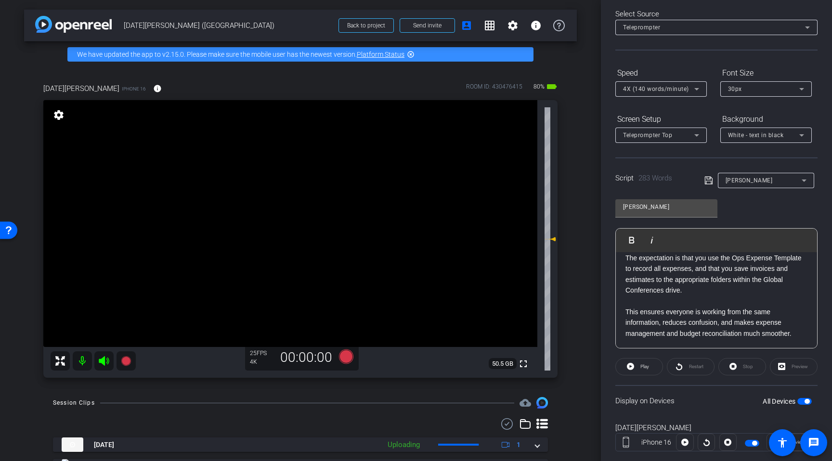
scroll to position [0, 0]
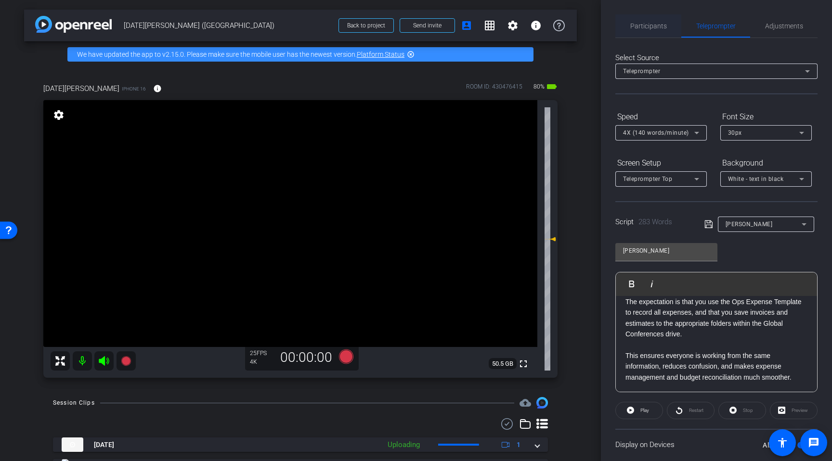
click at [637, 32] on span "Participants" at bounding box center [649, 25] width 37 height 23
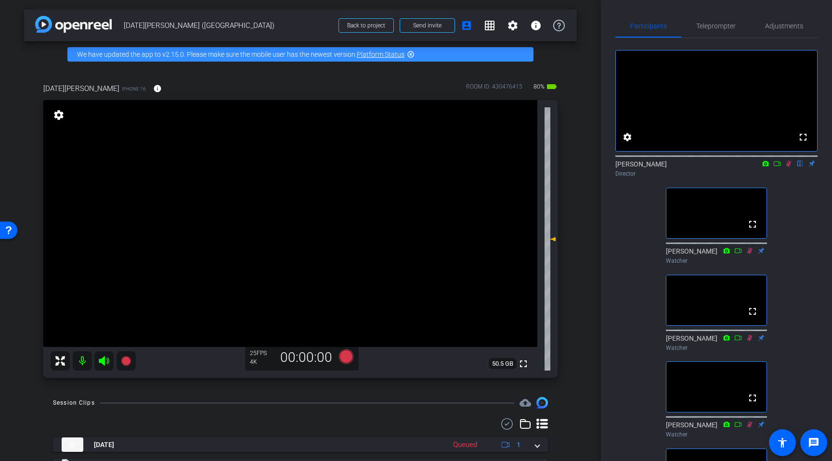
click at [683, 167] on icon at bounding box center [789, 164] width 5 height 6
click at [683, 167] on icon at bounding box center [789, 164] width 4 height 6
click at [344, 356] on icon at bounding box center [346, 357] width 14 height 14
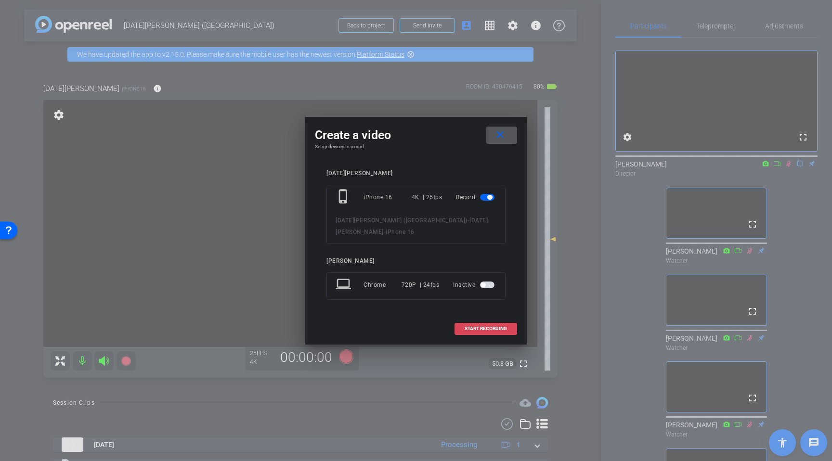
click at [486, 329] on span "START RECORDING" at bounding box center [486, 329] width 42 height 5
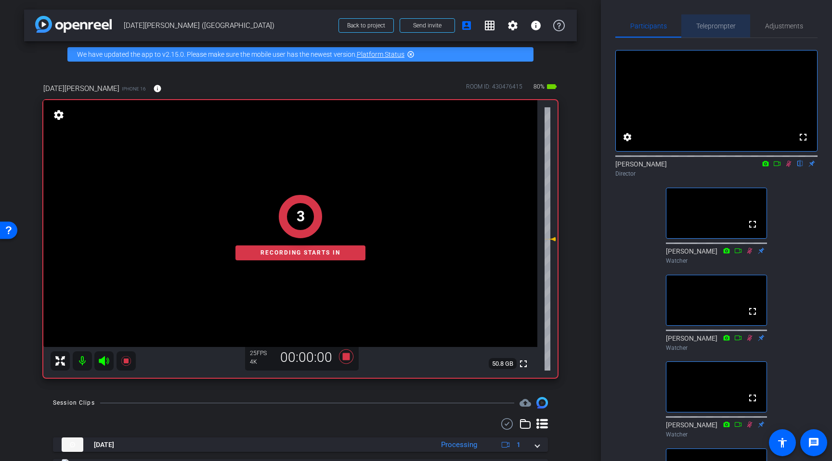
click at [683, 28] on span "Teleprompter" at bounding box center [715, 26] width 39 height 7
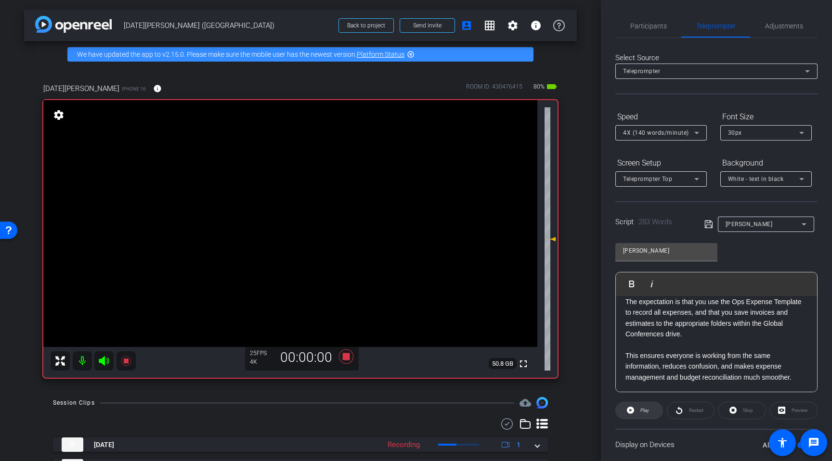
click at [631, 410] on icon at bounding box center [630, 411] width 7 height 12
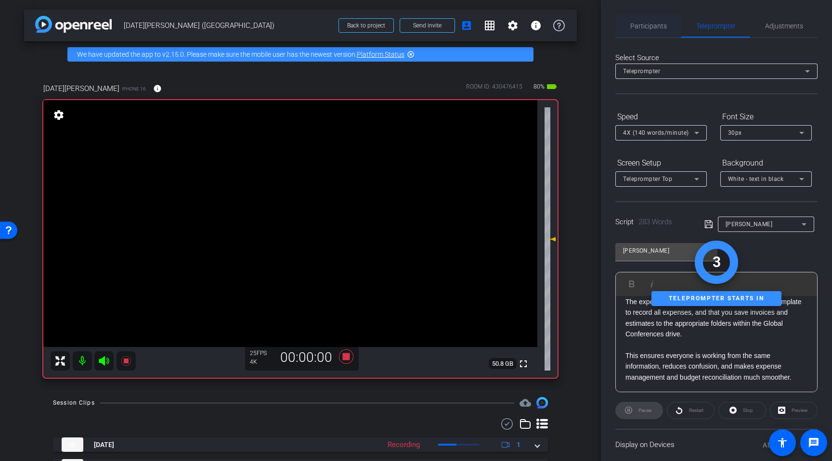
click at [650, 20] on span "Participants" at bounding box center [649, 25] width 37 height 23
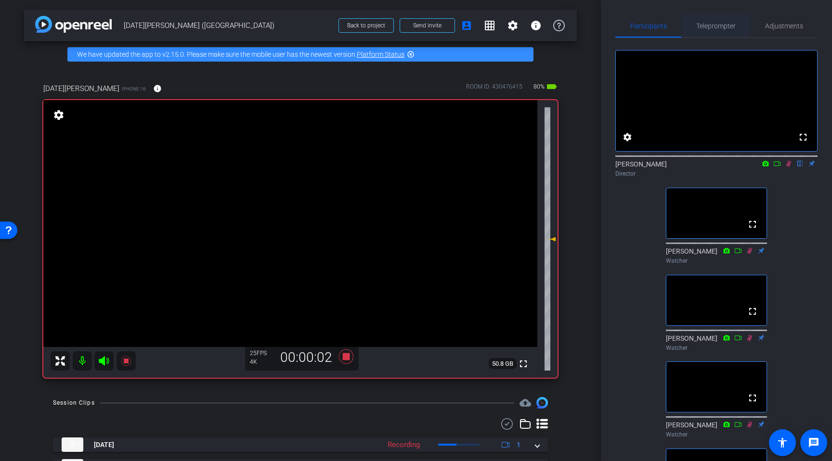
click at [683, 26] on span "Teleprompter" at bounding box center [715, 26] width 39 height 7
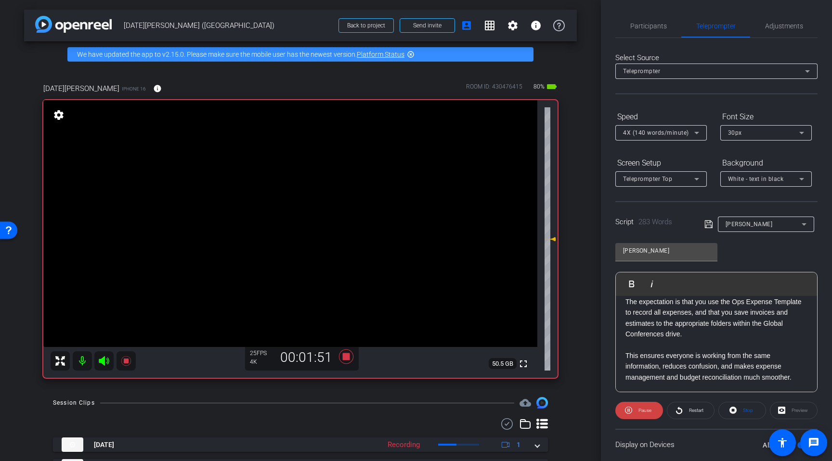
scroll to position [2, 0]
click at [344, 357] on icon at bounding box center [346, 357] width 14 height 14
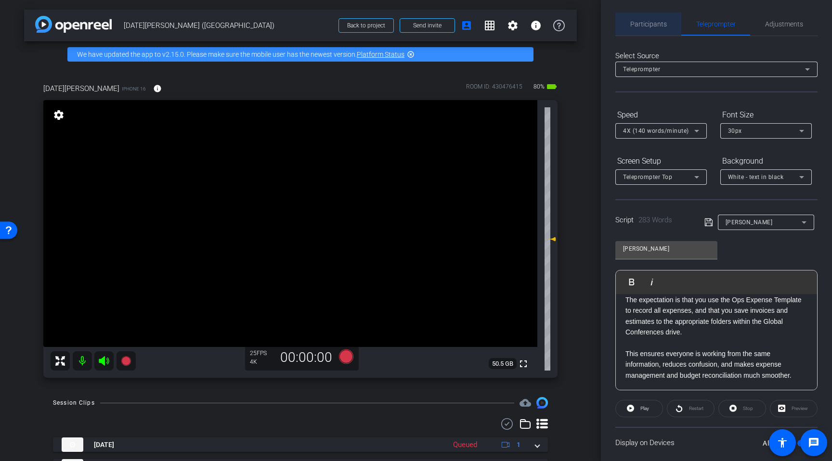
drag, startPoint x: 647, startPoint y: 23, endPoint x: 657, endPoint y: 40, distance: 20.1
click at [647, 23] on span "Participants" at bounding box center [649, 24] width 37 height 7
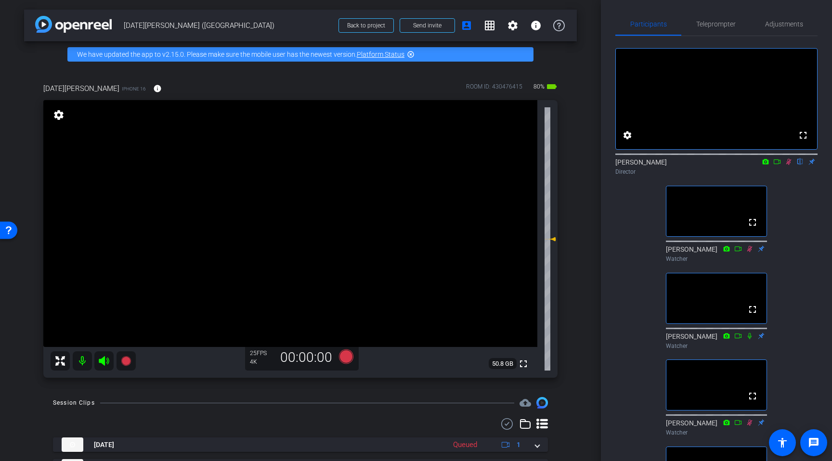
click at [683, 165] on icon at bounding box center [789, 161] width 8 height 7
click at [683, 22] on span "Teleprompter" at bounding box center [715, 24] width 39 height 7
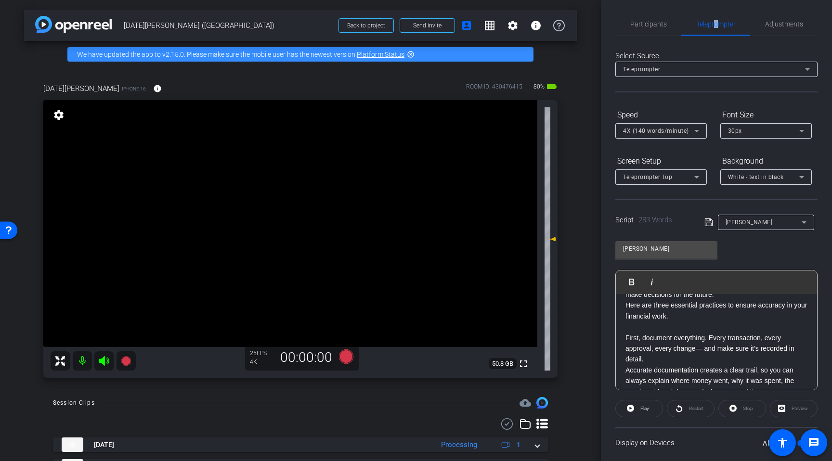
scroll to position [0, 0]
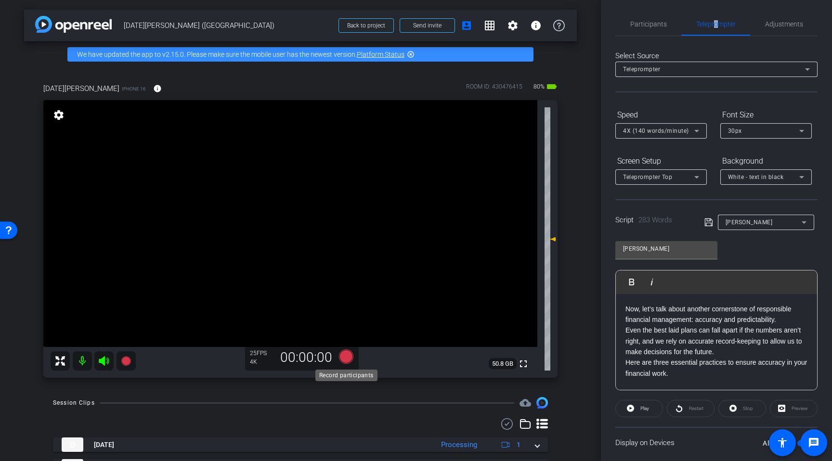
click at [336, 357] on icon at bounding box center [346, 356] width 23 height 17
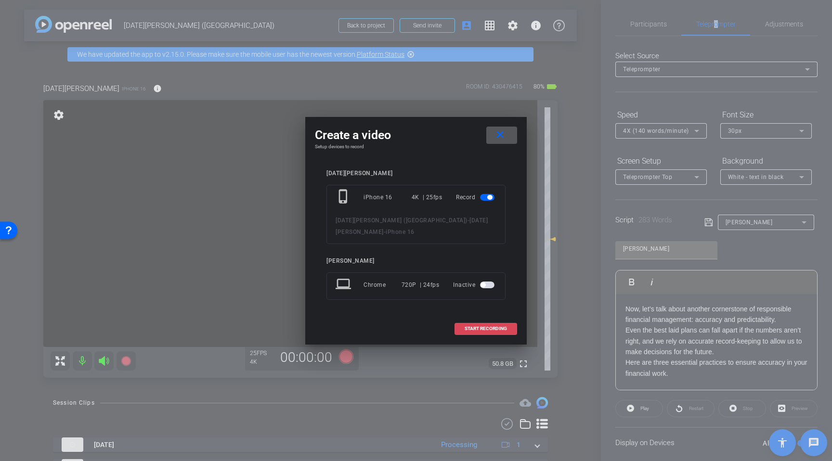
click at [474, 329] on span "START RECORDING" at bounding box center [486, 329] width 42 height 5
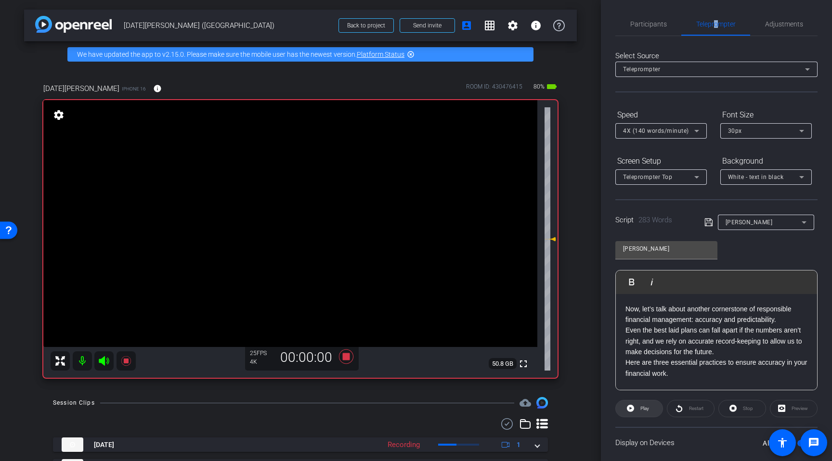
click at [634, 408] on span at bounding box center [639, 408] width 47 height 23
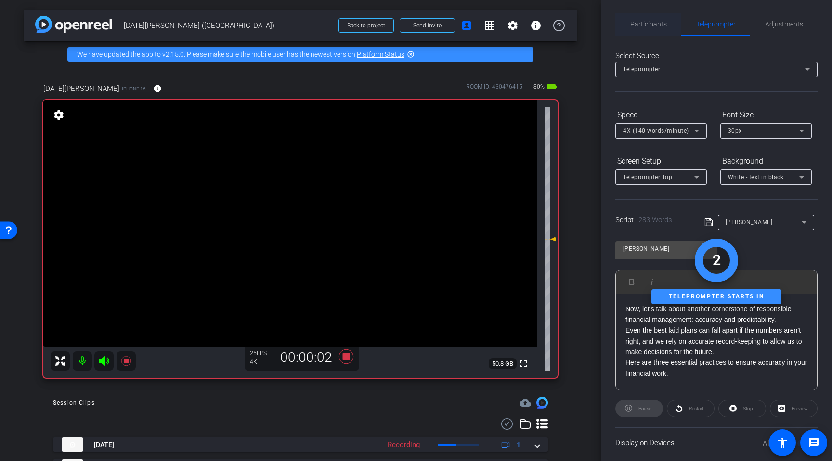
click at [651, 31] on span "Participants" at bounding box center [649, 24] width 37 height 23
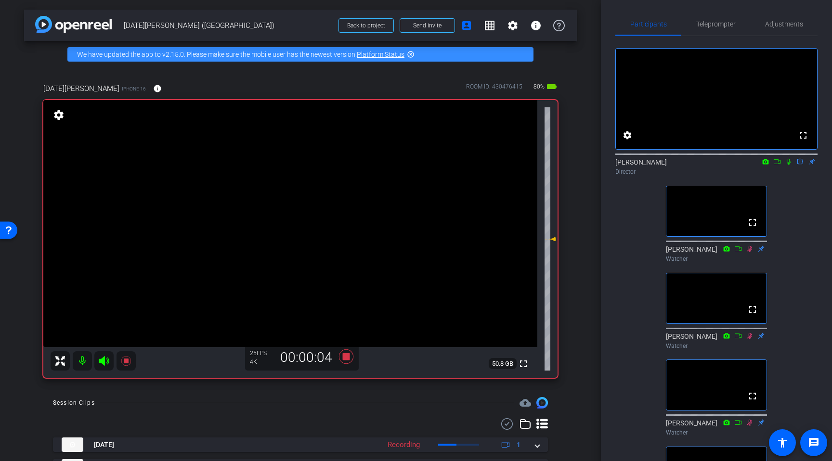
click at [683, 165] on icon at bounding box center [789, 161] width 8 height 7
click at [683, 24] on span "Teleprompter" at bounding box center [715, 24] width 39 height 7
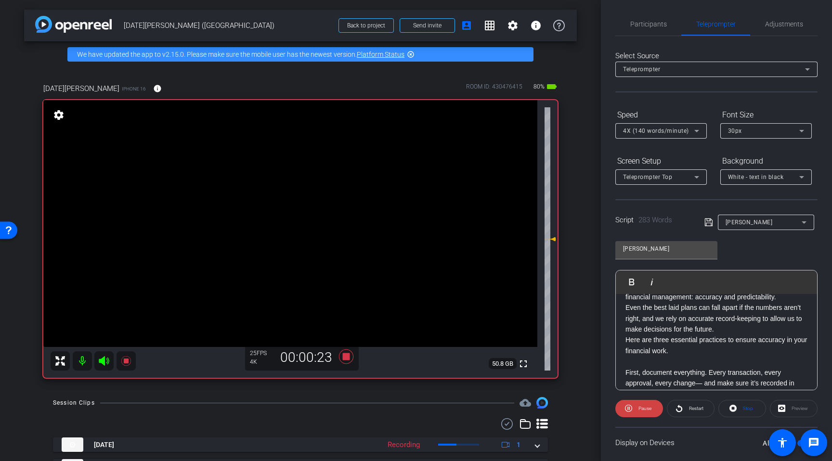
scroll to position [31, 0]
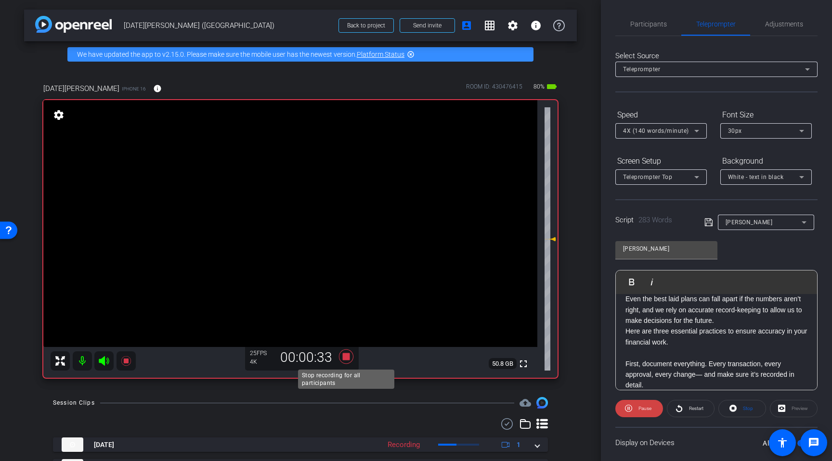
click at [344, 356] on icon at bounding box center [346, 357] width 14 height 14
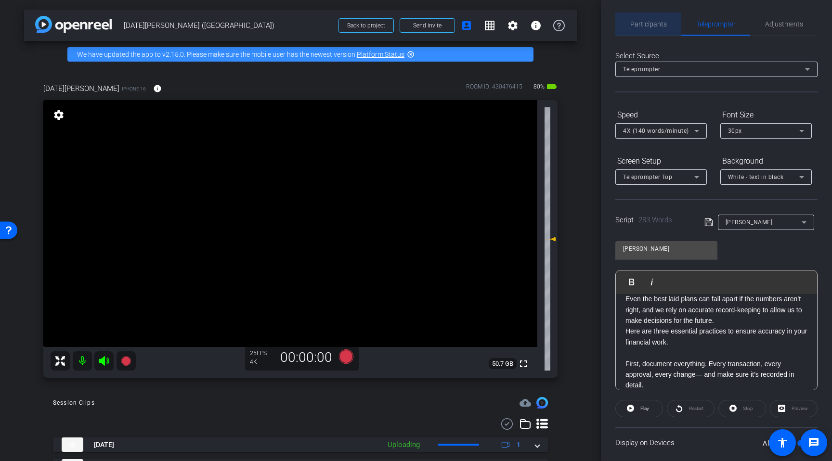
click at [657, 21] on span "Participants" at bounding box center [649, 24] width 37 height 7
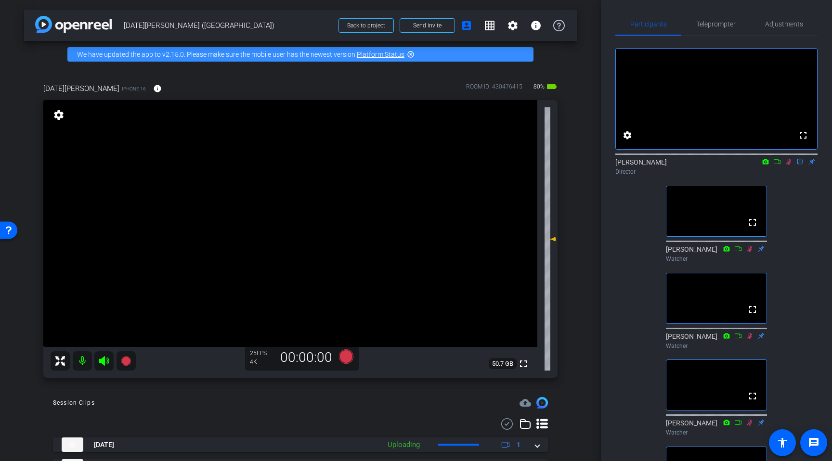
click at [683, 165] on icon at bounding box center [789, 161] width 8 height 7
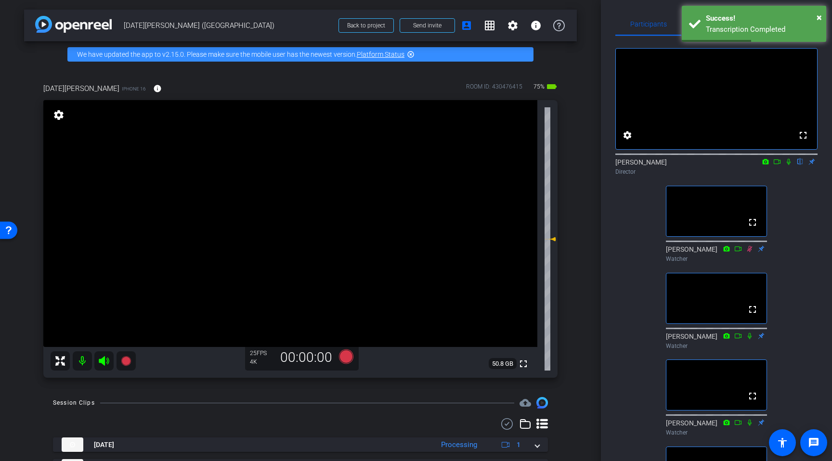
click at [610, 30] on div "Participants Teleprompter Adjustments fullscreen settings Rob Harpin flip Direc…" at bounding box center [716, 230] width 231 height 461
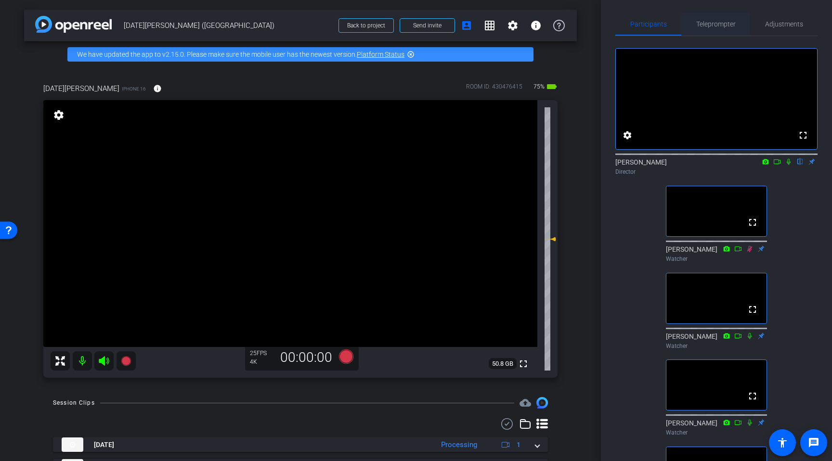
click at [683, 25] on span "Teleprompter" at bounding box center [715, 24] width 39 height 7
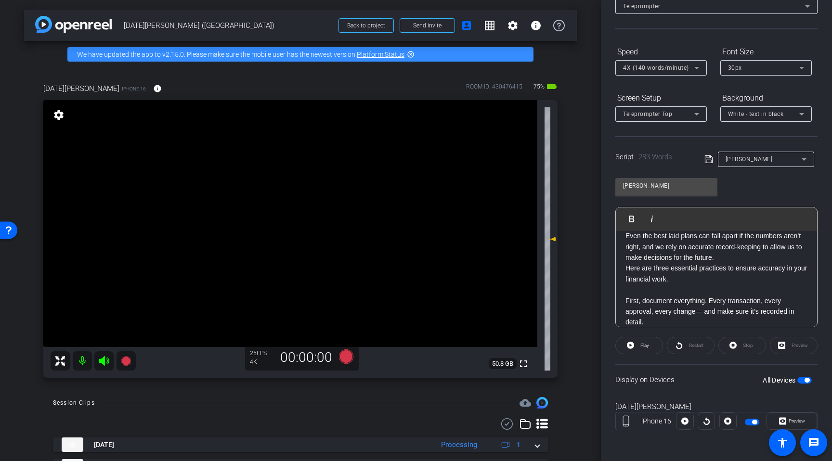
scroll to position [0, 0]
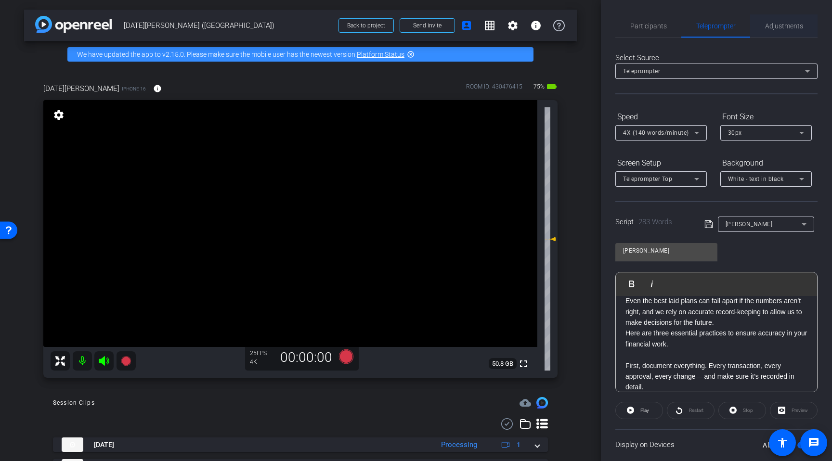
click at [683, 25] on span "Adjustments" at bounding box center [784, 26] width 38 height 7
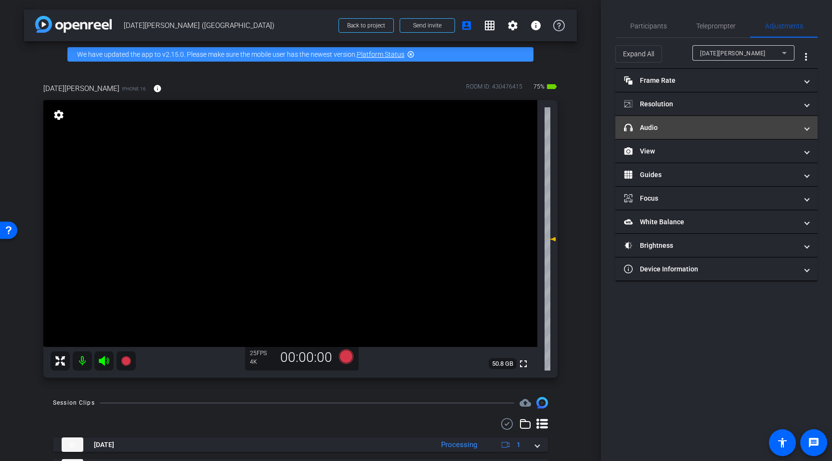
click at [664, 123] on mat-panel-title "headphone icon Audio" at bounding box center [710, 128] width 173 height 10
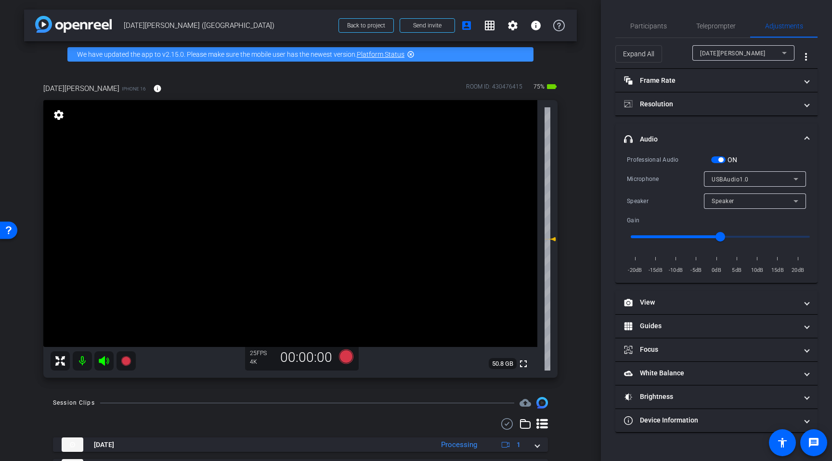
click at [683, 158] on span "button" at bounding box center [721, 160] width 5 height 5
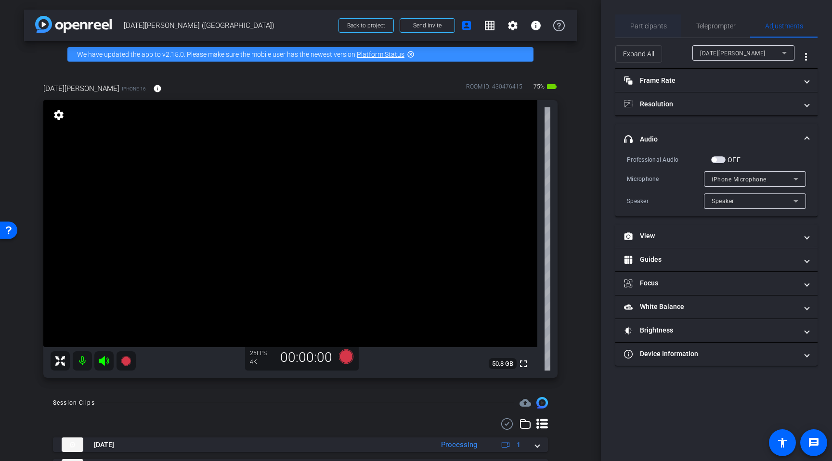
click at [643, 25] on span "Participants" at bounding box center [649, 26] width 37 height 7
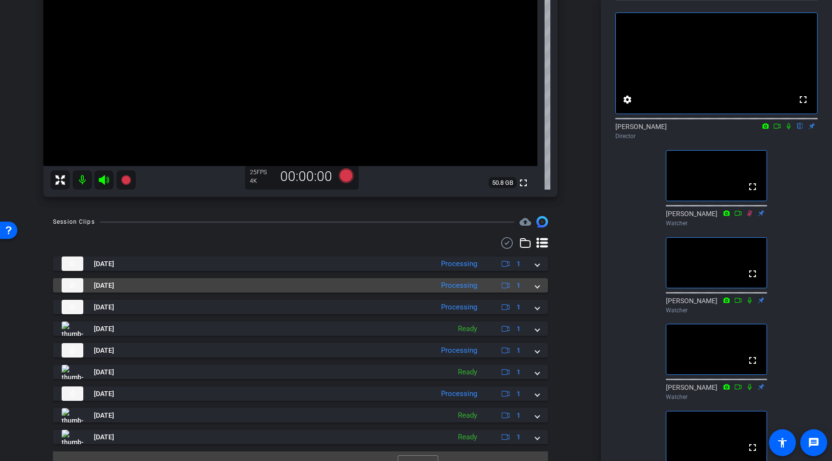
scroll to position [184, 0]
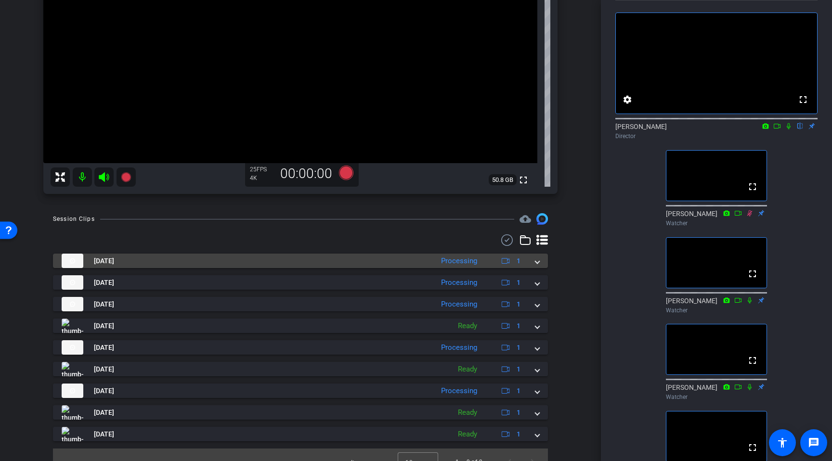
click at [537, 264] on span at bounding box center [538, 261] width 4 height 10
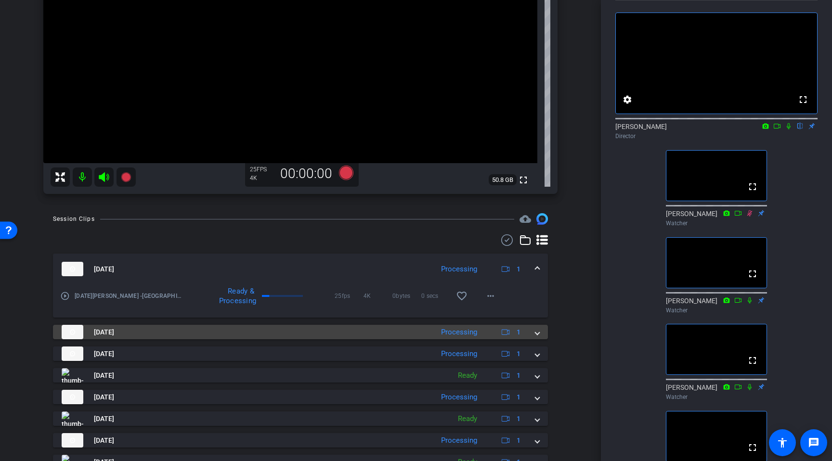
click at [538, 333] on span at bounding box center [538, 333] width 4 height 10
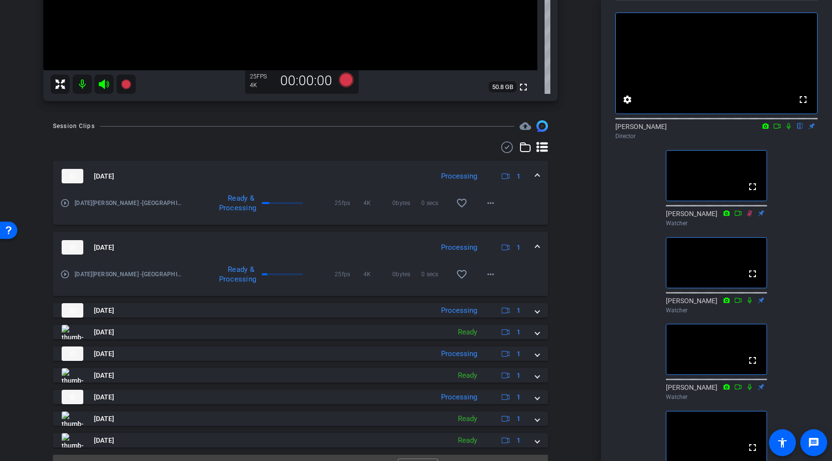
scroll to position [293, 0]
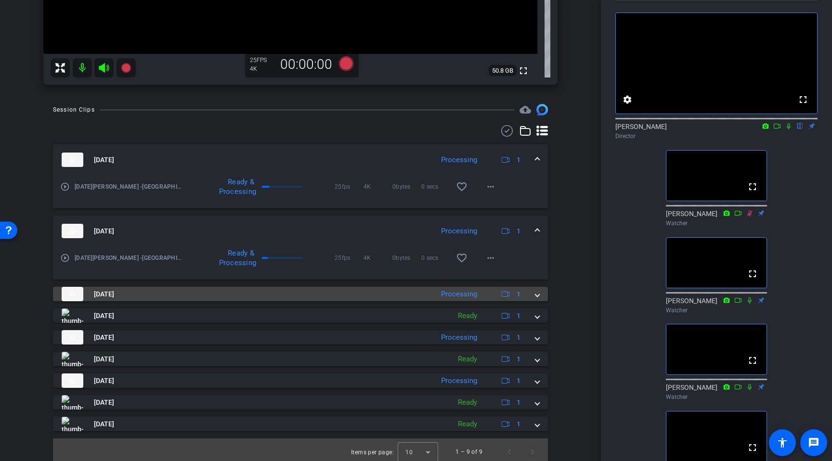
click at [537, 297] on span at bounding box center [538, 294] width 4 height 10
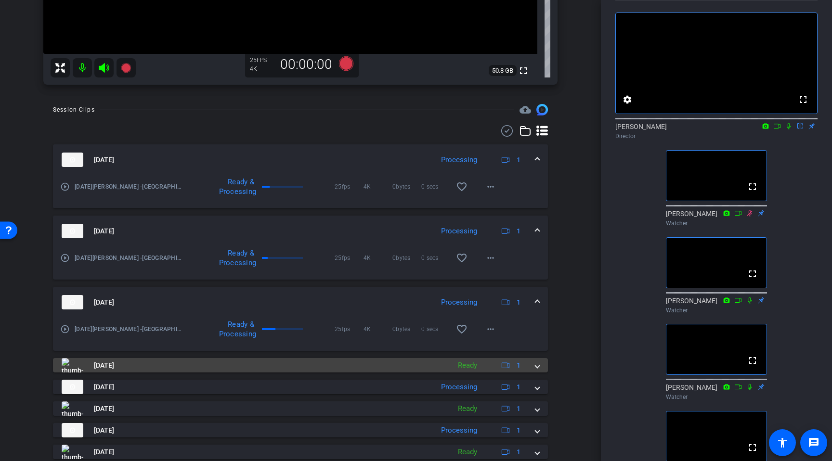
click at [539, 366] on span at bounding box center [538, 366] width 4 height 10
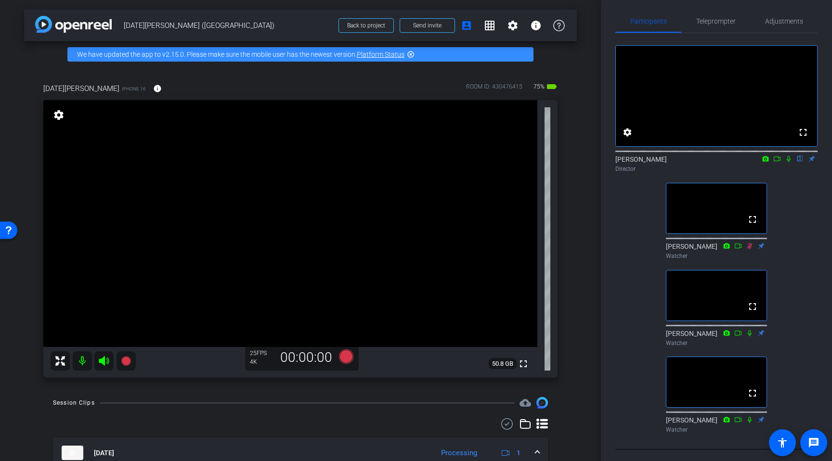
scroll to position [0, 0]
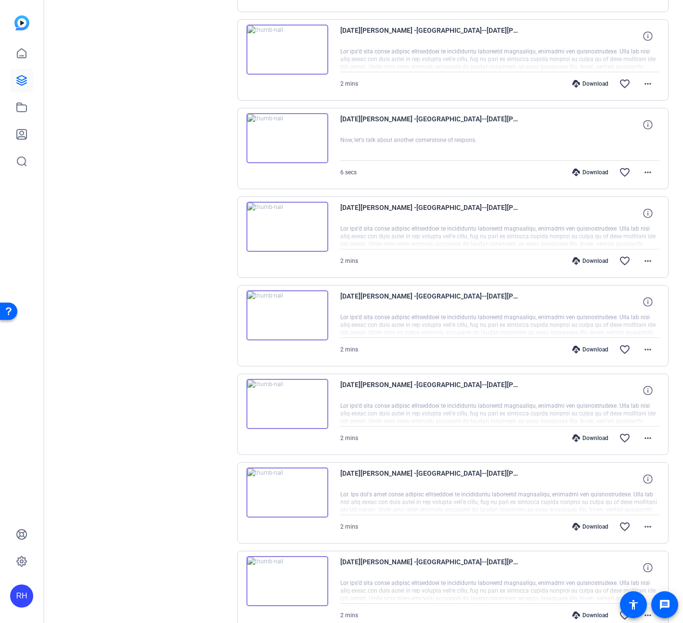
scroll to position [354, 0]
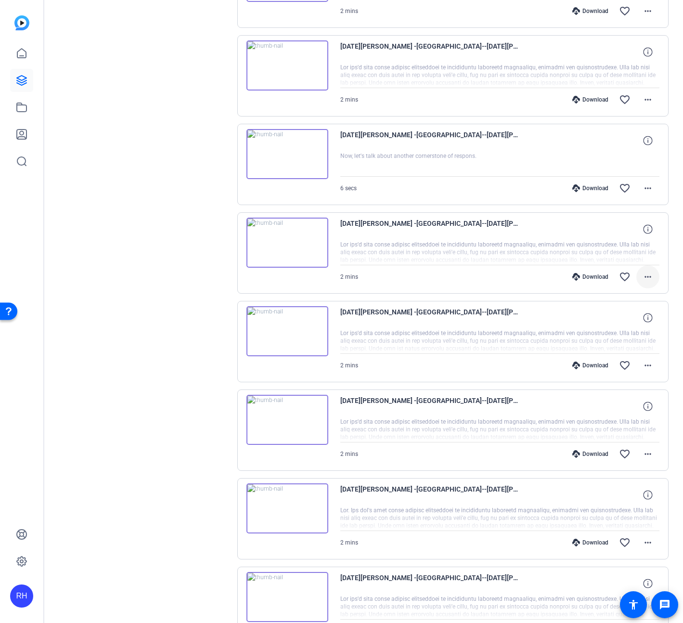
click at [653, 278] on mat-icon "more_horiz" at bounding box center [649, 277] width 12 height 12
click at [627, 320] on span "Download MP4" at bounding box center [623, 321] width 58 height 12
drag, startPoint x: 338, startPoint y: 223, endPoint x: 405, endPoint y: 225, distance: 66.5
click at [405, 225] on div "[DATE][PERSON_NAME] -[GEOGRAPHIC_DATA]--[DATE][PERSON_NAME]-iPhone 16-2025-09-3…" at bounding box center [453, 252] width 432 height 81
copy span "[DATE][PERSON_NAME]"
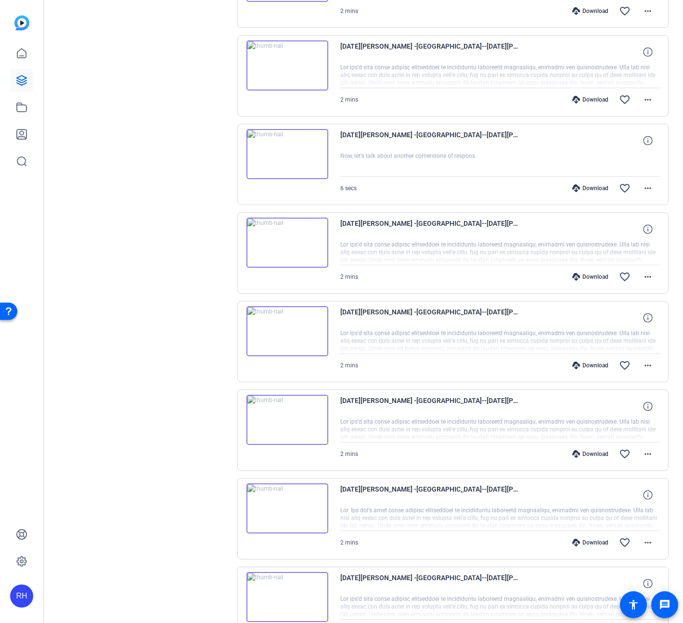
click at [472, 274] on div "Download favorite_border more_horiz" at bounding box center [547, 276] width 223 height 23
click at [647, 365] on mat-icon "more_horiz" at bounding box center [649, 366] width 12 height 12
click at [627, 409] on span "Download MP4" at bounding box center [623, 410] width 58 height 12
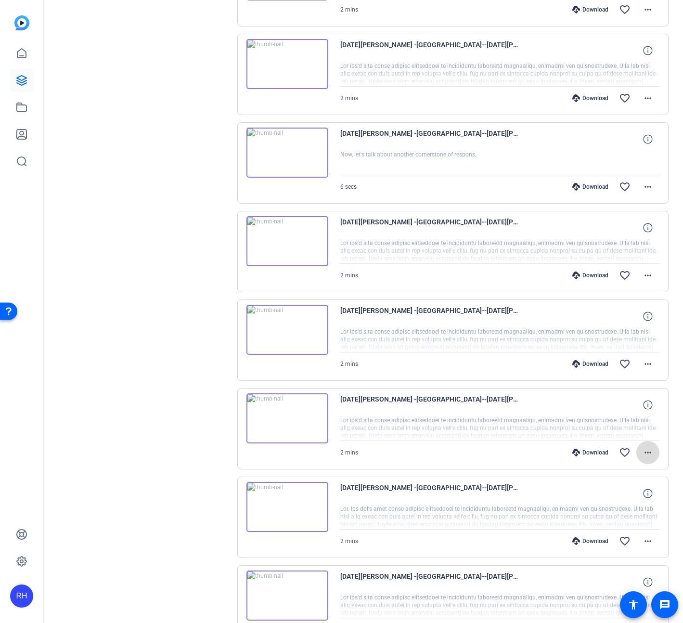
click at [648, 459] on span at bounding box center [648, 452] width 23 height 23
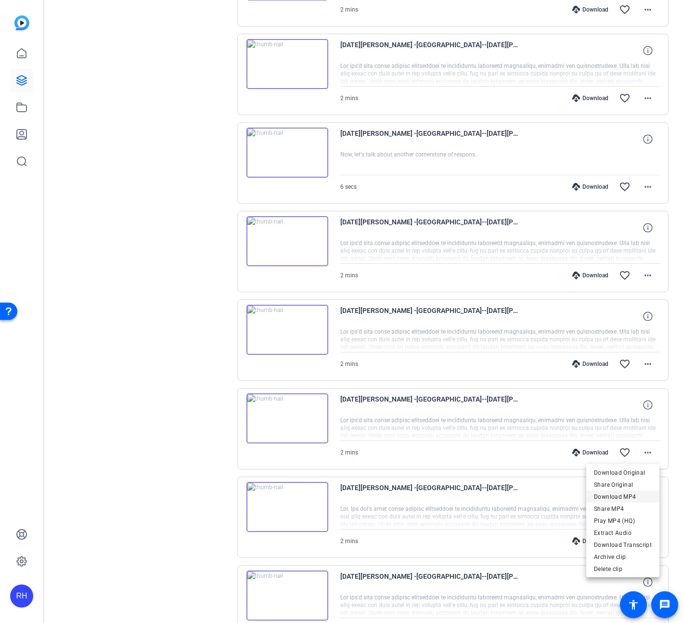
click at [632, 498] on span "Download MP4" at bounding box center [623, 497] width 58 height 12
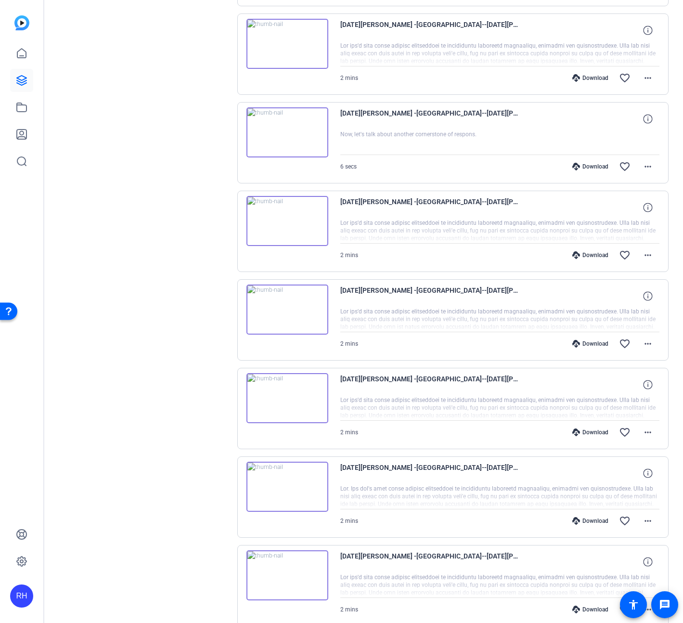
scroll to position [394, 0]
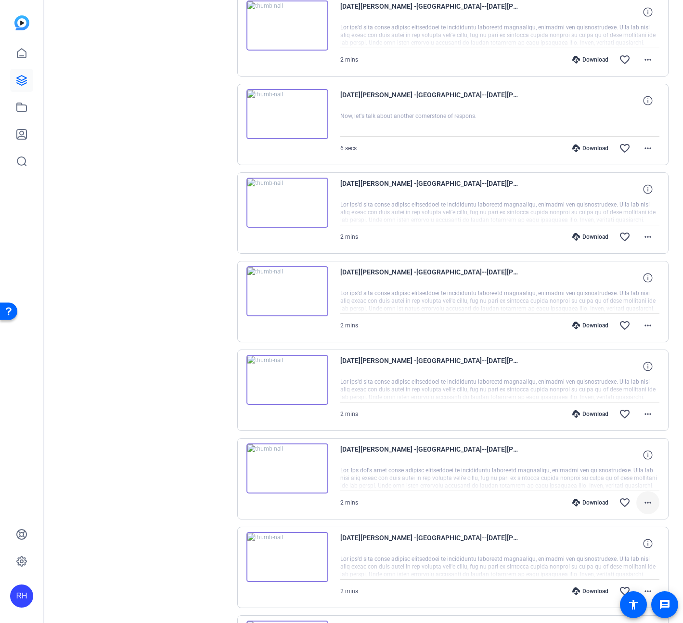
click at [644, 503] on mat-icon "more_horiz" at bounding box center [649, 503] width 12 height 12
click at [627, 414] on span "Download MP4" at bounding box center [623, 411] width 58 height 12
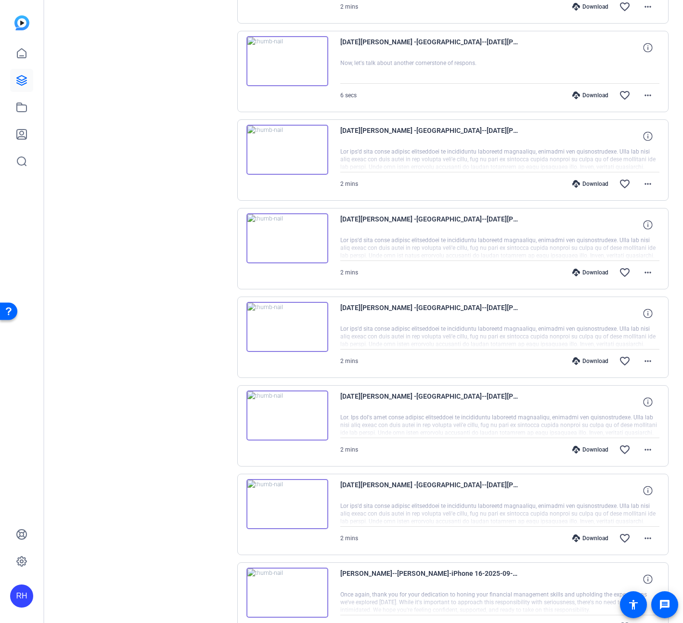
scroll to position [446, 0]
click at [647, 534] on mat-icon "more_horiz" at bounding box center [649, 540] width 12 height 12
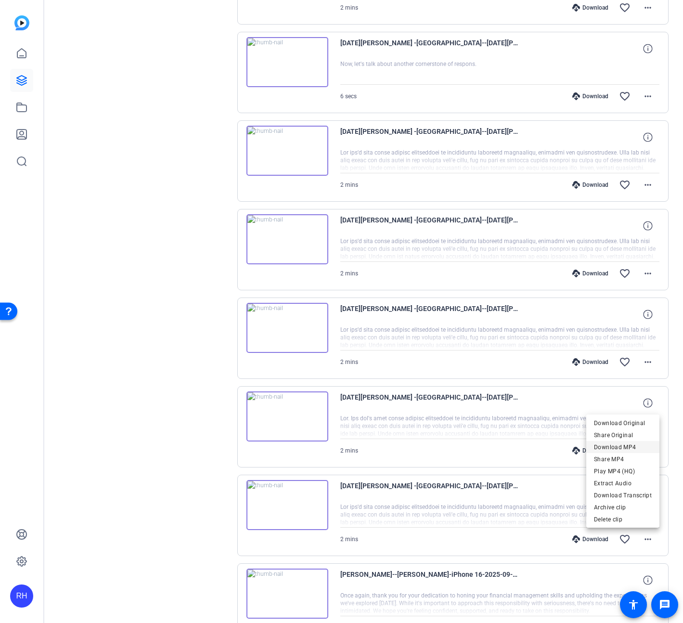
click at [627, 449] on span "Download MP4" at bounding box center [623, 448] width 58 height 12
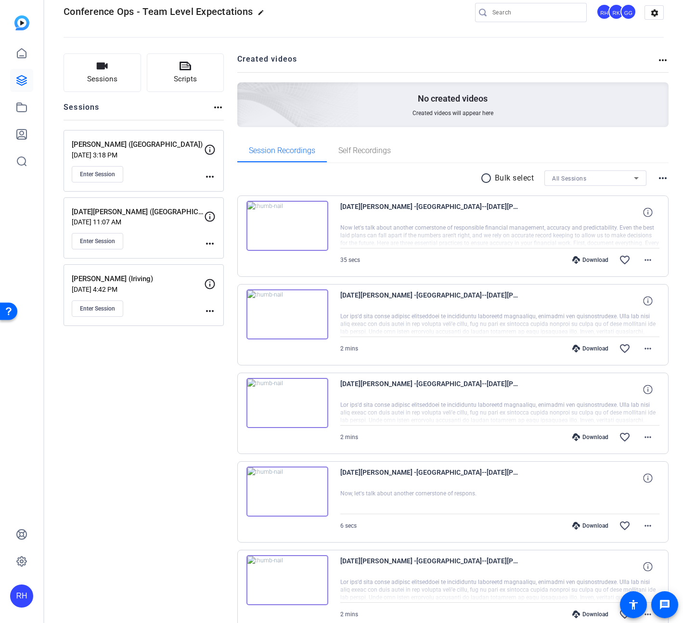
scroll to position [9, 0]
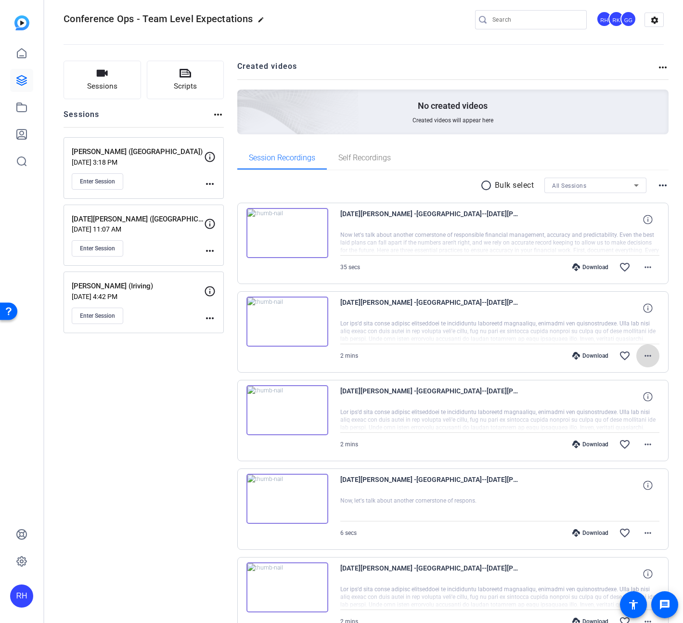
click at [647, 356] on mat-icon "more_horiz" at bounding box center [649, 356] width 12 height 12
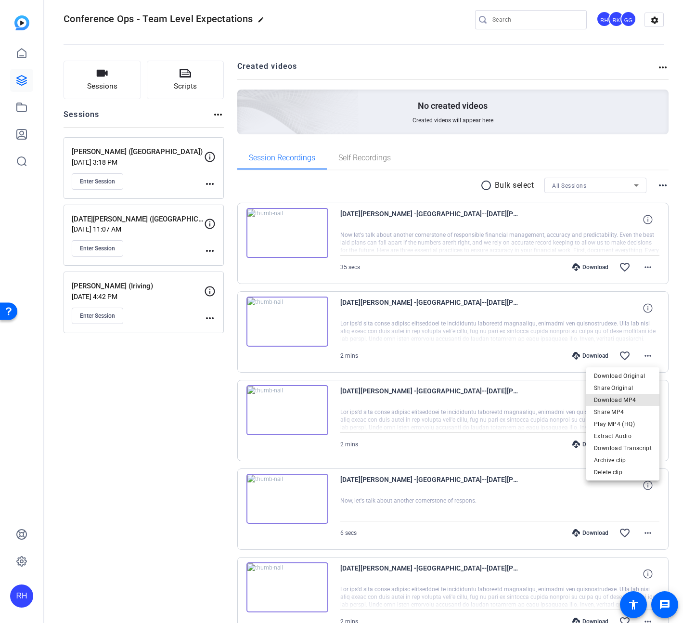
click at [633, 401] on span "Download MP4" at bounding box center [623, 400] width 58 height 12
click at [646, 447] on mat-icon "more_horiz" at bounding box center [649, 445] width 12 height 12
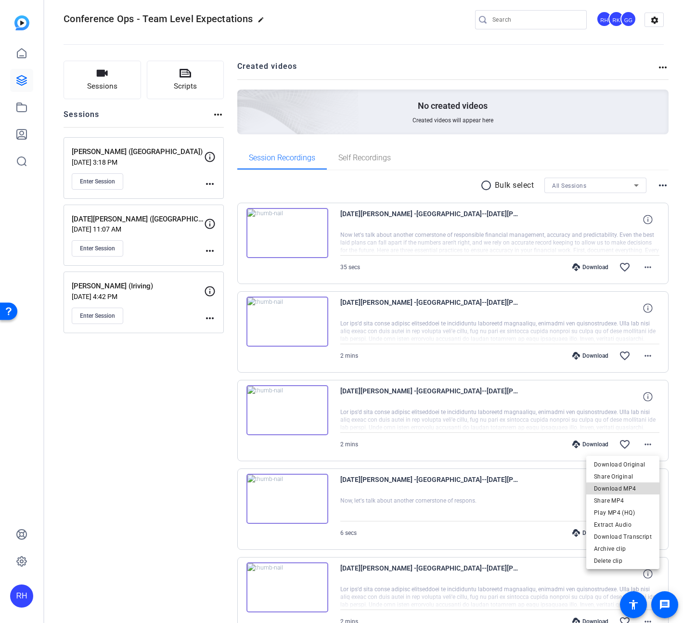
click at [634, 490] on span "Download MP4" at bounding box center [623, 489] width 58 height 12
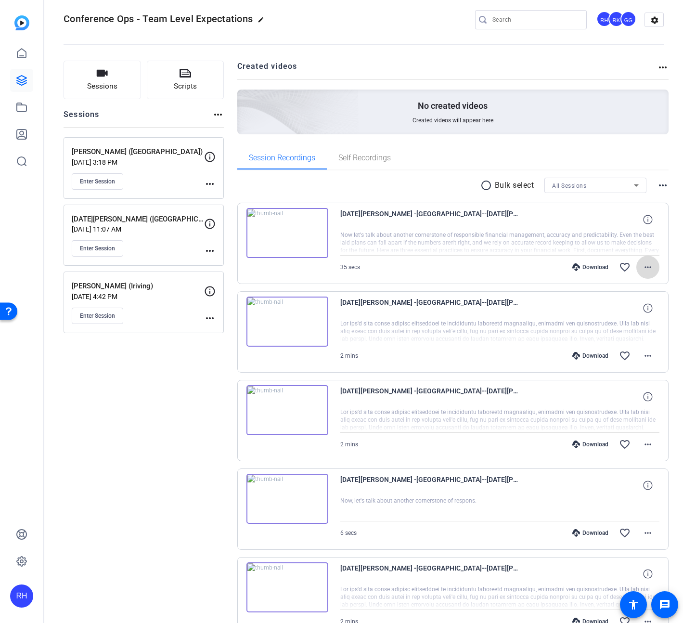
click at [647, 263] on mat-icon "more_horiz" at bounding box center [649, 268] width 12 height 12
click at [625, 310] on span "Download MP4" at bounding box center [623, 312] width 58 height 12
